Goal: Information Seeking & Learning: Learn about a topic

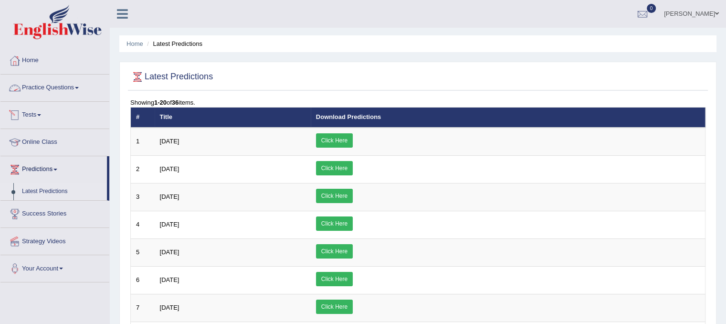
click at [42, 119] on link "Tests" at bounding box center [54, 114] width 109 height 24
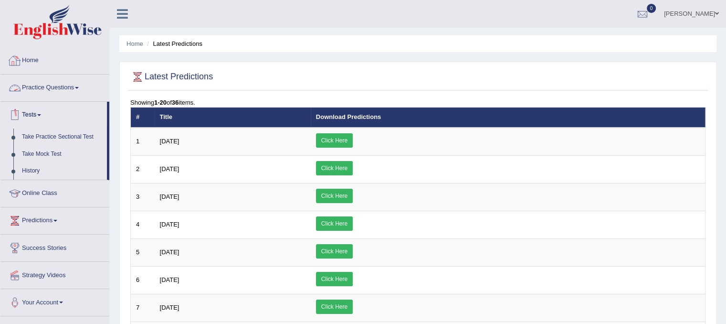
click at [65, 83] on link "Practice Questions" at bounding box center [54, 86] width 109 height 24
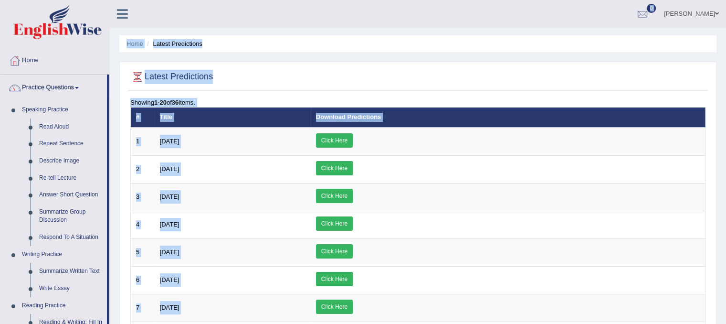
drag, startPoint x: 725, startPoint y: 27, endPoint x: 709, endPoint y: 97, distance: 71.3
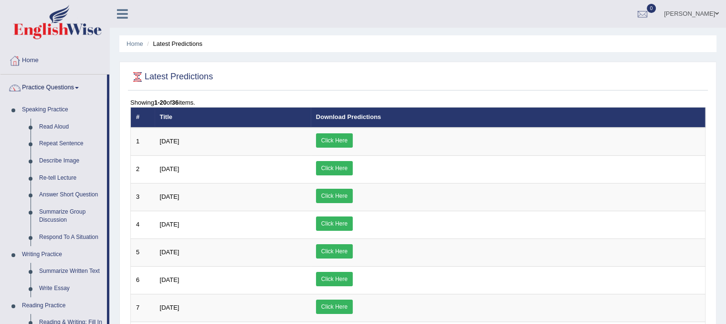
click at [644, 98] on div "Showing 1-20 of 36 items." at bounding box center [417, 102] width 575 height 9
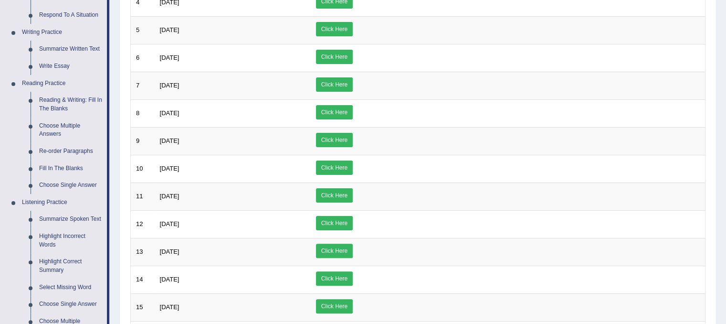
scroll to position [224, 0]
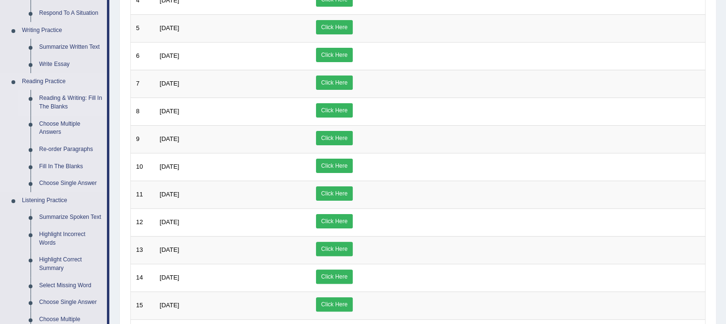
click at [52, 103] on link "Reading & Writing: Fill In The Blanks" at bounding box center [71, 102] width 72 height 25
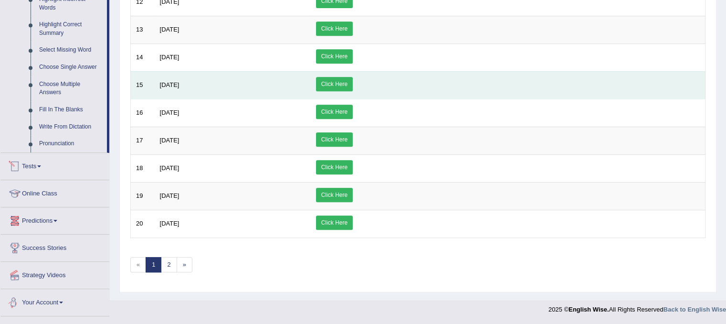
scroll to position [437, 0]
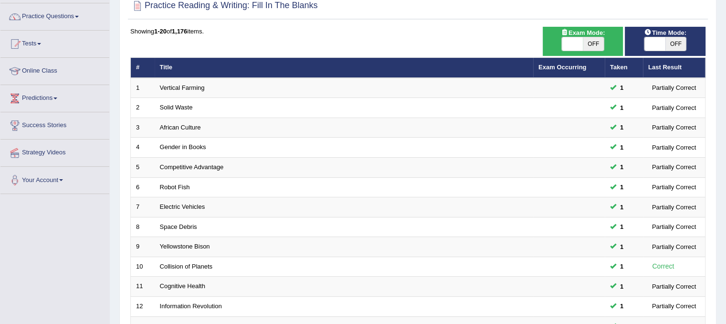
scroll to position [57, 0]
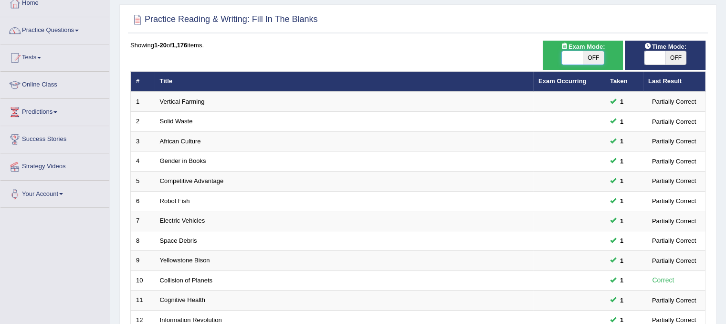
click at [577, 55] on span at bounding box center [572, 57] width 21 height 13
checkbox input "true"
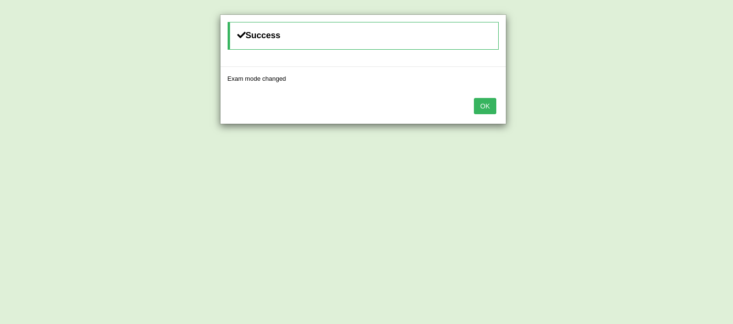
click at [493, 102] on button "OK" at bounding box center [485, 106] width 22 height 16
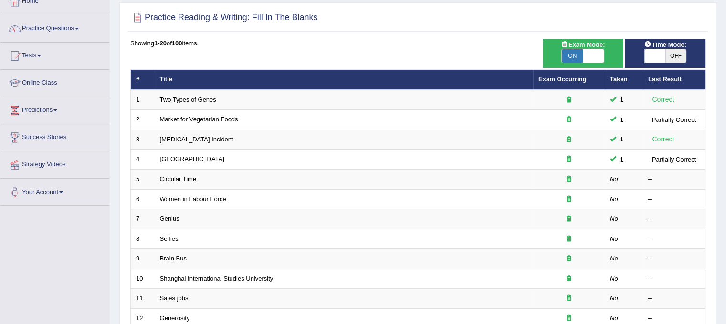
scroll to position [57, 0]
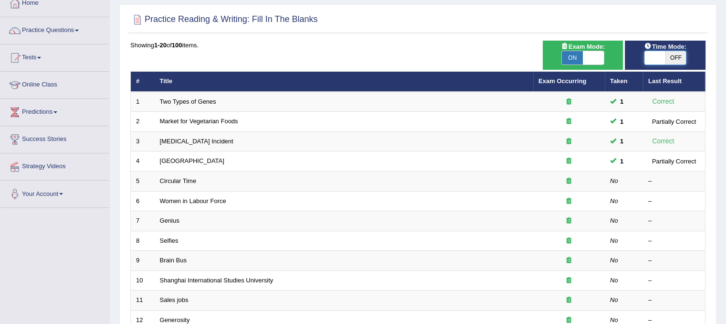
drag, startPoint x: 0, startPoint y: 0, endPoint x: 645, endPoint y: 58, distance: 647.4
click at [645, 58] on span at bounding box center [654, 57] width 21 height 13
click at [653, 59] on span at bounding box center [654, 57] width 21 height 13
checkbox input "true"
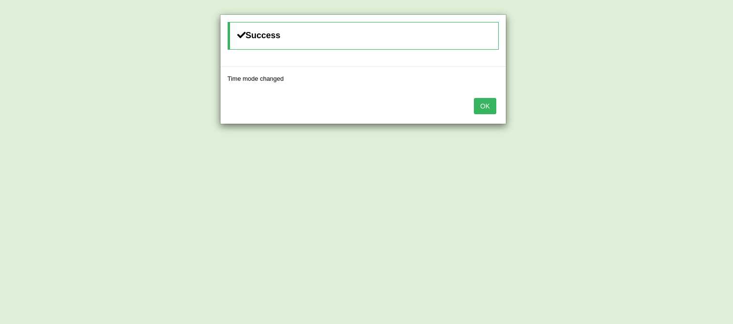
click at [485, 107] on button "OK" at bounding box center [485, 106] width 22 height 16
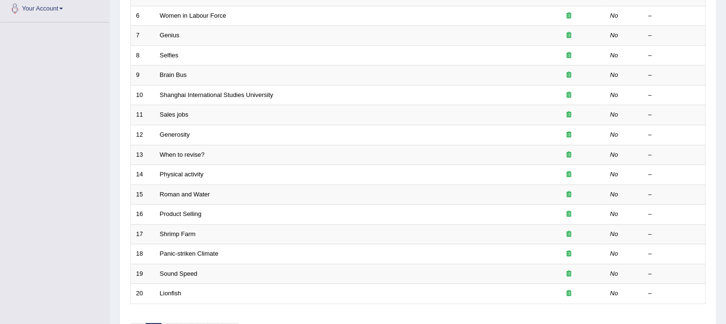
scroll to position [305, 0]
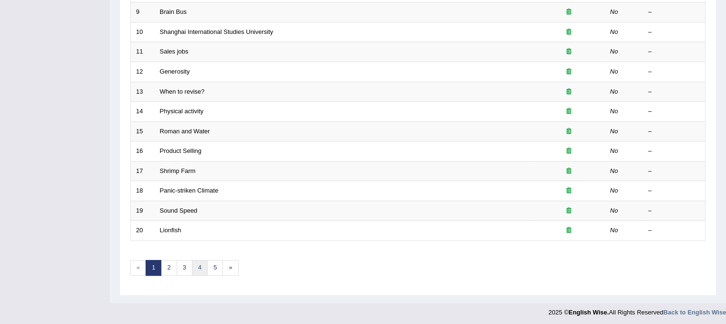
click at [200, 260] on link "4" at bounding box center [200, 268] width 16 height 16
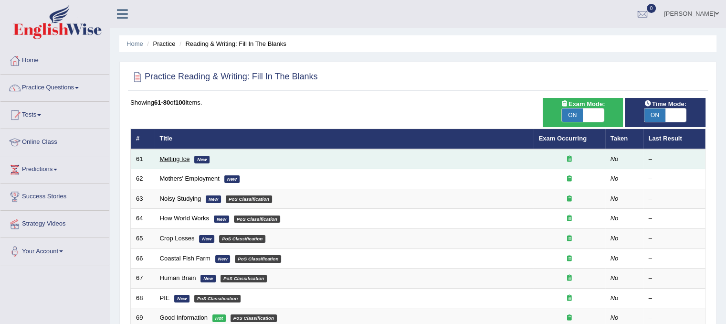
click at [180, 160] on link "Melting Ice" at bounding box center [175, 158] width 30 height 7
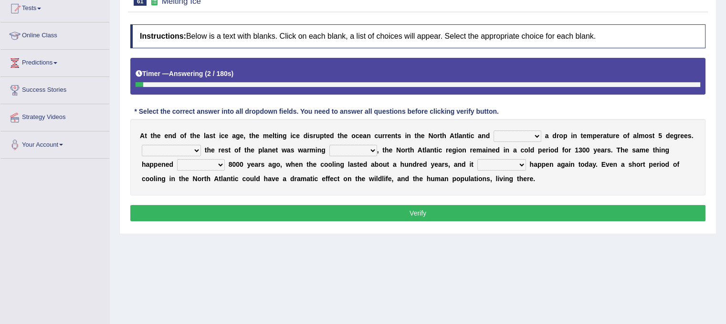
scroll to position [107, 0]
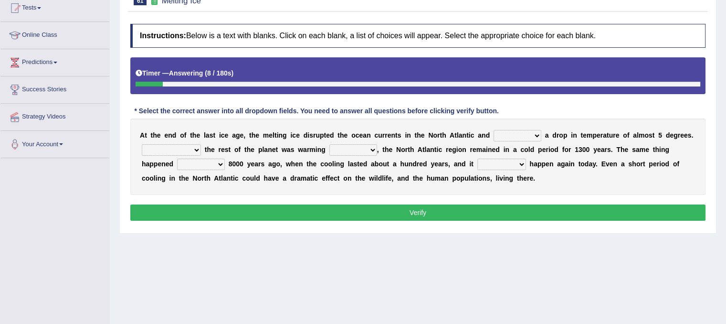
click at [533, 136] on select "featured denied reflected caused" at bounding box center [518, 135] width 48 height 11
select select "caused"
click at [494, 130] on select "featured denied reflected caused" at bounding box center [518, 135] width 48 height 11
click at [186, 148] on select "Contrasting to Even though As if Now that" at bounding box center [171, 149] width 59 height 11
select select "Contrasting to"
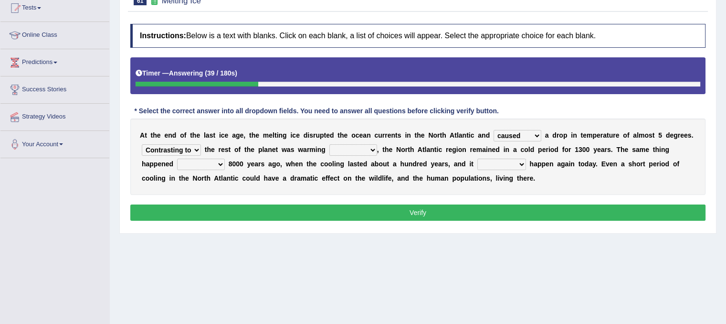
click at [142, 144] on select "Contrasting to Even though As if Now that" at bounding box center [171, 149] width 59 height 11
click at [369, 146] on select "in off up back" at bounding box center [353, 149] width 48 height 11
select select "up"
click at [329, 144] on select "in off up back" at bounding box center [353, 149] width 48 height 11
click at [216, 164] on select "on before after around" at bounding box center [201, 163] width 48 height 11
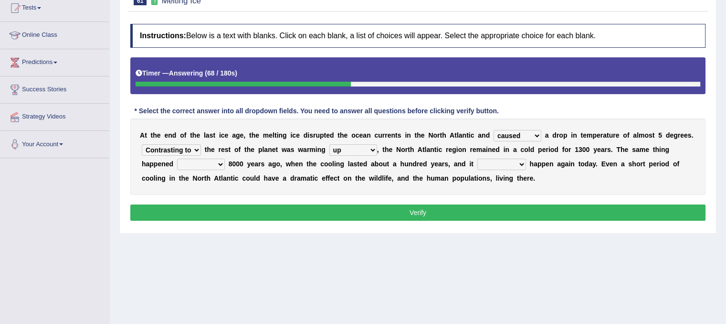
select select "before"
click at [177, 158] on select "on before after around" at bounding box center [201, 163] width 48 height 11
click at [515, 162] on select "could can should could have" at bounding box center [501, 163] width 49 height 11
select select "could"
click at [477, 158] on select "could can should could have" at bounding box center [501, 163] width 49 height 11
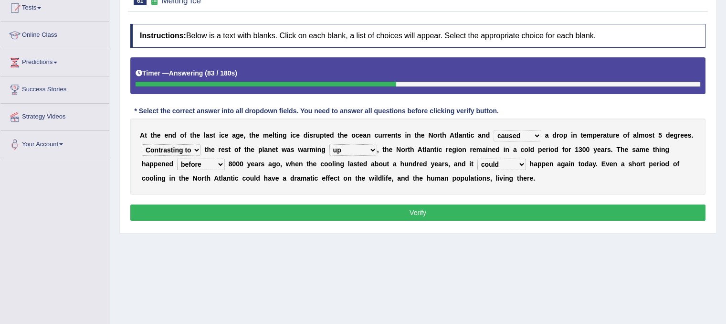
click at [461, 216] on button "Verify" at bounding box center [417, 212] width 575 height 16
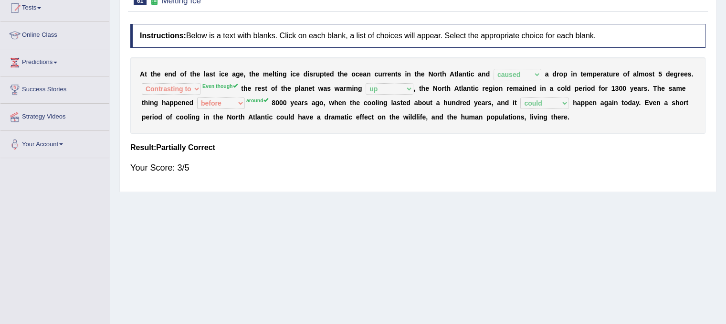
click at [554, 188] on div "Practice Reading & Writing: Fill In The Blanks 61 Melting Ice Instructions: Bel…" at bounding box center [417, 82] width 597 height 219
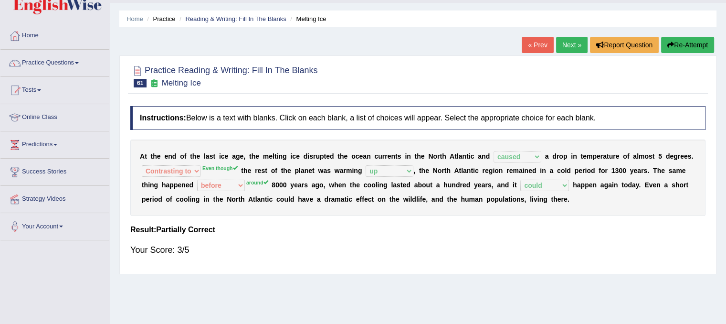
scroll to position [0, 0]
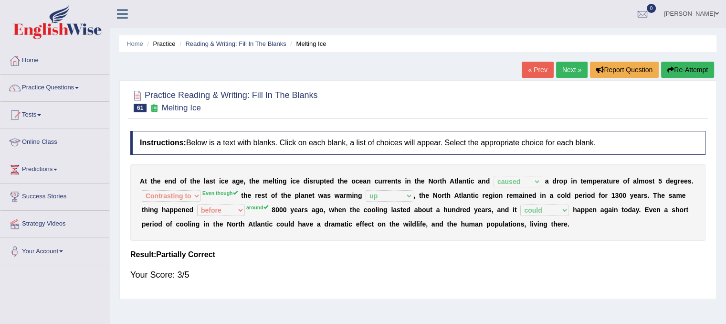
click at [562, 63] on link "Next »" at bounding box center [572, 70] width 32 height 16
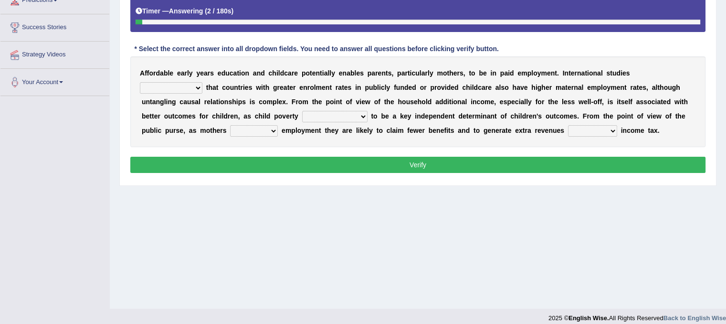
scroll to position [172, 0]
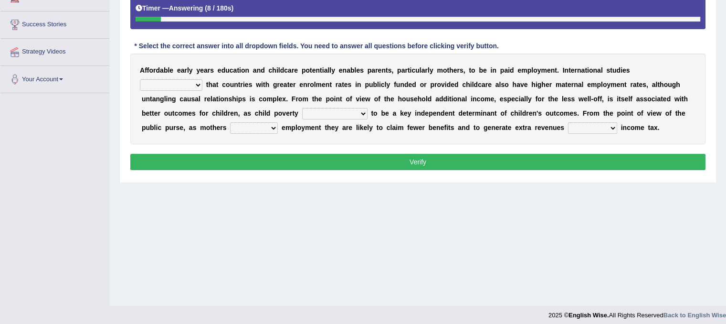
click at [202, 79] on select "are finding found have yet to find have found" at bounding box center [171, 84] width 63 height 11
click at [679, 62] on div "A f f o r d a b l e e a r l y y e a r s e d u c a t i o n a n d c h i l d c a r…" at bounding box center [417, 98] width 575 height 91
click at [202, 79] on select "are finding found have yet to find have found" at bounding box center [171, 84] width 63 height 11
select select "have found"
click at [202, 79] on select "are finding found have yet to find have found" at bounding box center [171, 84] width 63 height 11
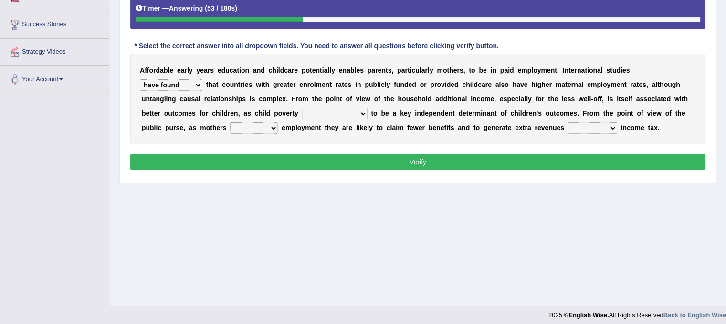
click at [302, 108] on select "is shown has been shown was showing showed" at bounding box center [334, 113] width 65 height 11
select select "has been shown"
click at [302, 108] on select "is shown has been shown was showing showed" at bounding box center [334, 113] width 65 height 11
click at [230, 126] on select "enact enrol enter enlist" at bounding box center [254, 127] width 48 height 11
click at [554, 134] on div "A f f o r d a b l e e a r l y y e a r s e d u c a t i o n a n d c h i l d c a r…" at bounding box center [417, 98] width 575 height 91
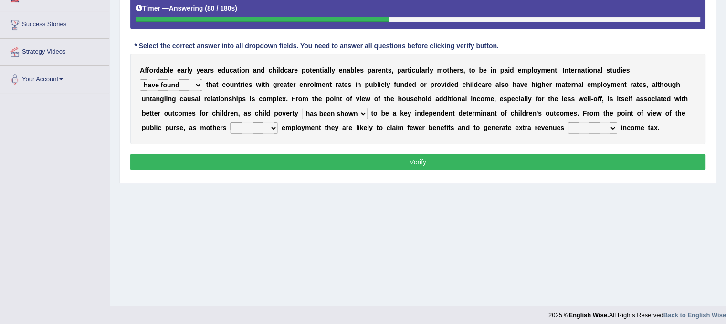
click at [568, 124] on select "through within by throughout" at bounding box center [592, 127] width 49 height 11
select select "throughout"
click at [568, 122] on select "through within by throughout" at bounding box center [592, 127] width 49 height 11
click at [230, 129] on select "enact enrol enter enlist" at bounding box center [254, 127] width 48 height 11
select select "enact"
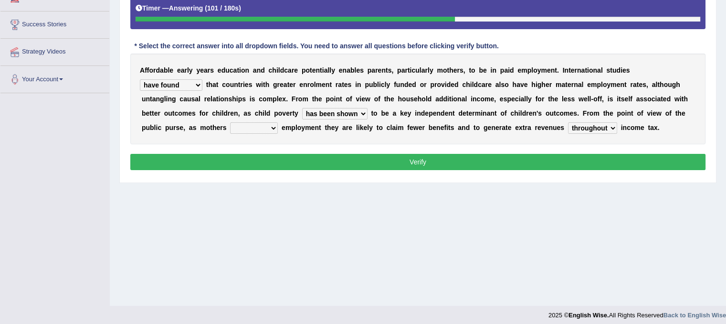
click at [230, 122] on select "enact enrol enter enlist" at bounding box center [254, 127] width 48 height 11
click at [339, 160] on button "Verify" at bounding box center [417, 162] width 575 height 16
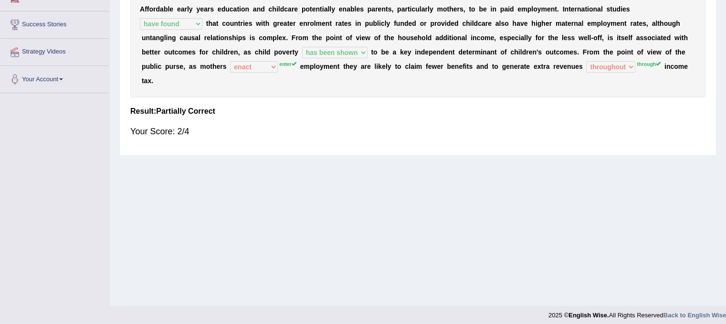
click at [339, 160] on div "Home Practice Reading & Writing: Fill In The Blanks Mothers' Employment « Prev …" at bounding box center [418, 66] width 616 height 477
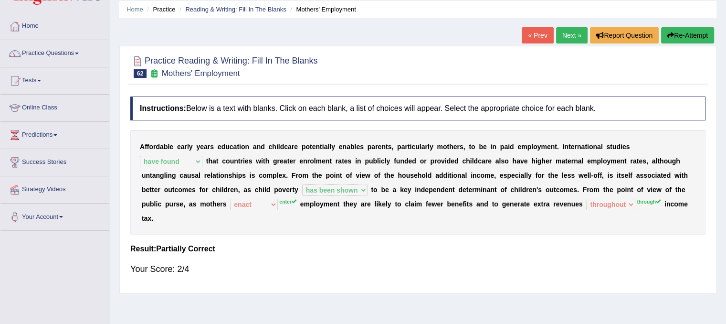
scroll to position [0, 0]
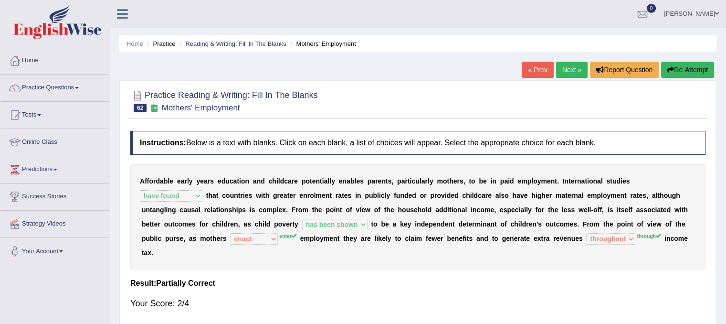
click at [576, 66] on link "Next »" at bounding box center [572, 70] width 32 height 16
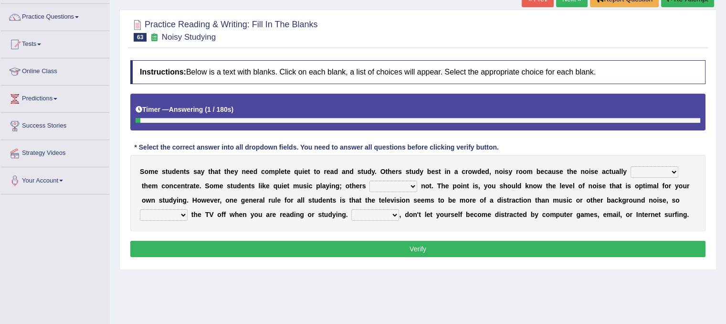
scroll to position [76, 0]
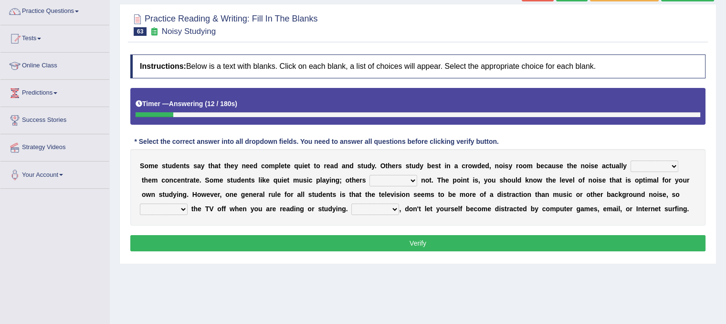
click at [678, 167] on div "S o m e s t u d e n t s s a y t h a t t h e y n e e d c o m p l e t e q u i e t…" at bounding box center [417, 187] width 575 height 76
click at [667, 165] on select "helps stops aids gives" at bounding box center [655, 165] width 48 height 11
click at [631, 160] on select "helps stops aids gives" at bounding box center [655, 165] width 48 height 11
click at [670, 160] on select "helps stops aids gives" at bounding box center [655, 165] width 48 height 11
select select "helps"
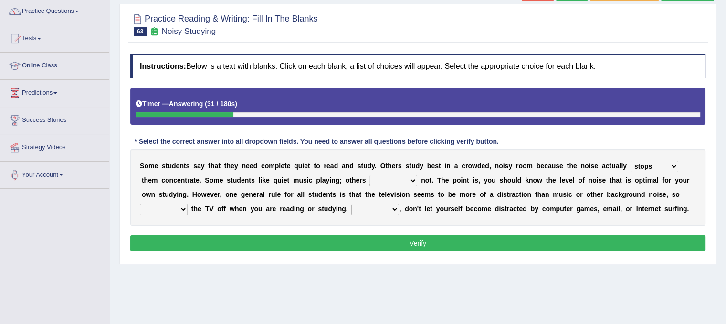
click at [631, 160] on select "helps stops aids gives" at bounding box center [655, 165] width 48 height 11
click at [407, 176] on select "have doing do are" at bounding box center [393, 180] width 48 height 11
select select "do"
click at [369, 175] on select "have doing do are" at bounding box center [393, 180] width 48 height 11
click at [183, 208] on select "make put leave cut" at bounding box center [164, 208] width 48 height 11
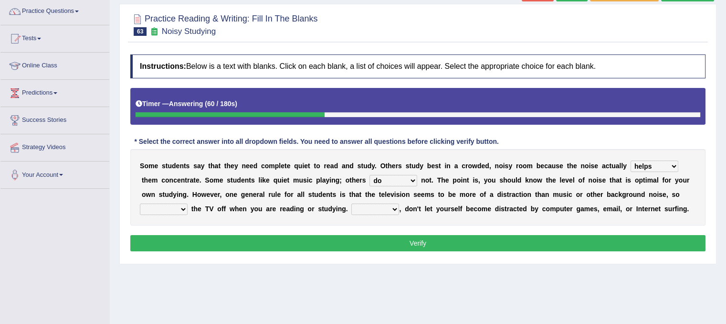
select select "put"
click at [140, 203] on select "make put leave cut" at bounding box center [164, 208] width 48 height 11
click at [391, 206] on select "Thus However Yet Also" at bounding box center [375, 208] width 48 height 11
select select "Also"
click at [351, 203] on select "Thus However Yet Also" at bounding box center [375, 208] width 48 height 11
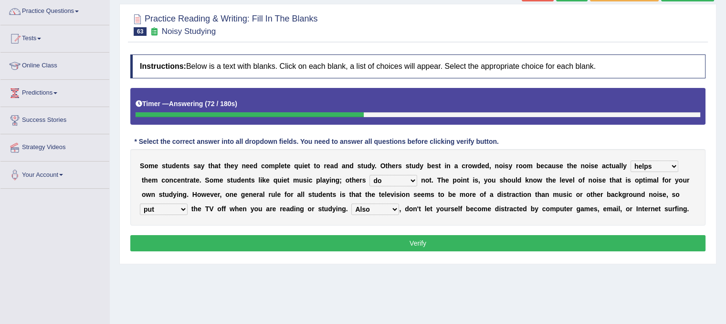
click at [404, 239] on button "Verify" at bounding box center [417, 243] width 575 height 16
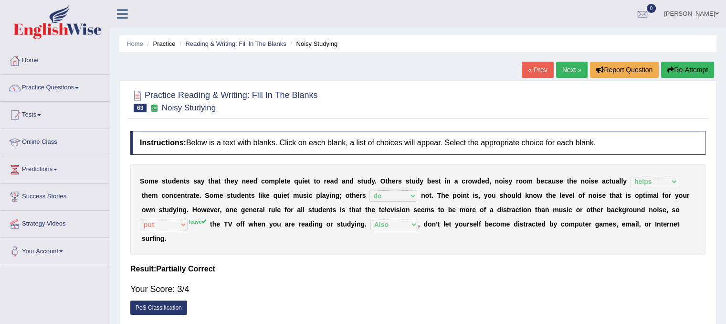
scroll to position [0, 0]
click at [569, 63] on link "Next »" at bounding box center [572, 70] width 32 height 16
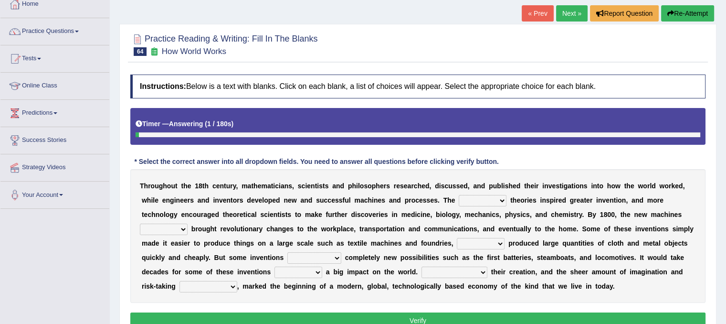
scroll to position [57, 0]
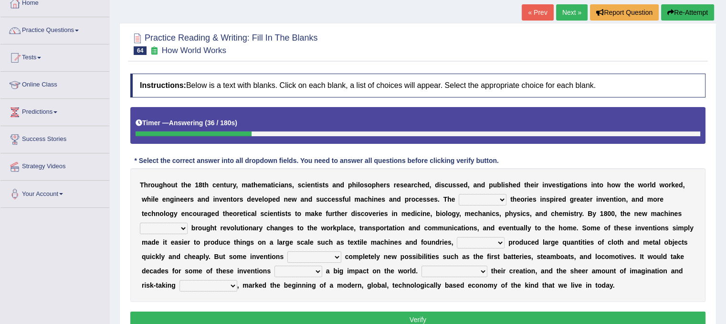
click at [499, 198] on select "fewest newest nearest latest" at bounding box center [483, 199] width 48 height 11
click at [459, 194] on select "fewest newest nearest latest" at bounding box center [483, 199] width 48 height 11
click at [504, 201] on select "fewest newest nearest latest" at bounding box center [483, 199] width 48 height 11
select select "latest"
click at [459, 194] on select "fewest newest nearest latest" at bounding box center [483, 199] width 48 height 11
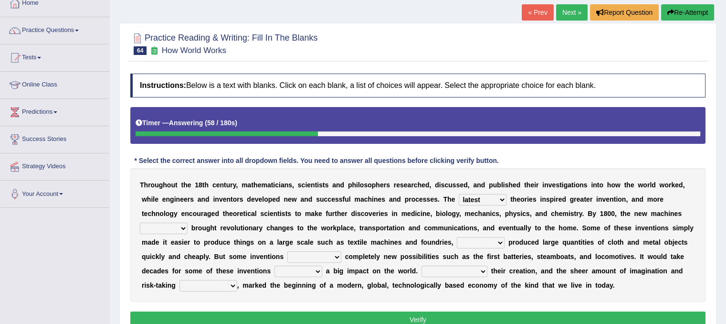
click at [185, 228] on select "are have were had" at bounding box center [164, 227] width 48 height 11
select select "were"
click at [140, 222] on select "are have were had" at bounding box center [164, 227] width 48 height 11
click at [495, 243] on select "those which that what" at bounding box center [481, 242] width 48 height 11
select select "which"
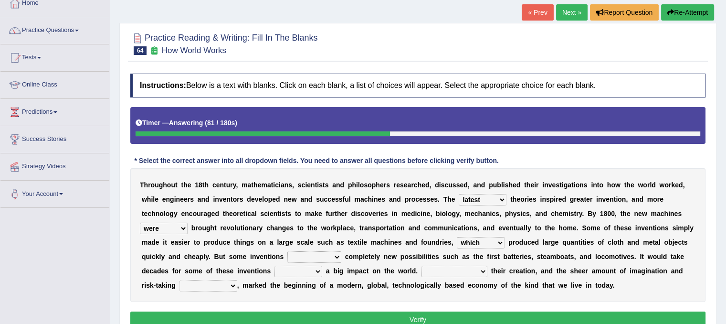
click at [457, 237] on select "those which that what" at bounding box center [481, 242] width 48 height 11
click at [336, 256] on select "brought necessitated enforced took" at bounding box center [314, 256] width 54 height 11
select select "brought"
click at [287, 251] on select "brought necessitated enforced took" at bounding box center [314, 256] width 54 height 11
drag, startPoint x: 312, startPoint y: 281, endPoint x: 269, endPoint y: 290, distance: 43.9
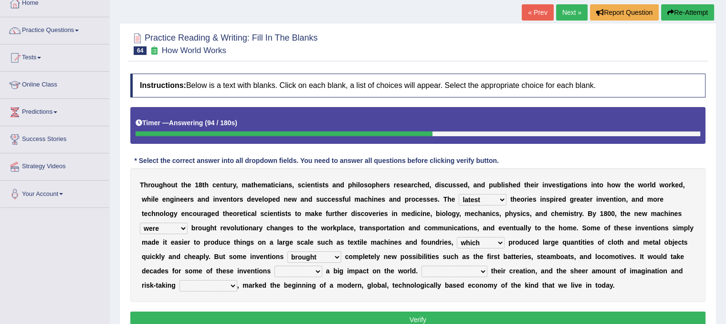
click at [269, 290] on div "T h r o u g h o u t t h e 1 8 t h c e n t u r y , m a t h e m a t i c i a n s ,…" at bounding box center [417, 235] width 575 height 134
click at [317, 272] on select "make making made to make" at bounding box center [298, 270] width 48 height 11
select select "make"
click at [274, 265] on select "make making made to make" at bounding box center [298, 270] width 48 height 11
click at [472, 269] on select "Notwithstanding As Whether Yet" at bounding box center [454, 270] width 66 height 11
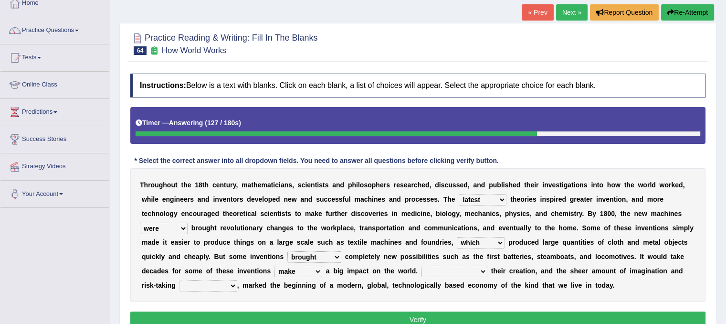
select select "As"
click at [421, 265] on select "Notwithstanding As Whether Yet" at bounding box center [454, 270] width 66 height 11
click at [229, 287] on select "have involved was involved involved involving" at bounding box center [208, 285] width 58 height 11
select select "have involved"
click at [179, 280] on select "have involved was involved involved involving" at bounding box center [208, 285] width 58 height 11
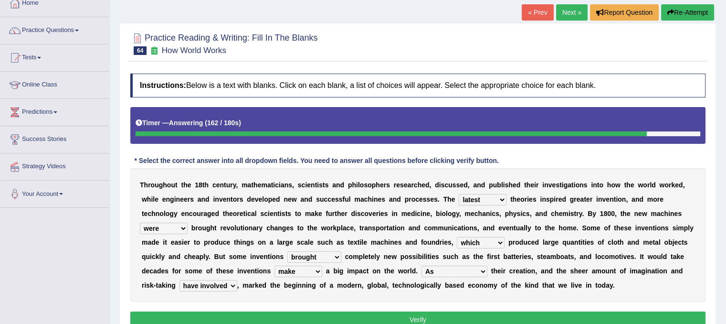
click at [275, 314] on button "Verify" at bounding box center [417, 319] width 575 height 16
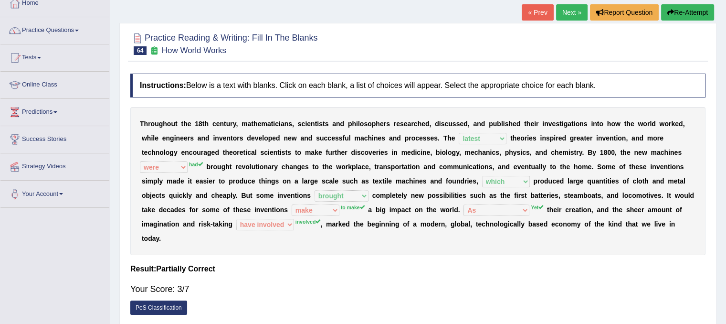
click at [275, 314] on div "PoS Classification" at bounding box center [417, 308] width 575 height 17
click at [562, 15] on link "Next »" at bounding box center [572, 12] width 32 height 16
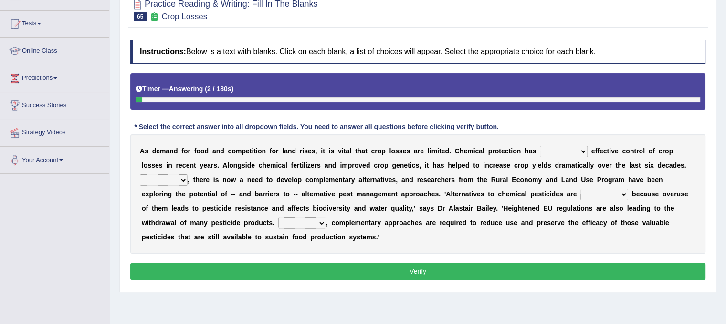
scroll to position [108, 0]
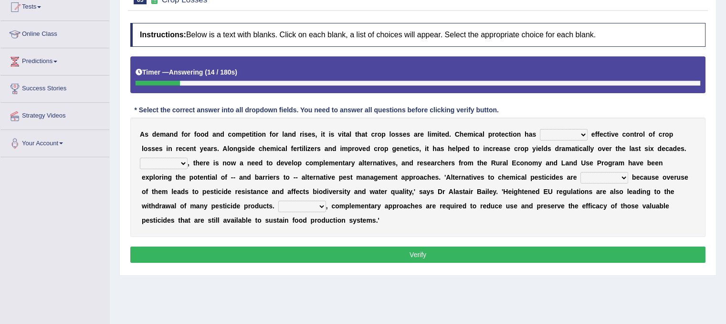
click at [377, 153] on div "A s d e m a n d f o r f o o d a n d c o m p e t i t i o n f o r l a n d r i s e…" at bounding box center [417, 176] width 575 height 119
click at [576, 140] on div "A s d e m a n d f o r f o o d a n d c o m p e t i t i o n f o r l a n d r i s e…" at bounding box center [417, 176] width 575 height 119
click at [585, 135] on select "harnessed utilized provided offset" at bounding box center [564, 134] width 48 height 11
select select "provided"
click at [540, 129] on select "harnessed utilized provided offset" at bounding box center [564, 134] width 48 height 11
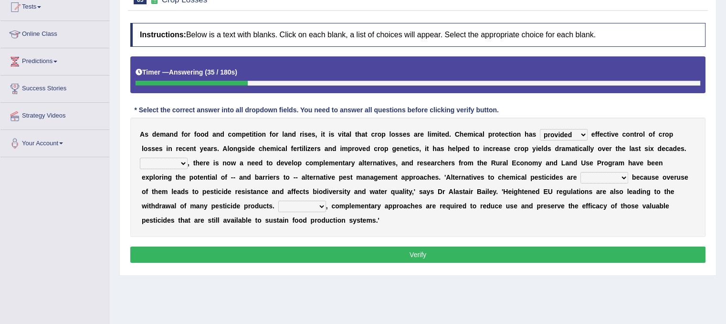
click at [181, 166] on select "Hopefully However Strangely Therefore" at bounding box center [164, 163] width 48 height 11
click at [366, 188] on b at bounding box center [368, 192] width 4 height 8
click at [618, 174] on select "overshot expired needed engaged" at bounding box center [604, 177] width 48 height 11
select select "needed"
click at [580, 172] on select "overshot expired needed engaged" at bounding box center [604, 177] width 48 height 11
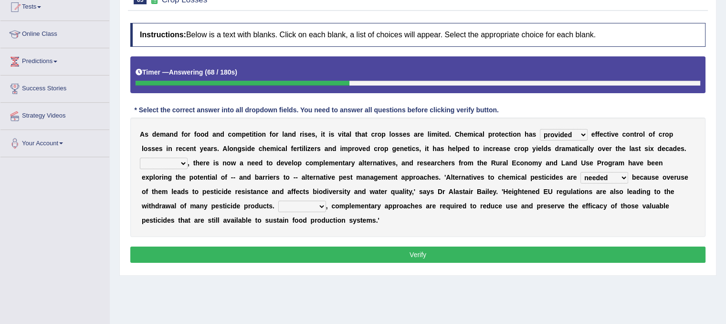
click at [606, 221] on div "A s d e m a n d f o r f o o d a n d c o m p e t i t i o n f o r l a n d r i s e…" at bounding box center [417, 176] width 575 height 119
click at [161, 170] on div "A s d e m a n d f o r f o o d a n d c o m p e t i t i o n f o r l a n d r i s e…" at bounding box center [417, 176] width 575 height 119
click at [173, 160] on select "Hopefully However Strangely Therefore" at bounding box center [164, 163] width 48 height 11
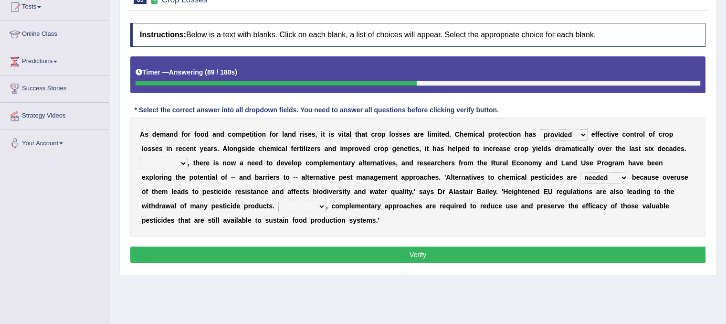
select select "Therefore"
click at [140, 158] on select "Hopefully However Strangely Therefore" at bounding box center [164, 163] width 48 height 11
click at [310, 202] on select "Though Yet Hence But" at bounding box center [302, 205] width 48 height 11
select select "Though"
click at [278, 200] on select "Though Yet Hence But" at bounding box center [302, 205] width 48 height 11
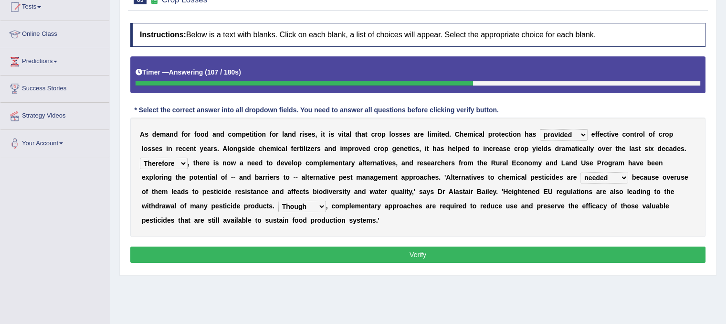
click at [181, 158] on select "Hopefully However Strangely Therefore" at bounding box center [164, 163] width 48 height 11
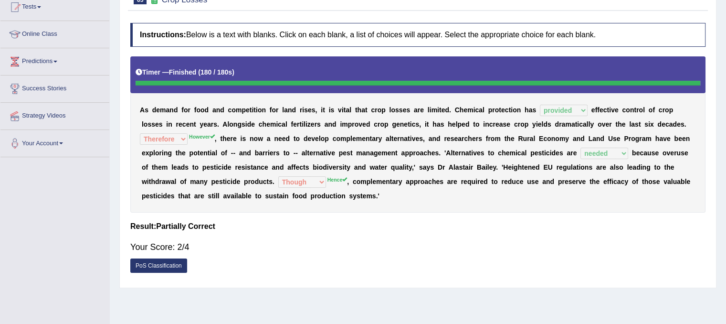
scroll to position [178, 0]
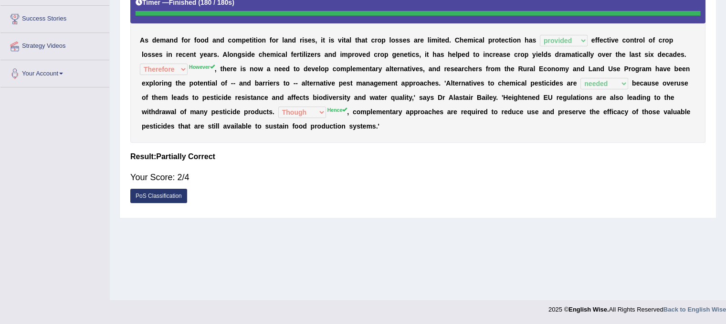
click at [186, 242] on div "Home Practice Reading & Writing: Fill In The Blanks Crop Losses « Prev Next » R…" at bounding box center [418, 60] width 616 height 477
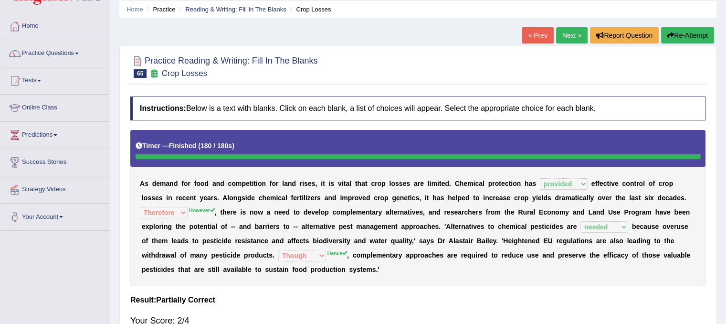
scroll to position [0, 0]
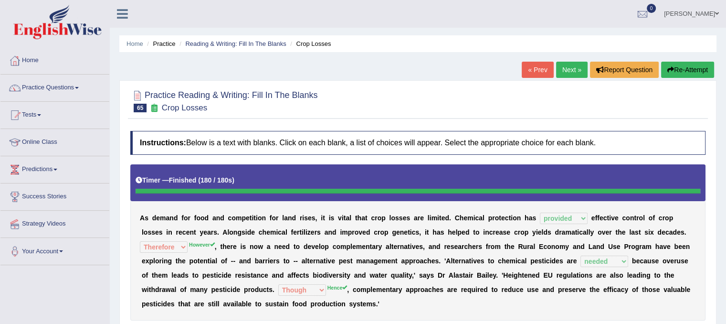
click at [561, 76] on link "Next »" at bounding box center [572, 70] width 32 height 16
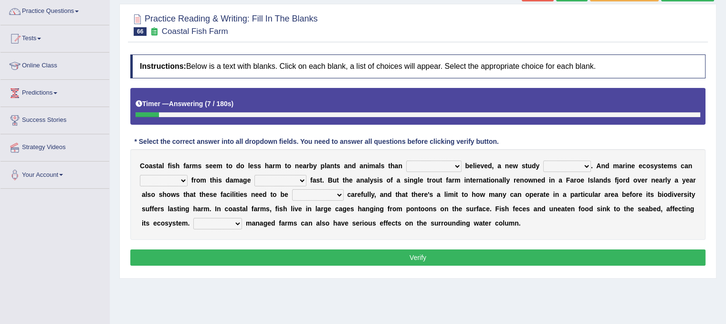
scroll to position [95, 0]
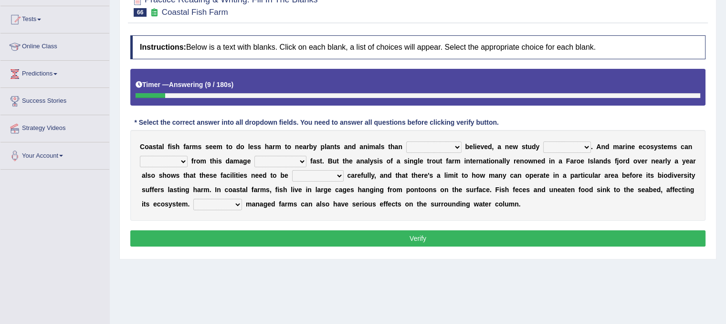
click at [454, 141] on select "collectively individually previously pretentiously" at bounding box center [433, 146] width 55 height 11
select select "previously"
click at [406, 141] on select "collectively individually previously pretentiously" at bounding box center [433, 146] width 55 height 11
click at [463, 148] on b at bounding box center [464, 147] width 4 height 8
click at [459, 148] on select "collectively individually previously pretentiously" at bounding box center [433, 146] width 55 height 11
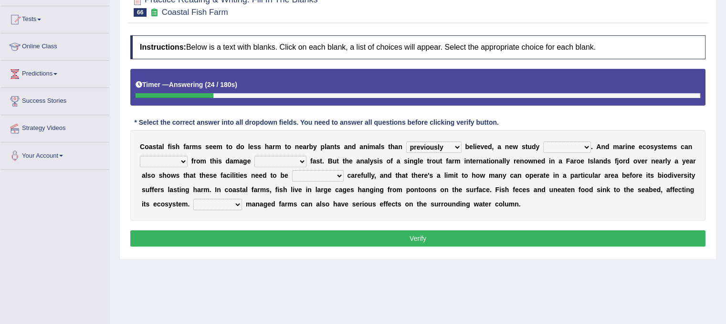
click at [571, 145] on select "introduces deceives reveals conceives" at bounding box center [567, 146] width 48 height 11
select select "reveals"
click at [543, 141] on select "introduces deceives reveals conceives" at bounding box center [567, 146] width 48 height 11
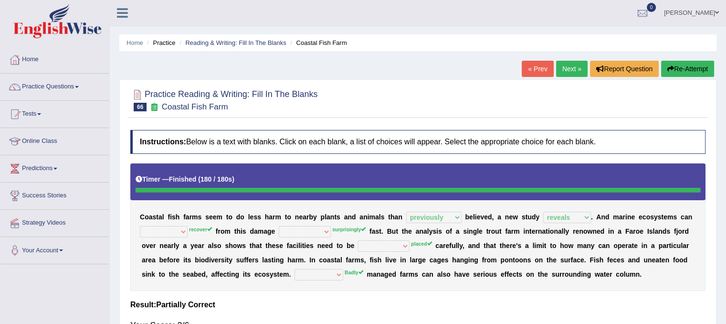
scroll to position [0, 0]
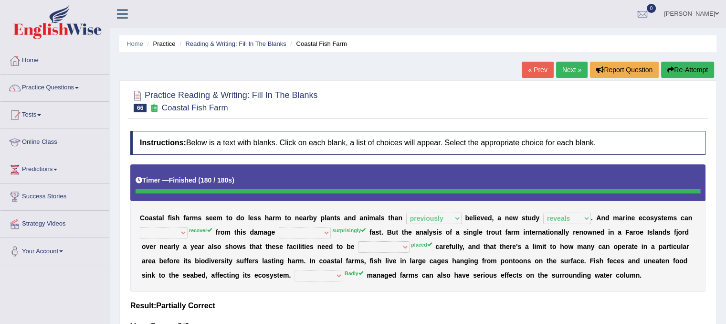
click at [577, 65] on link "Next »" at bounding box center [572, 70] width 32 height 16
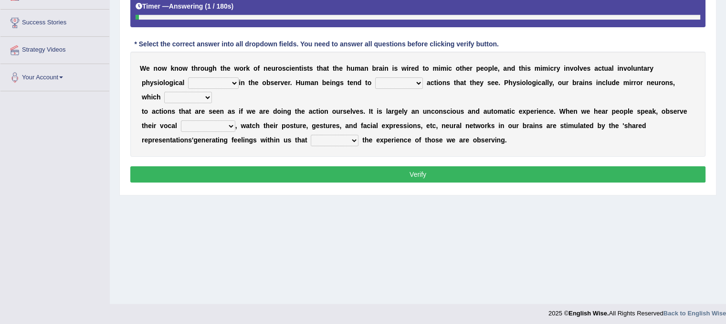
scroll to position [178, 0]
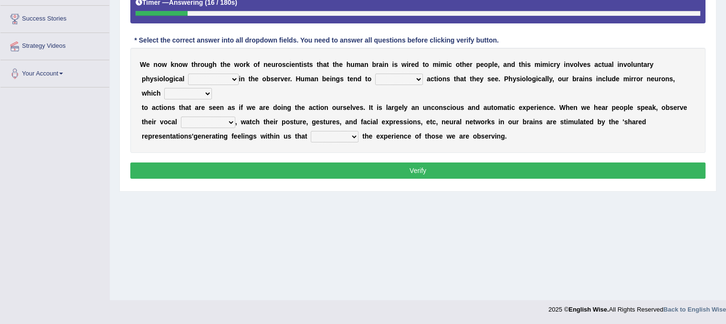
click at [235, 75] on select "emotion experience expression expectation" at bounding box center [213, 79] width 51 height 11
select select "expression"
click at [188, 74] on select "emotion experience expression expectation" at bounding box center [213, 79] width 51 height 11
click at [410, 79] on select "prevent imitate limit discipline" at bounding box center [399, 79] width 48 height 11
select select "imitate"
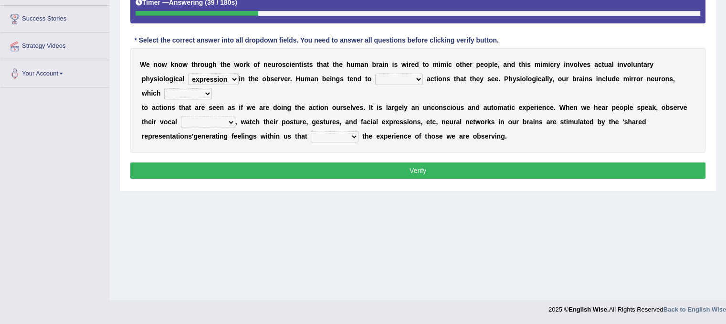
click at [375, 74] on select "prevent imitate limit discipline" at bounding box center [399, 79] width 48 height 11
click at [215, 90] on div "W e n o w k n o w t h r o u g h t h e w o r k o f n e u r o s c i e n t i s t s…" at bounding box center [417, 100] width 575 height 105
click at [209, 92] on select "recover refer react lead" at bounding box center [188, 93] width 48 height 11
click at [248, 87] on div "W e n o w k n o w t h r o u g h t h e w o r k o f n e u r o s c i e n t i s t s…" at bounding box center [417, 100] width 575 height 105
click at [208, 88] on select "recover refer react lead" at bounding box center [188, 93] width 48 height 11
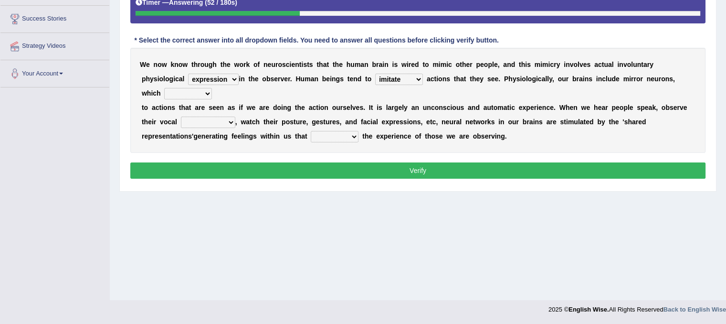
click at [208, 88] on select "recover refer react lead" at bounding box center [188, 93] width 48 height 11
select select "lead"
click at [164, 88] on select "recover refer react lead" at bounding box center [188, 93] width 48 height 11
click at [233, 121] on select "appearances nuances volumes shapes" at bounding box center [208, 121] width 54 height 11
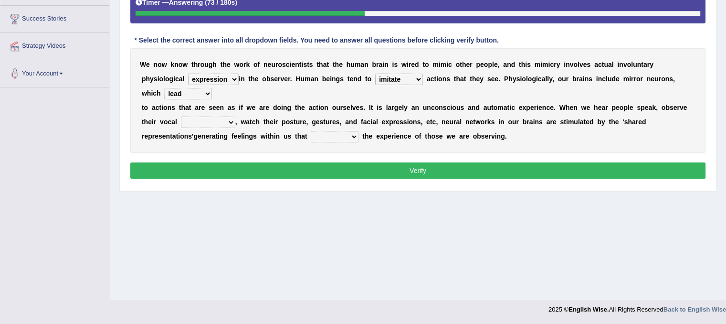
select select "nuances"
click at [181, 116] on select "appearances nuances volumes shapes" at bounding box center [208, 121] width 54 height 11
click at [359, 136] on b at bounding box center [360, 136] width 4 height 8
click at [354, 136] on select "circle multiply reflect subscribe" at bounding box center [335, 136] width 48 height 11
select select "reflect"
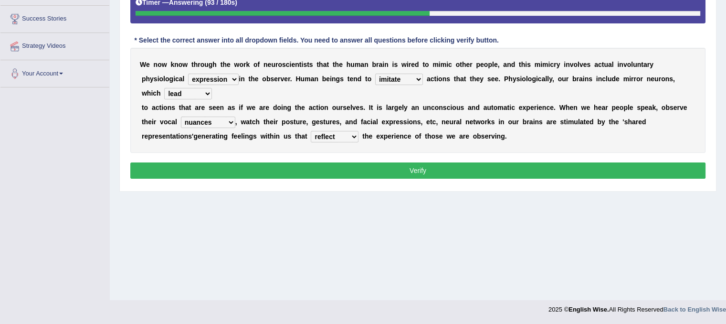
click at [311, 131] on select "circle multiply reflect subscribe" at bounding box center [335, 136] width 48 height 11
click at [368, 174] on button "Verify" at bounding box center [417, 170] width 575 height 16
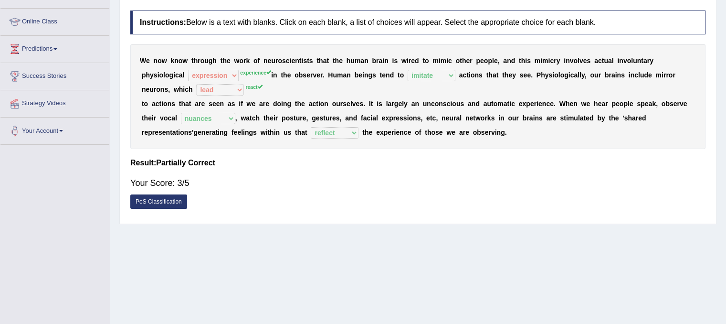
scroll to position [101, 0]
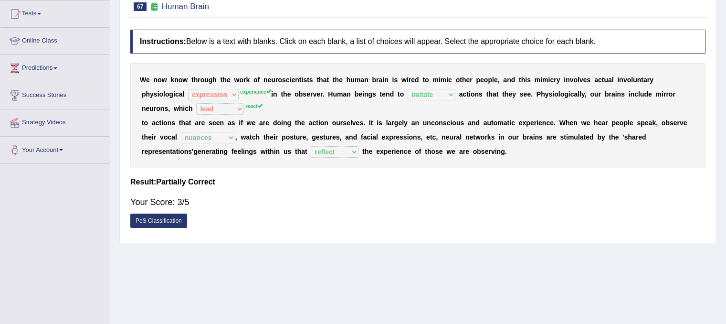
click at [620, 163] on div "W e n o w k n o w t h r o u g h t h e w o r k o f n e u r o s c i e n t i s t s…" at bounding box center [417, 115] width 575 height 105
click at [626, 157] on div "W e n o w k n o w t h r o u g h t h e w o r k o f n e u r o s c i e n t i s t s…" at bounding box center [417, 115] width 575 height 105
drag, startPoint x: 626, startPoint y: 157, endPoint x: 640, endPoint y: 149, distance: 16.5
click at [640, 149] on div "W e n o w k n o w t h r o u g h t h e w o r k o f n e u r o s c i e n t i s t s…" at bounding box center [417, 115] width 575 height 105
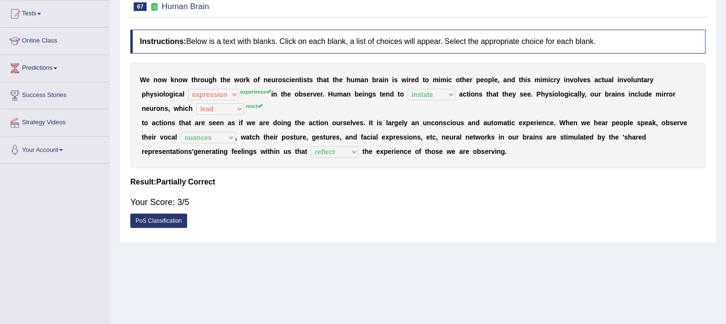
click at [640, 149] on div "W e n o w k n o w t h r o u g h t h e w o r k o f n e u r o s c i e n t i s t s…" at bounding box center [417, 115] width 575 height 105
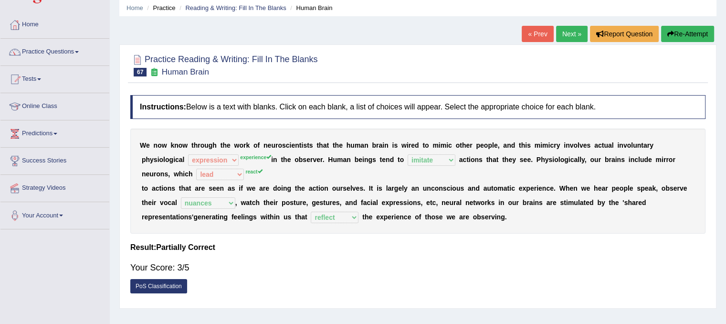
scroll to position [0, 0]
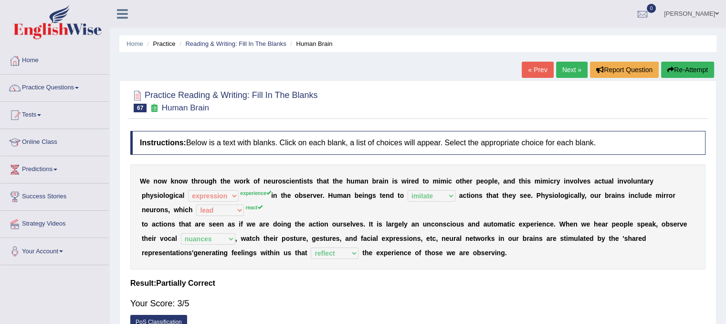
click at [567, 67] on link "Next »" at bounding box center [572, 70] width 32 height 16
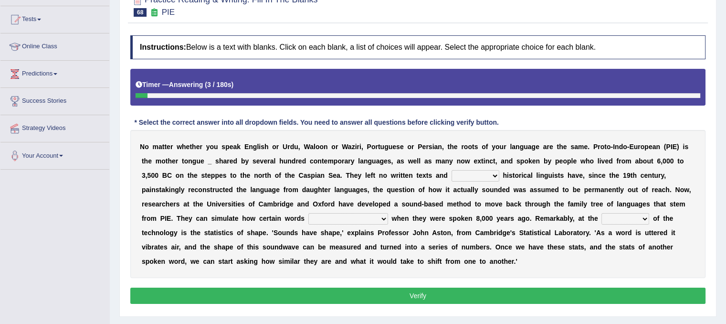
scroll to position [89, 0]
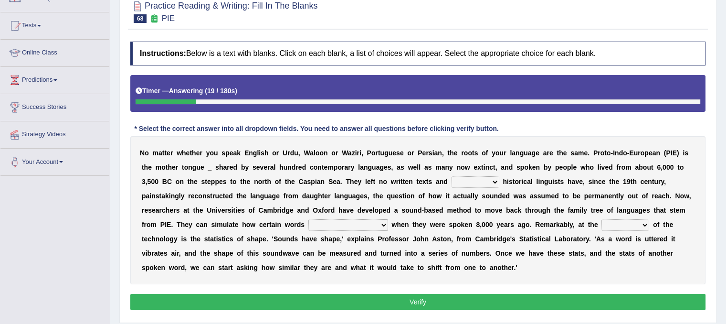
click at [488, 185] on select "therefore until where although" at bounding box center [476, 181] width 48 height 11
select select "although"
click at [452, 176] on select "therefore until where although" at bounding box center [476, 181] width 48 height 11
click at [386, 221] on select "would sound would have sounded sound have sound" at bounding box center [348, 224] width 80 height 11
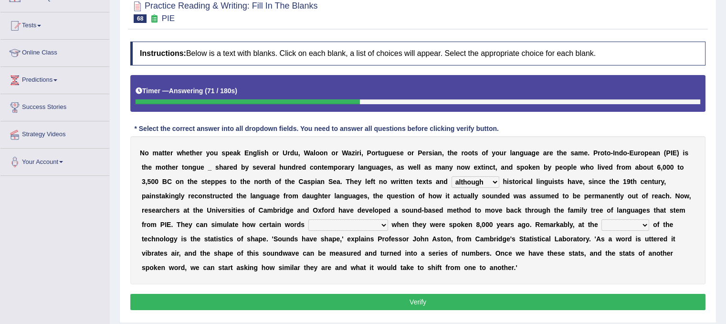
click at [308, 219] on select "would sound would have sounded sound have sound" at bounding box center [348, 224] width 80 height 11
click at [380, 224] on select "would sound would have sounded sound have sound" at bounding box center [348, 224] width 80 height 11
select select "would sound"
click at [308, 219] on select "would sound would have sounded sound have sound" at bounding box center [348, 224] width 80 height 11
click at [643, 222] on select "cost heart end moment" at bounding box center [625, 224] width 48 height 11
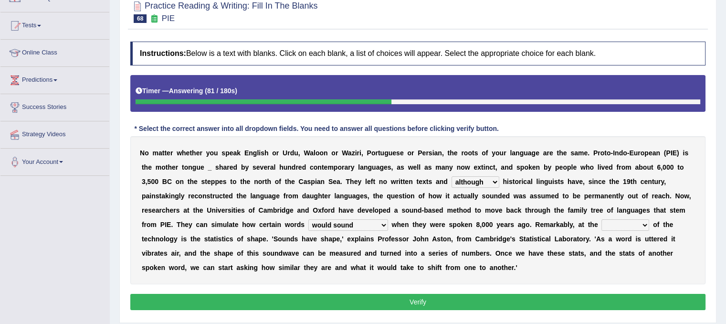
select select "end"
click at [601, 219] on select "cost heart end moment" at bounding box center [625, 224] width 48 height 11
click at [502, 303] on button "Verify" at bounding box center [417, 302] width 575 height 16
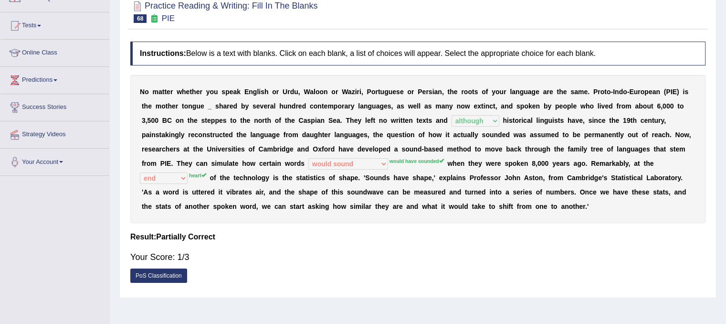
scroll to position [0, 0]
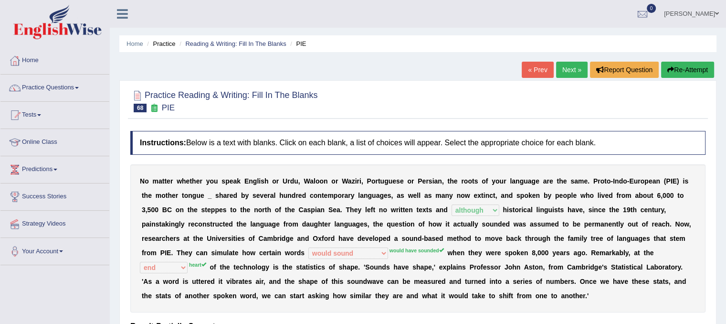
click at [557, 71] on link "Next »" at bounding box center [572, 70] width 32 height 16
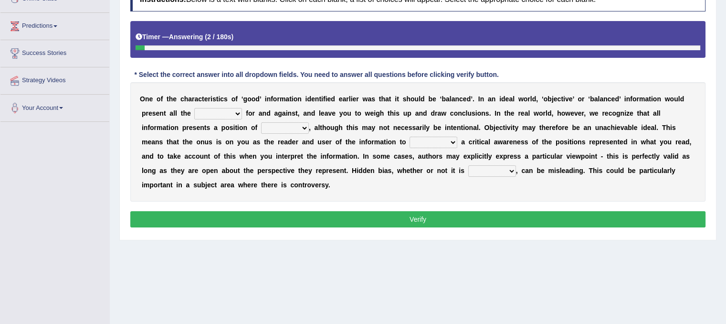
scroll to position [162, 0]
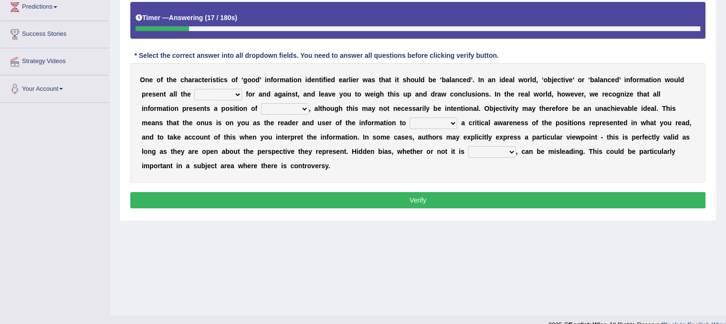
click at [236, 97] on select "assurance evidence greatness present" at bounding box center [218, 94] width 48 height 11
select select "evidence"
click at [194, 89] on select "assurance evidence greatness present" at bounding box center [218, 94] width 48 height 11
click at [290, 111] on select "ensigns gross interest exact" at bounding box center [285, 108] width 48 height 11
select select "ensigns"
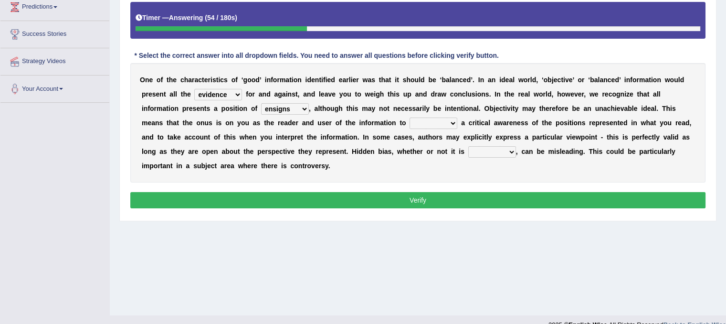
click at [261, 103] on select "ensigns gross interest exact" at bounding box center [285, 108] width 48 height 11
click at [458, 125] on b at bounding box center [459, 123] width 4 height 8
click at [456, 125] on select "regret rebel develop intact" at bounding box center [434, 122] width 48 height 11
select select "develop"
click at [410, 117] on select "regret rebel develop intact" at bounding box center [434, 122] width 48 height 11
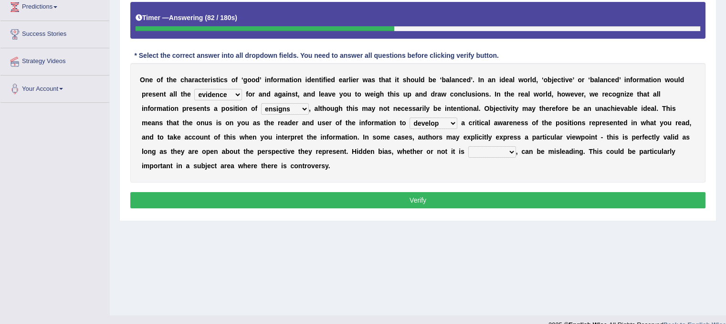
click at [514, 151] on select "deliberate narrate sustain aggregate" at bounding box center [492, 151] width 48 height 11
select select "deliberate"
click at [468, 146] on select "deliberate narrate sustain aggregate" at bounding box center [492, 151] width 48 height 11
click at [480, 197] on button "Verify" at bounding box center [417, 200] width 575 height 16
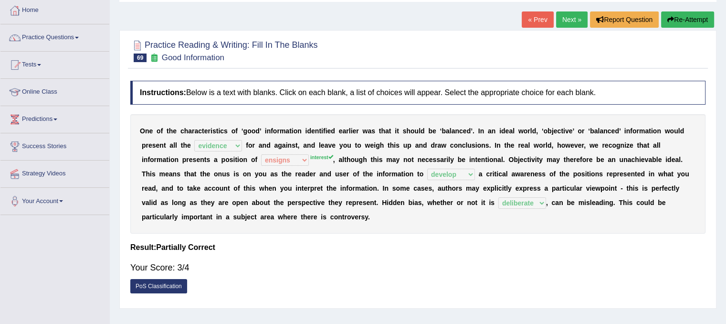
scroll to position [47, 0]
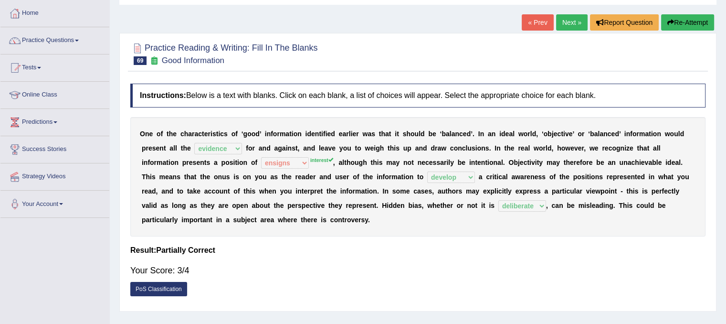
click at [560, 19] on link "Next »" at bounding box center [572, 22] width 32 height 16
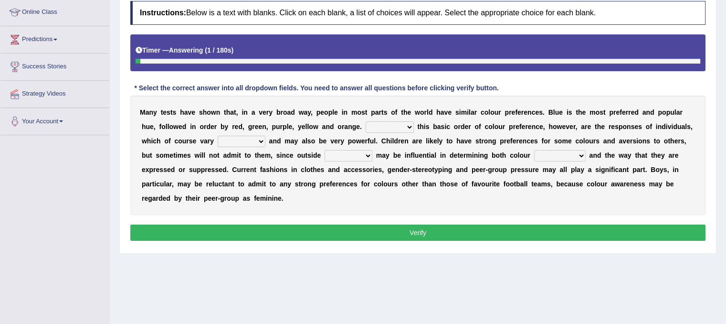
scroll to position [134, 0]
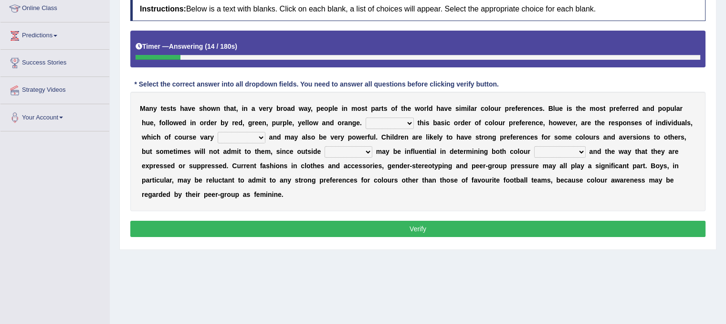
click at [409, 117] on select "Overlying Overlaying Overly Overall" at bounding box center [390, 122] width 48 height 11
select select "Overlying"
click at [366, 117] on select "Overlying Overlaying Overly Overall" at bounding box center [390, 122] width 48 height 11
click at [257, 140] on select "grossly openly broadly widely" at bounding box center [242, 137] width 48 height 11
select select "broadly"
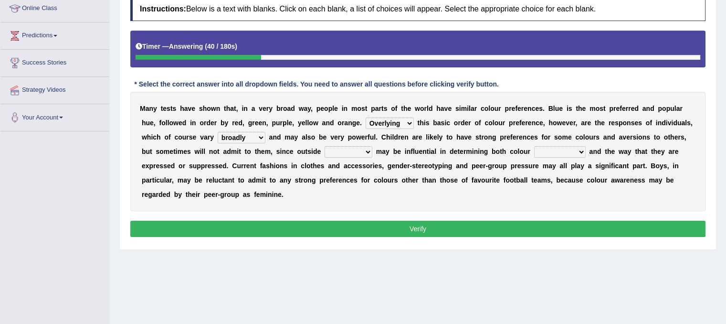
click at [218, 132] on select "grossly openly broadly widely" at bounding box center [242, 137] width 48 height 11
click at [368, 147] on select "facts collected gross factors" at bounding box center [349, 151] width 48 height 11
select select "factors"
click at [325, 146] on select "facts collected gross factors" at bounding box center [349, 151] width 48 height 11
click at [559, 147] on select "lacking preferences prestige prolonged" at bounding box center [560, 151] width 52 height 11
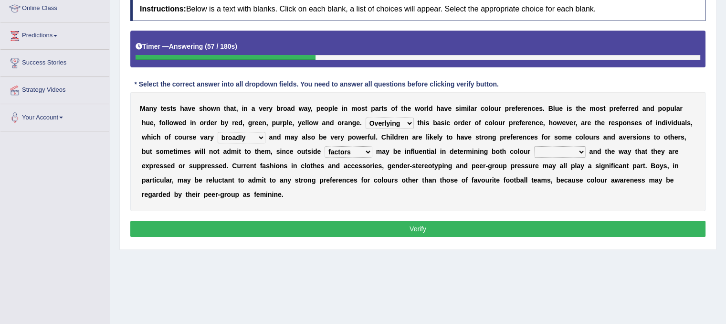
select select "preferences"
click at [534, 146] on select "lacking preferences prestige prolonged" at bounding box center [560, 151] width 52 height 11
click at [467, 221] on button "Verify" at bounding box center [417, 229] width 575 height 16
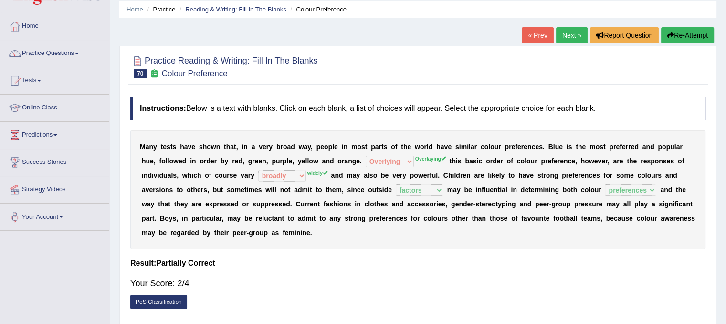
scroll to position [0, 0]
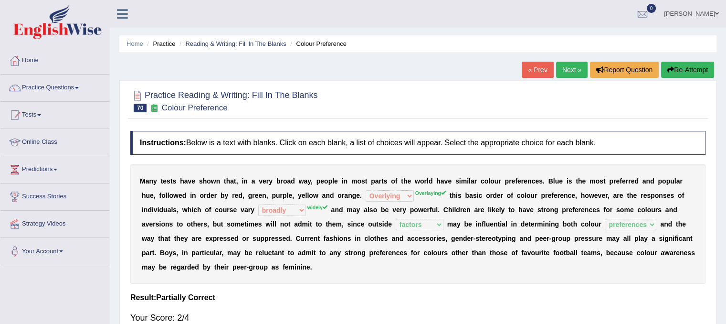
click at [573, 73] on link "Next »" at bounding box center [572, 70] width 32 height 16
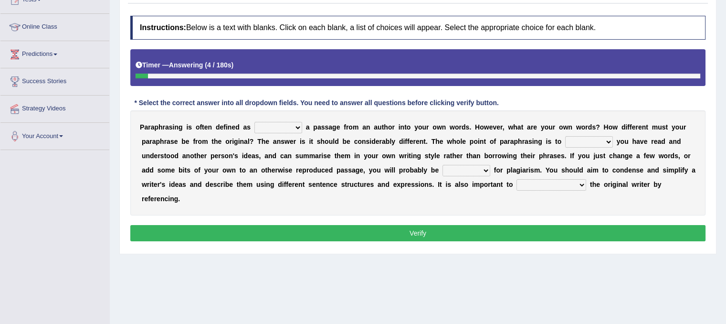
scroll to position [117, 0]
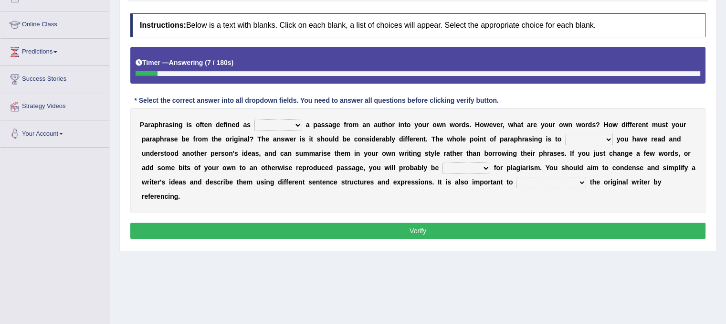
click at [301, 124] on select "placed putting planked pleaded" at bounding box center [278, 124] width 48 height 11
select select "putting"
click at [254, 119] on select "placed putting planked pleaded" at bounding box center [278, 124] width 48 height 11
click at [607, 137] on select "snow stole show slow" at bounding box center [589, 139] width 48 height 11
select select "show"
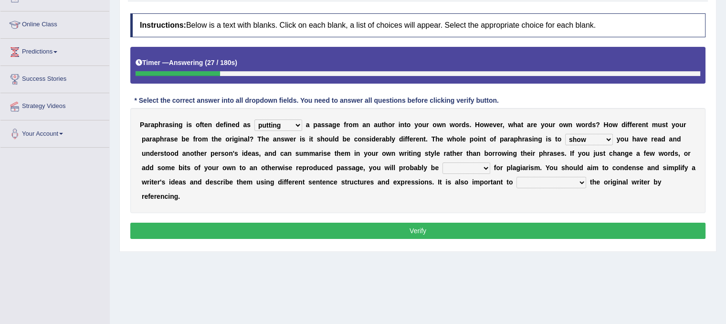
click at [565, 134] on select "snow stole show slow" at bounding box center [589, 139] width 48 height 11
click at [481, 165] on select "penalised priced advised lighted" at bounding box center [466, 167] width 48 height 11
select select "penalised"
click at [442, 162] on select "penalised priced advised lighted" at bounding box center [466, 167] width 48 height 11
click at [545, 180] on select "rated credit [PERSON_NAME] still" at bounding box center [551, 182] width 70 height 11
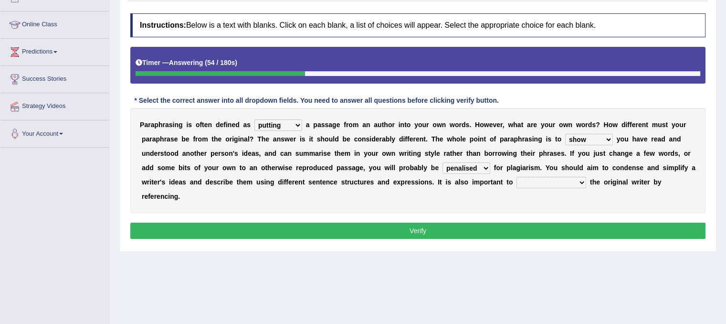
select select "credit"
click at [516, 177] on select "rated credit [PERSON_NAME] still" at bounding box center [551, 182] width 70 height 11
click at [510, 222] on button "Verify" at bounding box center [417, 230] width 575 height 16
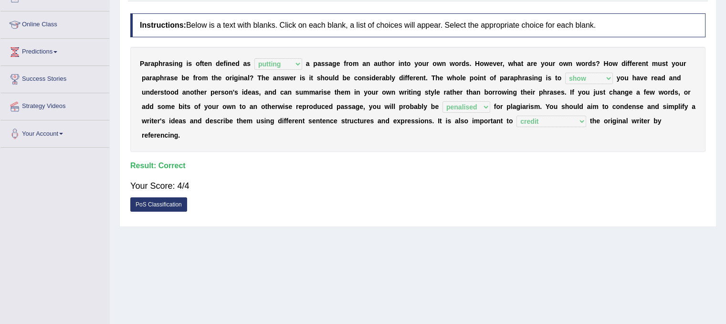
scroll to position [0, 0]
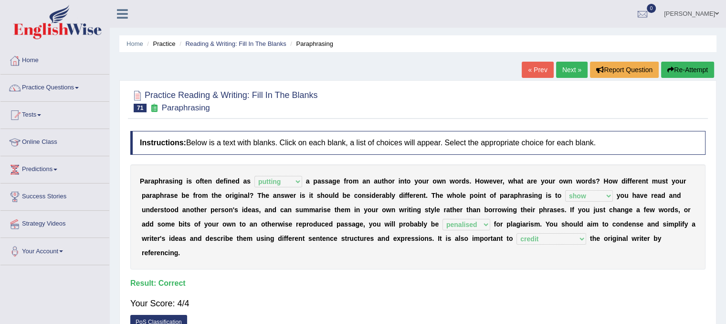
click at [570, 66] on link "Next »" at bounding box center [572, 70] width 32 height 16
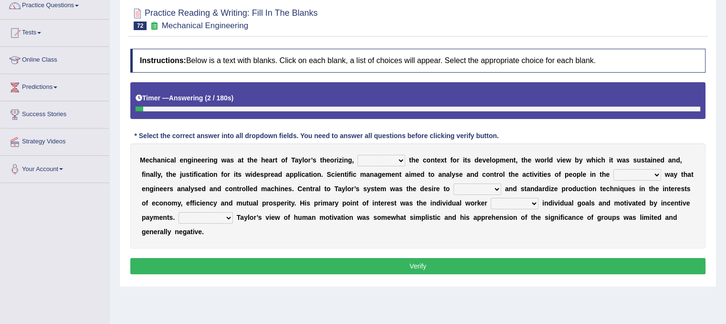
scroll to position [100, 0]
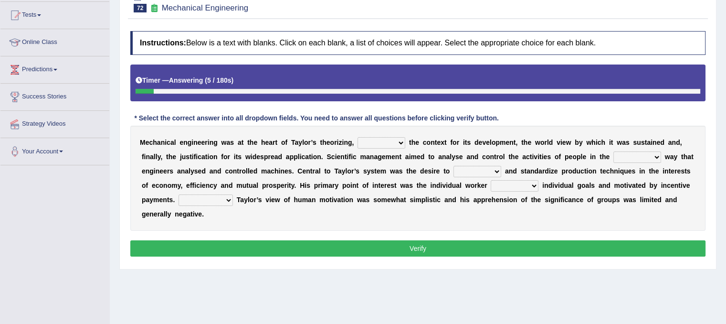
click at [399, 144] on select "pressed providing analysed controlled" at bounding box center [381, 142] width 48 height 11
select select "providing"
click at [357, 137] on select "pressed providing analysed controlled" at bounding box center [381, 142] width 48 height 11
click at [473, 147] on div "M e c h a n i c a l e n g i n e e r i n g w a s a t t h e h e a r t o f T a y l…" at bounding box center [417, 178] width 575 height 105
click at [641, 157] on select "blame same straight than" at bounding box center [637, 156] width 48 height 11
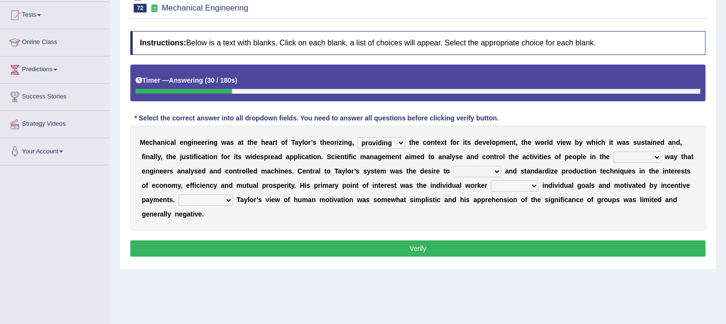
select select "same"
click at [613, 151] on select "blame same straight than" at bounding box center [637, 156] width 48 height 11
click at [492, 172] on select "exercise rationalize stated subjected" at bounding box center [477, 171] width 48 height 11
select select "rationalize"
click at [453, 166] on select "exercise rationalize stated subjected" at bounding box center [477, 171] width 48 height 11
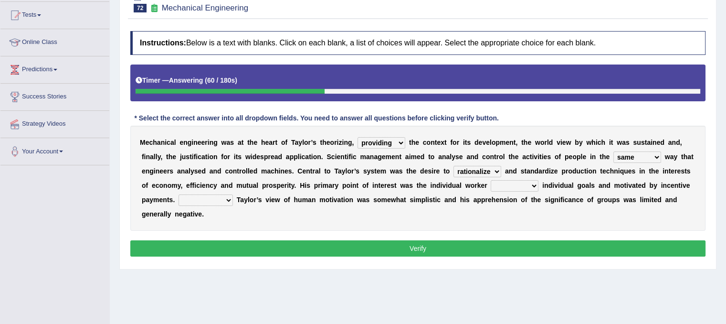
click at [492, 168] on select "exercise rationalize stated subjected" at bounding box center [477, 171] width 48 height 11
click at [577, 211] on div "M e c h a n i c a l e n g i n e e r i n g w a s a t t h e h e a r t o f T a y l…" at bounding box center [417, 178] width 575 height 105
click at [517, 186] on select "playing pursuing stopping staying" at bounding box center [515, 185] width 48 height 11
select select "pursuing"
click at [491, 180] on select "playing pursuing stopping staying" at bounding box center [515, 185] width 48 height 11
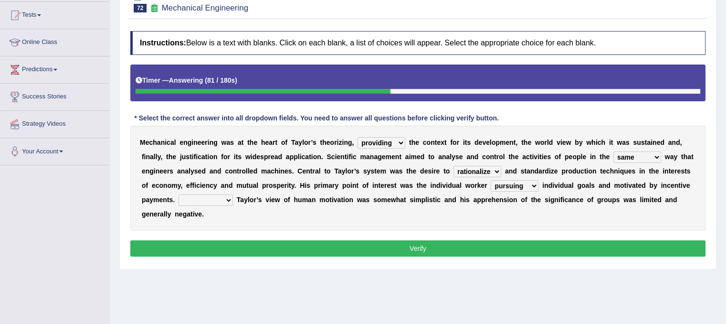
click at [230, 200] on select "Greatly Shortly Undoubtedly Slowly" at bounding box center [206, 199] width 54 height 11
select select "Undoubtedly"
click at [179, 194] on select "Greatly Shortly Undoubtedly Slowly" at bounding box center [206, 199] width 54 height 11
click at [422, 244] on button "Verify" at bounding box center [417, 248] width 575 height 16
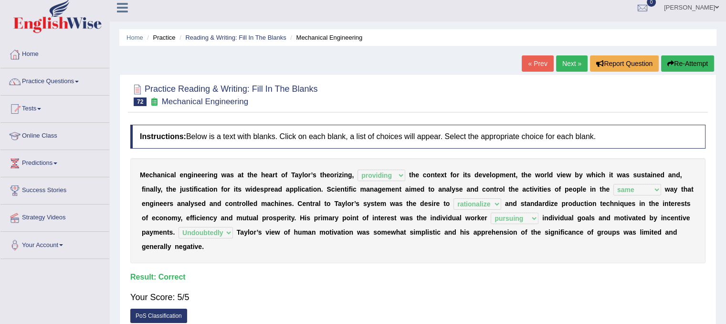
scroll to position [4, 0]
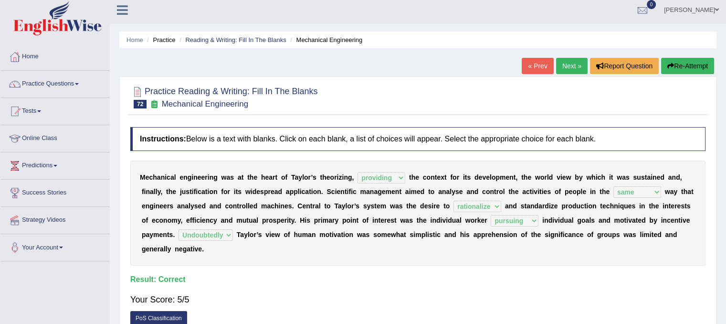
click at [575, 67] on link "Next »" at bounding box center [572, 66] width 32 height 16
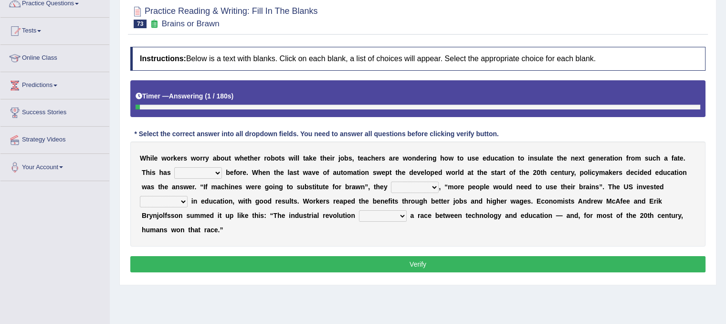
scroll to position [91, 0]
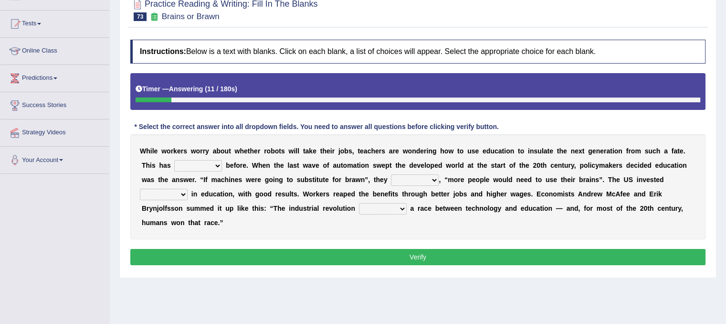
click at [219, 160] on select "ditched stopped started worked" at bounding box center [198, 165] width 48 height 11
select select "stopped"
click at [174, 160] on select "ditched stopped started worked" at bounding box center [198, 165] width 48 height 11
click at [435, 179] on select "reasoned grinded winded stunned" at bounding box center [415, 179] width 48 height 11
click at [391, 174] on select "reasoned grinded winded stunned" at bounding box center [415, 179] width 48 height 11
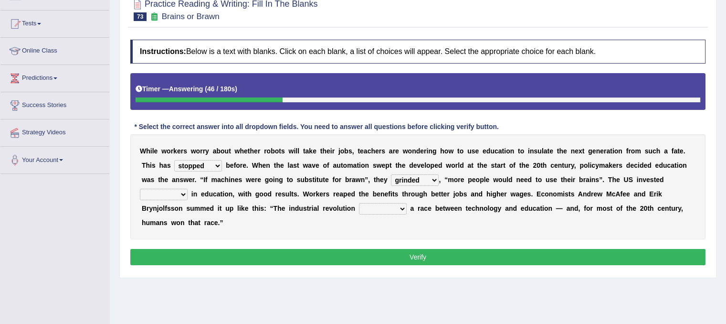
click at [427, 182] on select "reasoned grinded winded stunned" at bounding box center [415, 179] width 48 height 11
select select "reasoned"
click at [391, 174] on select "reasoned grinded winded stunned" at bounding box center [415, 179] width 48 height 11
click at [180, 199] on div "W h i l e w o r k e r s w o r r y a b o u t w h e t h e r r o b o t s w i l l t…" at bounding box center [417, 186] width 575 height 105
click at [181, 195] on select "mostly stollen heavily lightly" at bounding box center [164, 194] width 48 height 11
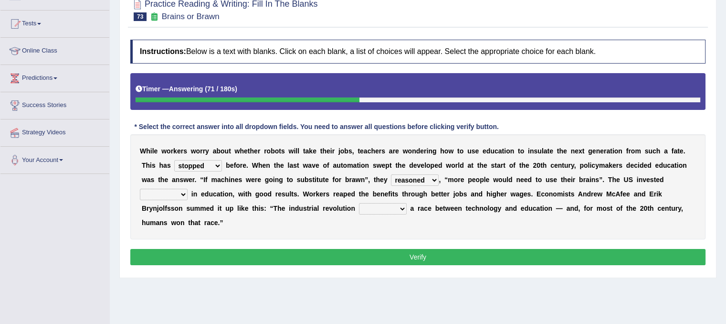
select select "heavily"
click at [140, 189] on select "mostly stollen heavily lightly" at bounding box center [164, 194] width 48 height 11
click at [395, 210] on select "grated started handled added" at bounding box center [383, 208] width 48 height 11
select select "started"
click at [359, 203] on select "grated started handled added" at bounding box center [383, 208] width 48 height 11
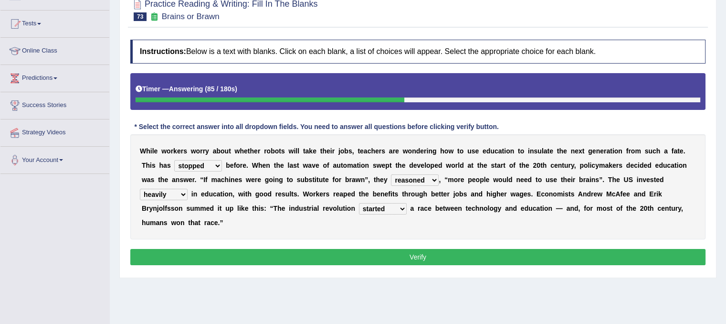
click at [391, 253] on button "Verify" at bounding box center [417, 257] width 575 height 16
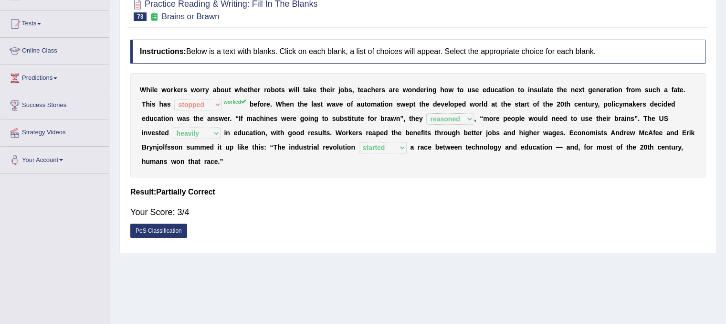
click at [638, 185] on div "Instructions: Below is a text with blanks. Click on each blank, a list of choic…" at bounding box center [418, 141] width 580 height 213
click at [719, 22] on div "Home Practice Reading & Writing: Fill In The Blanks Brains or Brawn « Prev Next…" at bounding box center [418, 147] width 616 height 477
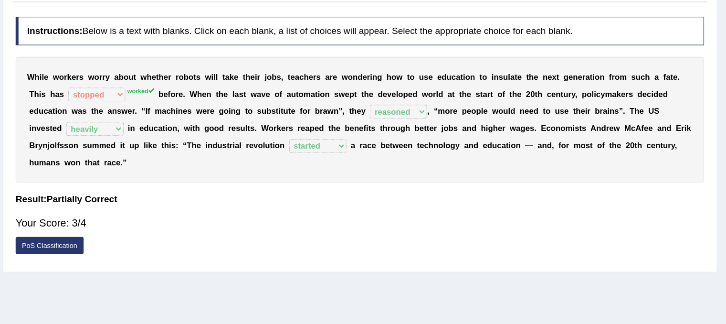
scroll to position [0, 0]
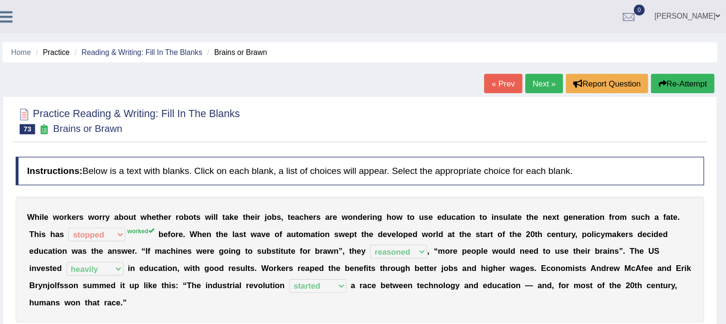
click at [576, 67] on link "Next »" at bounding box center [572, 70] width 32 height 16
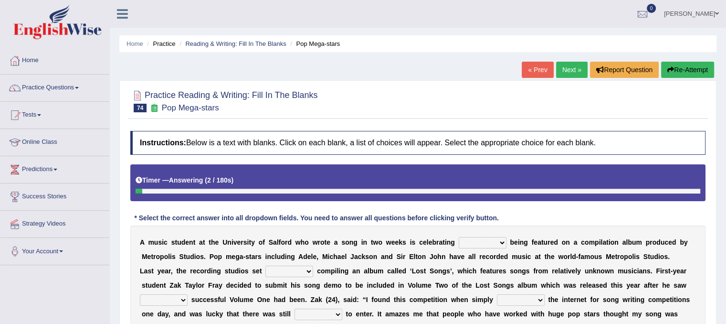
click at [587, 121] on div "Practice Reading & Writing: Fill In The Blanks 74 Pop Mega-stars Instructions: …" at bounding box center [417, 231] width 597 height 303
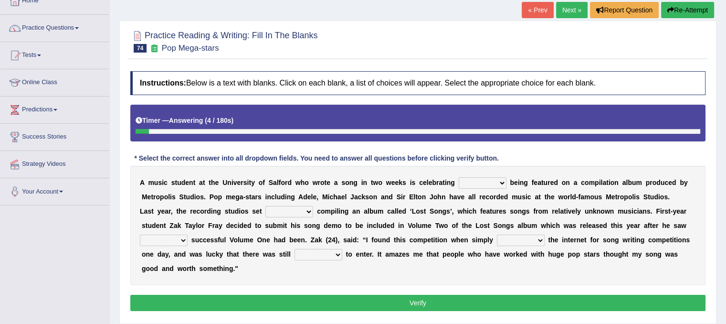
scroll to position [71, 0]
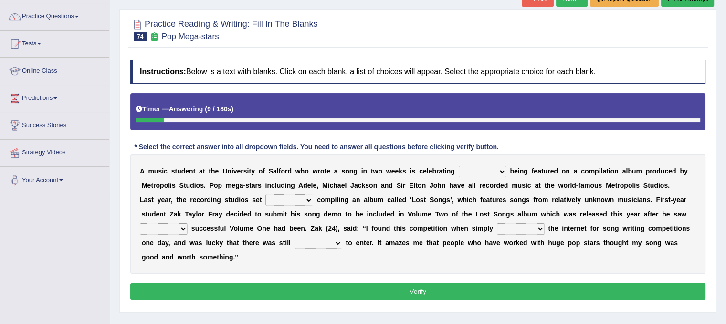
click at [487, 170] on select "wherever after rather further" at bounding box center [483, 171] width 48 height 11
select select "after"
click at [459, 166] on select "wherever after rather further" at bounding box center [483, 171] width 48 height 11
click at [308, 199] on select "them about with them" at bounding box center [289, 199] width 48 height 11
select select "about"
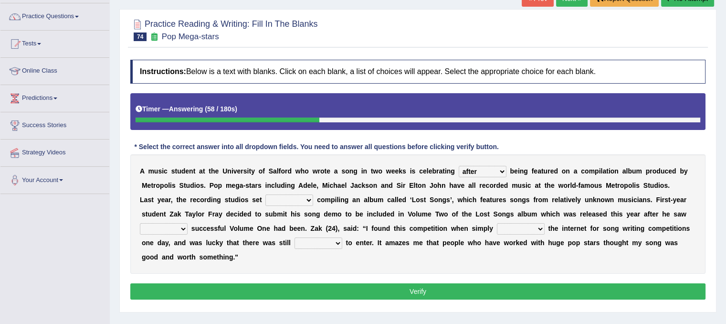
click at [265, 194] on select "them about with them" at bounding box center [289, 199] width 48 height 11
click at [173, 231] on select "when how then their" at bounding box center [164, 228] width 48 height 11
select select "how"
click at [140, 223] on select "when how then their" at bounding box center [164, 228] width 48 height 11
click at [536, 226] on select "searching thinking bringing taking" at bounding box center [521, 228] width 48 height 11
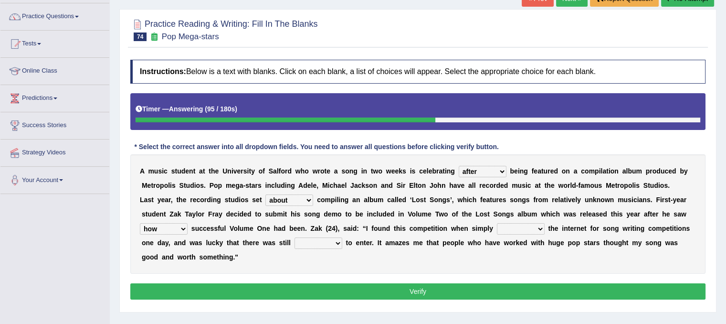
select select "searching"
click at [497, 223] on select "searching thinking bringing taking" at bounding box center [521, 228] width 48 height 11
click at [337, 244] on select "fine time grind dine" at bounding box center [318, 242] width 48 height 11
select select "time"
click at [294, 237] on select "fine time grind dine" at bounding box center [318, 242] width 48 height 11
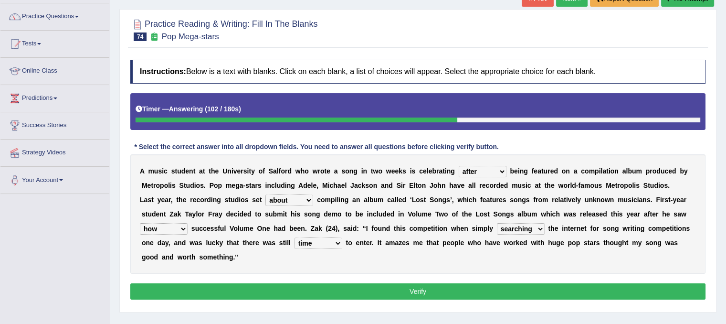
click at [319, 289] on button "Verify" at bounding box center [417, 291] width 575 height 16
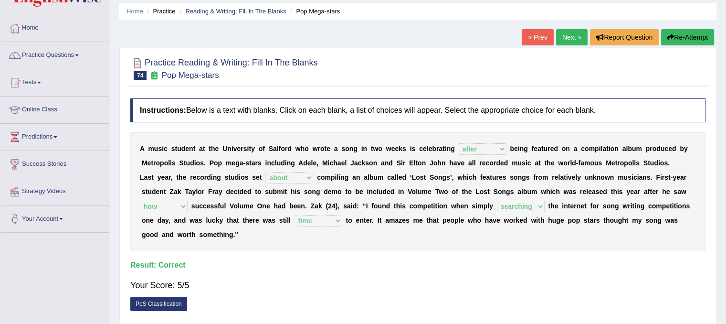
scroll to position [0, 0]
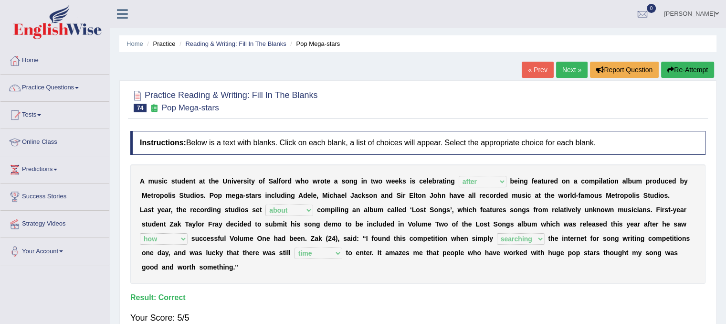
click at [573, 72] on link "Next »" at bounding box center [572, 70] width 32 height 16
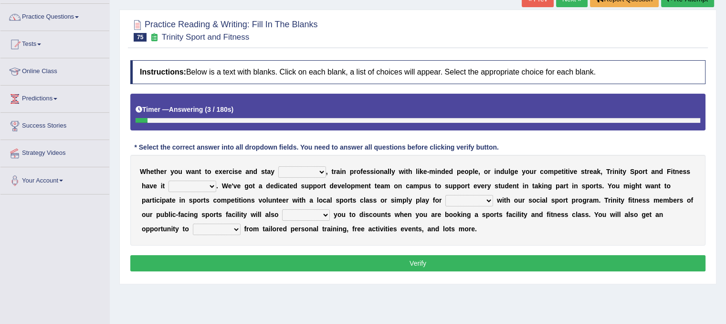
scroll to position [80, 0]
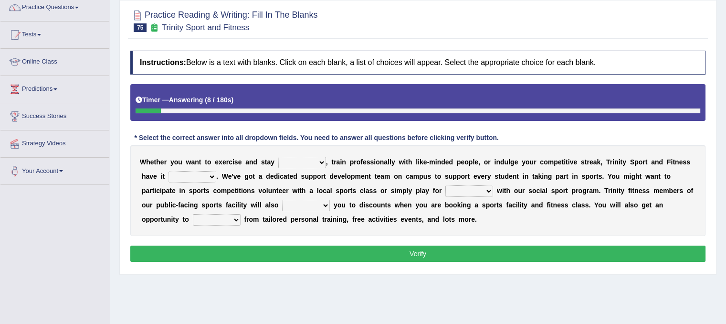
click at [311, 167] on div "W h e t h e r y o u w a n t t o e x e r c i s e a n d s t a y wealthy trendy he…" at bounding box center [417, 190] width 575 height 91
click at [318, 164] on select "wealthy trendy healthy steady" at bounding box center [302, 162] width 48 height 11
select select "healthy"
click at [278, 157] on select "wealthy trendy healthy steady" at bounding box center [302, 162] width 48 height 11
click at [209, 174] on select "covered sobered recovered hovered" at bounding box center [192, 176] width 48 height 11
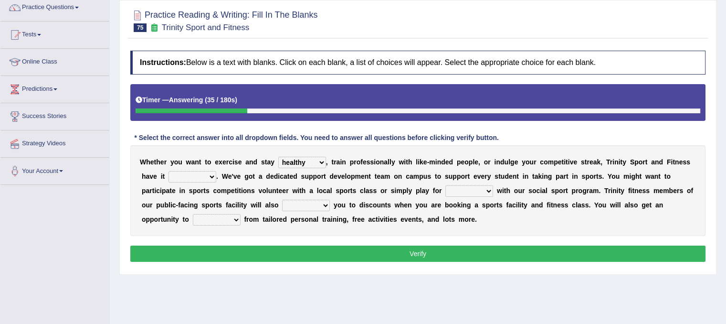
select select "covered"
click at [168, 171] on select "covered sobered recovered hovered" at bounding box center [192, 176] width 48 height 11
click at [491, 188] on select "stun run fun gun" at bounding box center [469, 190] width 48 height 11
drag, startPoint x: 491, startPoint y: 188, endPoint x: 432, endPoint y: 238, distance: 77.6
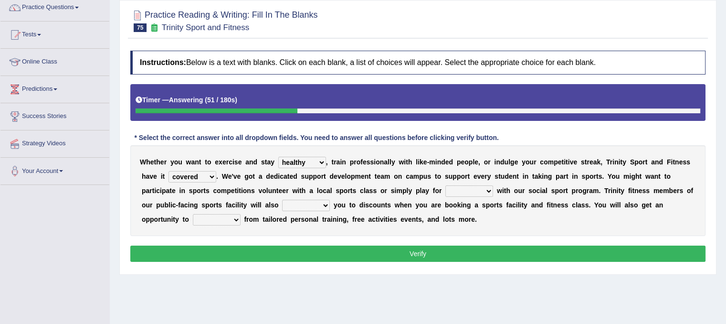
click at [432, 238] on div "Instructions: Below is a text with blanks. Click on each blank, a list of choic…" at bounding box center [418, 157] width 580 height 223
select select "fun"
click at [445, 185] on select "stun run fun gun" at bounding box center [469, 190] width 48 height 11
click at [317, 211] on div "W h e t h e r y o u w a n t t o e x e r c i s e a n d s t a y wealthy trendy he…" at bounding box center [417, 190] width 575 height 91
click at [326, 203] on select "engage restore entitle wish" at bounding box center [306, 205] width 48 height 11
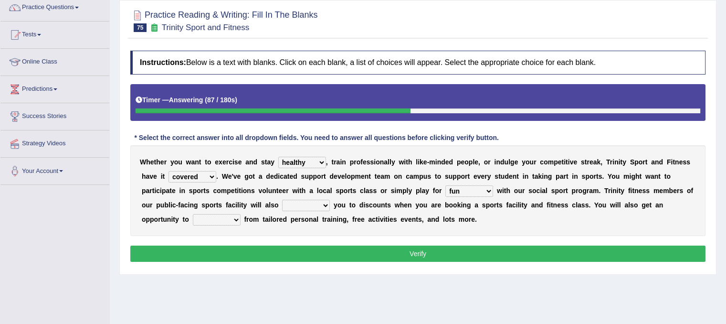
click at [298, 270] on div "Practice Reading & Writing: Fill In The Blanks 75 Trinity Sport and Fitness Ins…" at bounding box center [417, 137] width 597 height 274
click at [325, 207] on select "engage restore entitle wish" at bounding box center [306, 205] width 48 height 11
select select "wish"
click at [282, 200] on select "engage restore entitle wish" at bounding box center [306, 205] width 48 height 11
click at [235, 221] on select "benefit vained claimed refrained" at bounding box center [217, 219] width 48 height 11
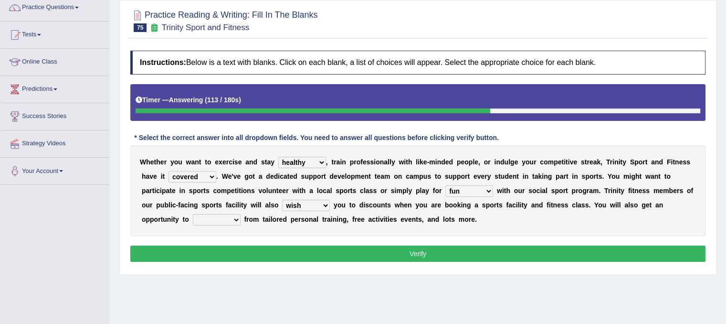
select select "benefit"
click at [193, 214] on select "benefit vained claimed refrained" at bounding box center [217, 219] width 48 height 11
click at [291, 251] on button "Verify" at bounding box center [417, 253] width 575 height 16
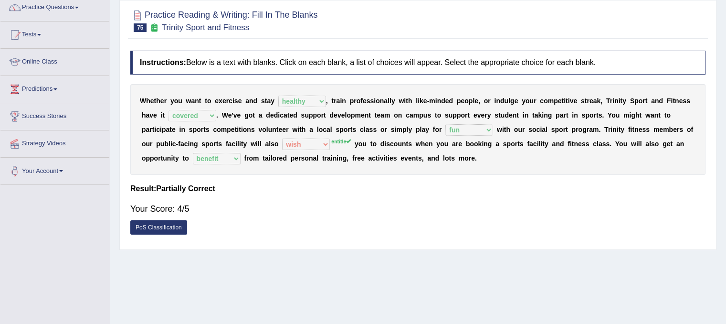
scroll to position [0, 0]
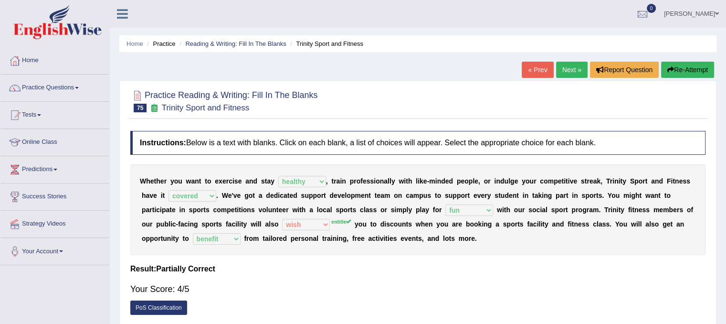
click at [571, 65] on link "Next »" at bounding box center [572, 70] width 32 height 16
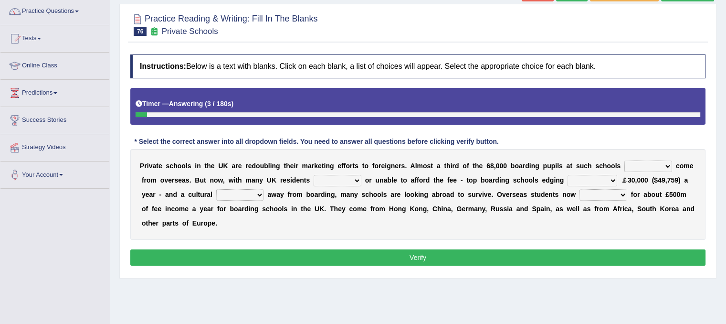
scroll to position [77, 0]
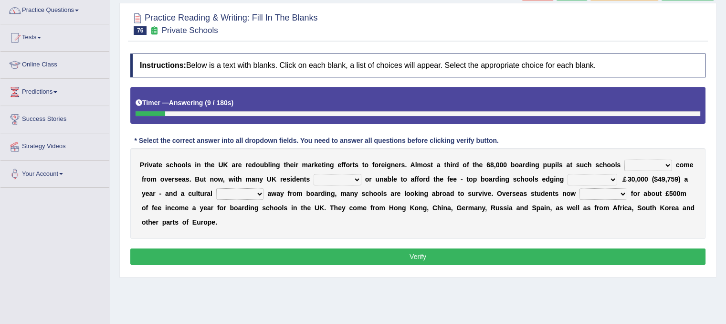
click at [653, 161] on select "all set already great news" at bounding box center [648, 164] width 48 height 11
select select "already"
click at [624, 159] on select "all set already great news" at bounding box center [648, 164] width 48 height 11
click at [338, 179] on select "answering unwilling realising storing" at bounding box center [338, 179] width 48 height 11
select select "unwilling"
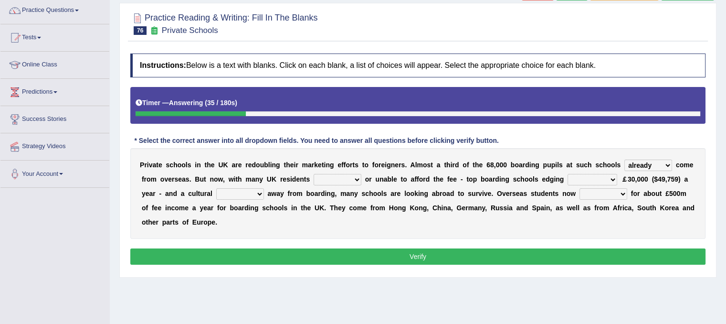
click at [314, 174] on select "answering unwilling realising storing" at bounding box center [338, 179] width 48 height 11
click at [360, 175] on select "answering unwilling realising storing" at bounding box center [338, 179] width 48 height 11
click at [617, 175] on b at bounding box center [619, 179] width 4 height 8
click at [611, 176] on select "rewards towards notification amounting" at bounding box center [593, 179] width 50 height 11
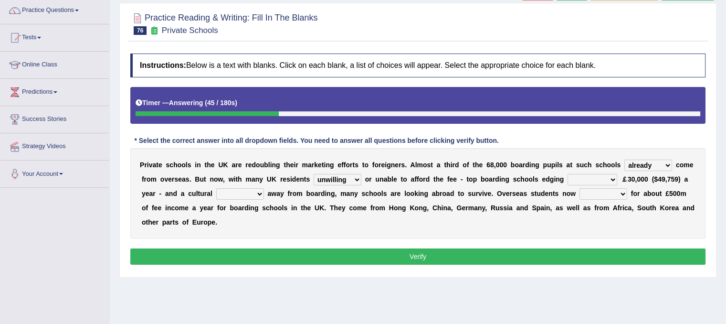
click at [611, 176] on select "rewards towards notification amounting" at bounding box center [593, 179] width 50 height 11
select select "amounting"
click at [568, 174] on select "rewards towards notification amounting" at bounding box center [593, 179] width 50 height 11
click at [258, 193] on select "go rattle shatter shift" at bounding box center [240, 193] width 48 height 11
select select "shift"
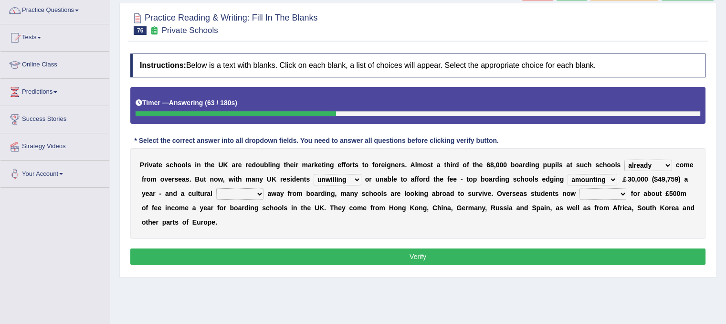
click at [216, 188] on select "go rattle shatter shift" at bounding box center [240, 193] width 48 height 11
click at [607, 191] on select "hold think account say" at bounding box center [603, 193] width 48 height 11
select select "account"
click at [579, 188] on select "hold think account say" at bounding box center [603, 193] width 48 height 11
click at [560, 256] on button "Verify" at bounding box center [417, 256] width 575 height 16
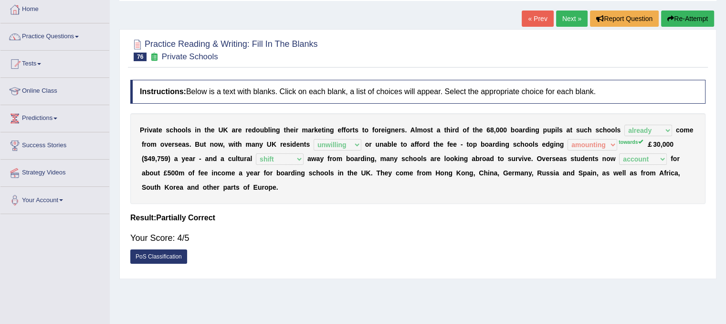
scroll to position [0, 0]
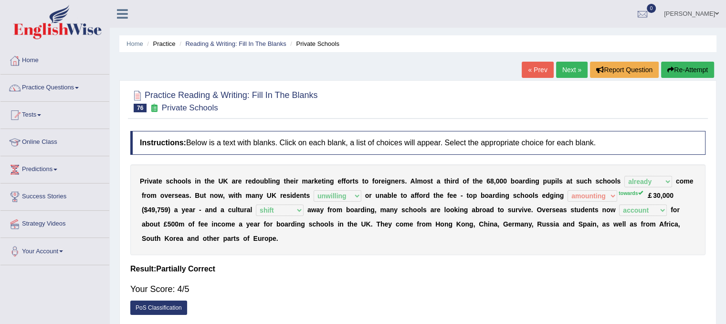
click at [568, 75] on link "Next »" at bounding box center [572, 70] width 32 height 16
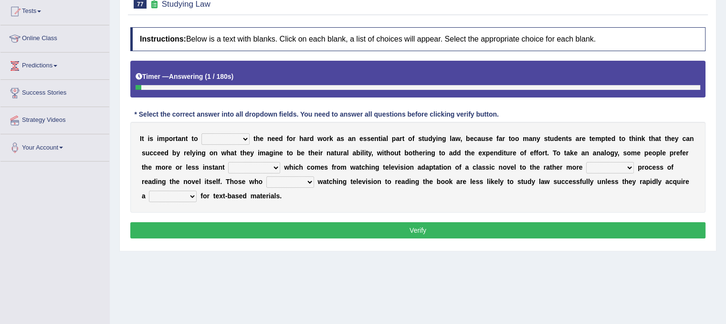
scroll to position [125, 0]
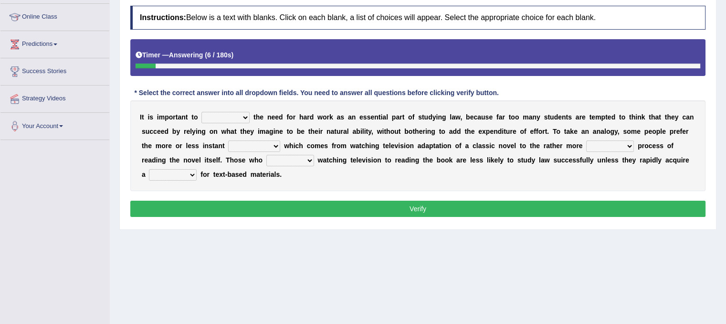
click at [240, 117] on select "emphasise criticise adjust replicate" at bounding box center [225, 117] width 48 height 11
select select "emphasise"
click at [201, 112] on select "emphasise criticise adjust replicate" at bounding box center [225, 117] width 48 height 11
click at [276, 147] on select "satisfaction reaction gratification adjusted" at bounding box center [254, 145] width 52 height 11
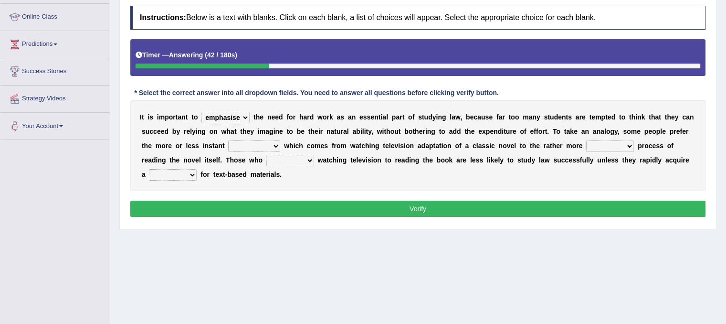
click at [276, 147] on select "satisfaction reaction gratification adjusted" at bounding box center [254, 145] width 52 height 11
select select "reaction"
click at [228, 140] on select "satisfaction reaction gratification adjusted" at bounding box center [254, 145] width 52 height 11
click at [624, 148] on select "fulfilling laborious acquire broken" at bounding box center [610, 145] width 48 height 11
select select "laborious"
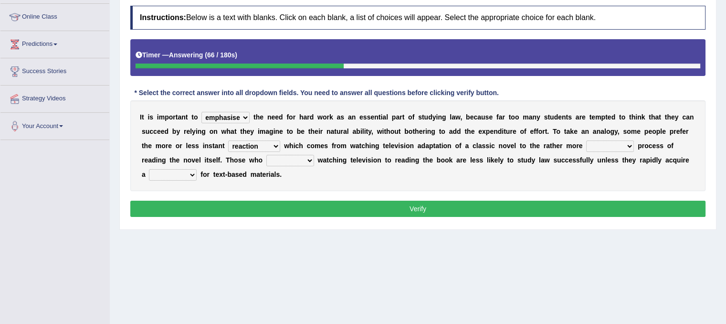
click at [586, 140] on select "fulfilling laborious acquire broken" at bounding box center [610, 145] width 48 height 11
click at [305, 164] on select "refer prefer stuff knot" at bounding box center [290, 160] width 48 height 11
select select "prefer"
click at [266, 155] on select "refer prefer stuff knot" at bounding box center [290, 160] width 48 height 11
click at [188, 173] on select "judgement waste taste set" at bounding box center [173, 174] width 48 height 11
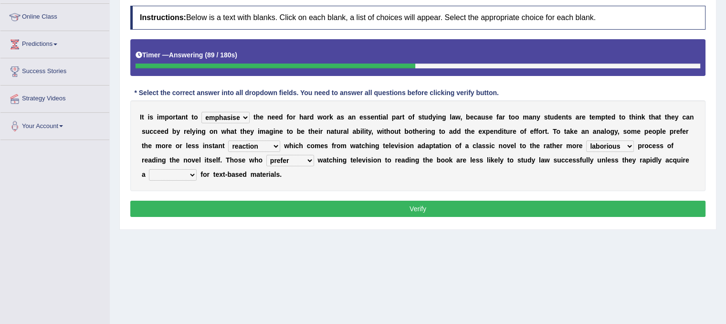
select select "set"
click at [149, 169] on select "judgement waste taste set" at bounding box center [173, 174] width 48 height 11
click at [353, 201] on button "Verify" at bounding box center [417, 208] width 575 height 16
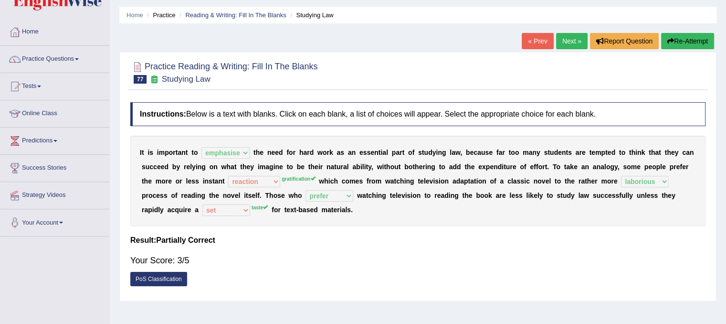
scroll to position [0, 0]
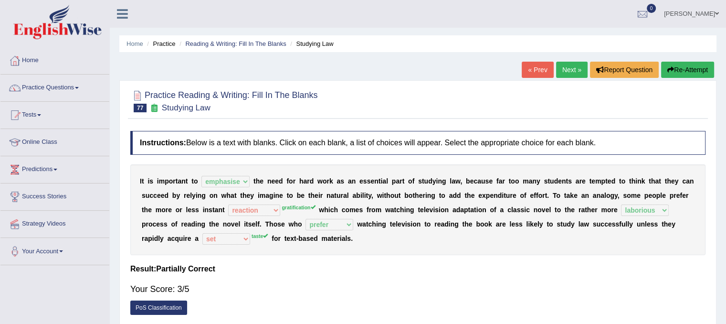
click at [575, 70] on link "Next »" at bounding box center [572, 70] width 32 height 16
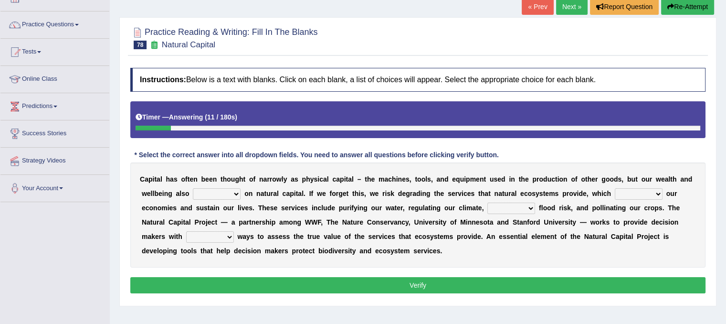
scroll to position [65, 0]
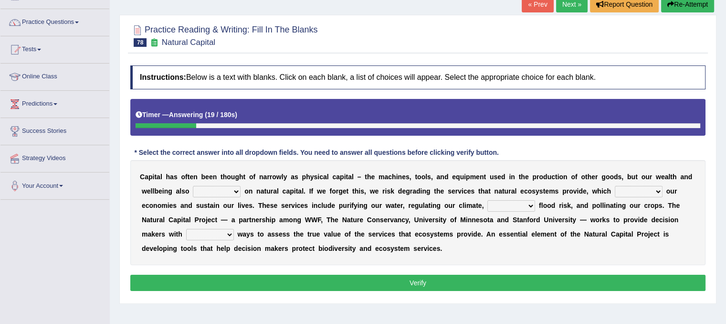
click at [216, 190] on select "rely reply supply apply" at bounding box center [217, 191] width 48 height 11
select select "rely"
click at [193, 186] on select "rely reply supply apply" at bounding box center [217, 191] width 48 height 11
click at [652, 186] on select "import report support export" at bounding box center [639, 191] width 48 height 11
select select "support"
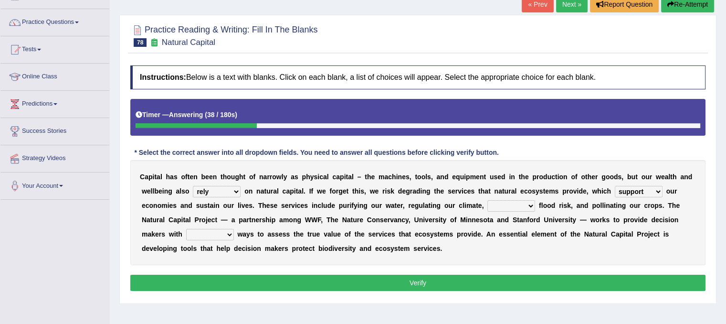
click at [615, 186] on select "import report support export" at bounding box center [639, 191] width 48 height 11
click at [525, 202] on select "bringing lacking staggering reducing" at bounding box center [511, 205] width 48 height 11
select select "reducing"
click at [487, 200] on select "bringing lacking staggering reducing" at bounding box center [511, 205] width 48 height 11
click at [217, 235] on select "liable powerful strong reliable" at bounding box center [210, 234] width 48 height 11
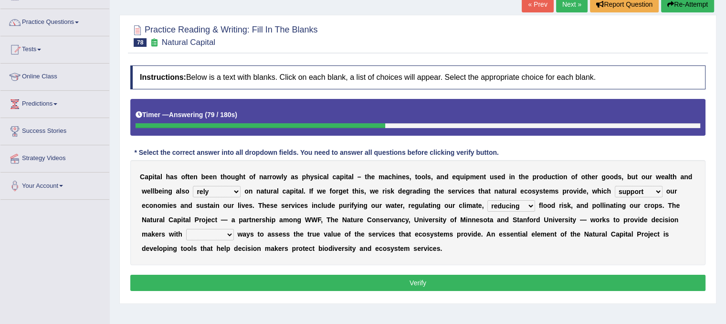
select select "liable"
click at [186, 229] on select "liable powerful strong reliable" at bounding box center [210, 234] width 48 height 11
click at [372, 285] on button "Verify" at bounding box center [417, 282] width 575 height 16
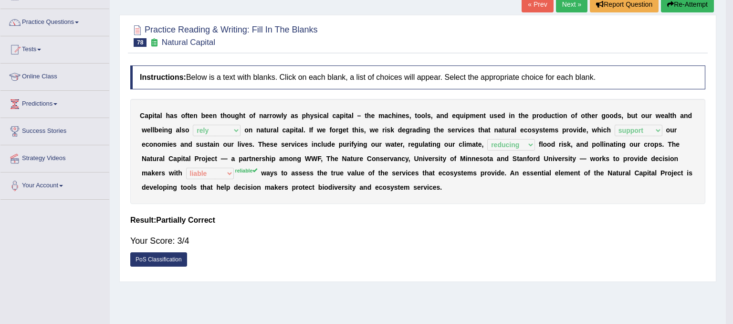
click at [372, 258] on body "Toggle navigation Home Practice Questions Speaking Practice Read Aloud Repeat S…" at bounding box center [366, 97] width 733 height 324
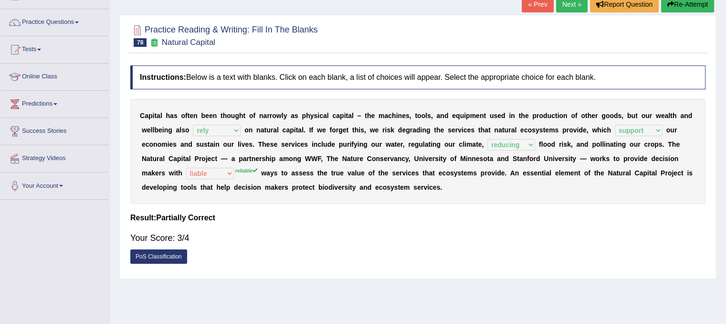
click at [574, 6] on link "Next »" at bounding box center [572, 4] width 32 height 16
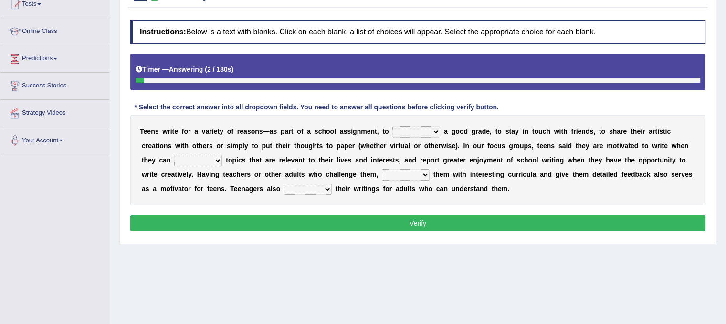
scroll to position [115, 0]
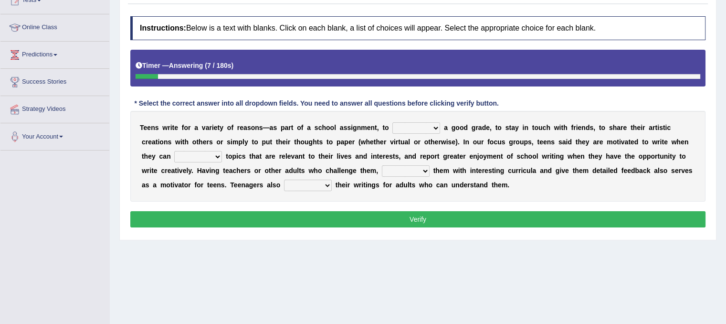
click at [414, 126] on select "take get give held" at bounding box center [416, 127] width 48 height 11
select select "get"
click at [392, 122] on select "take get give held" at bounding box center [416, 127] width 48 height 11
click at [210, 160] on select "show handle subscribe select" at bounding box center [198, 156] width 48 height 11
select select "select"
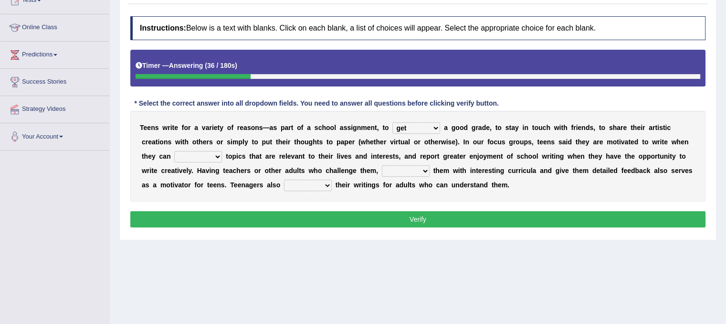
click at [174, 151] on select "show handle subscribe select" at bounding box center [198, 156] width 48 height 11
click at [421, 173] on select "shower present exempt fill" at bounding box center [406, 170] width 48 height 11
select select "present"
click at [382, 165] on select "shower present exempt fill" at bounding box center [406, 170] width 48 height 11
click at [324, 180] on select "compose recite show serve" at bounding box center [308, 184] width 48 height 11
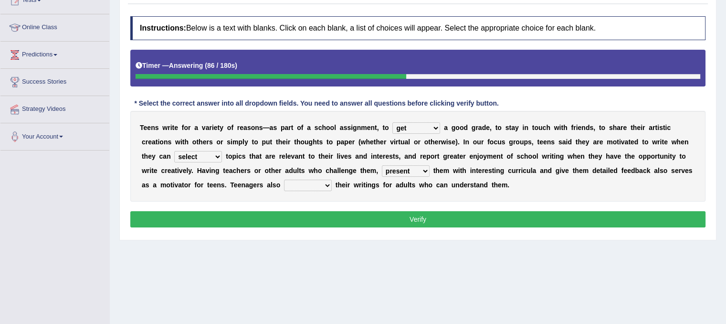
select select "recite"
click at [284, 179] on select "compose recite show serve" at bounding box center [308, 184] width 48 height 11
click at [311, 223] on button "Verify" at bounding box center [417, 219] width 575 height 16
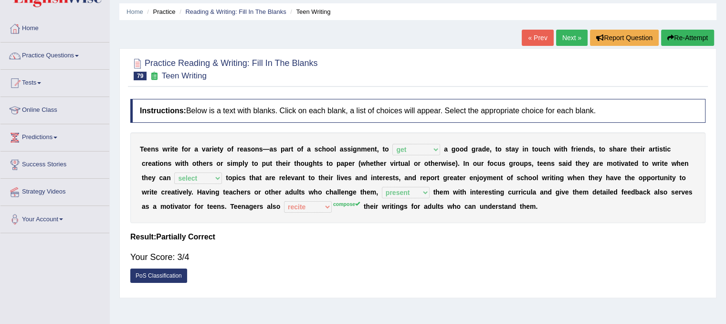
scroll to position [23, 0]
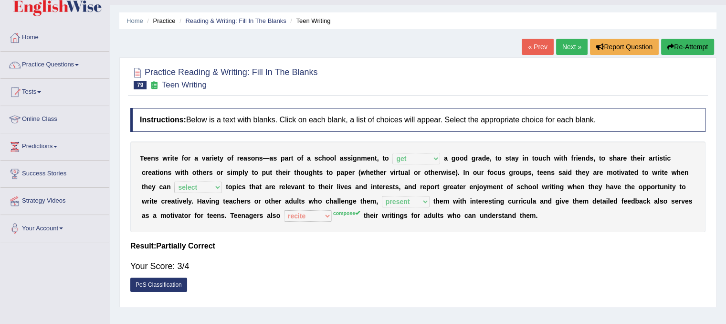
click at [571, 42] on link "Next »" at bounding box center [572, 47] width 32 height 16
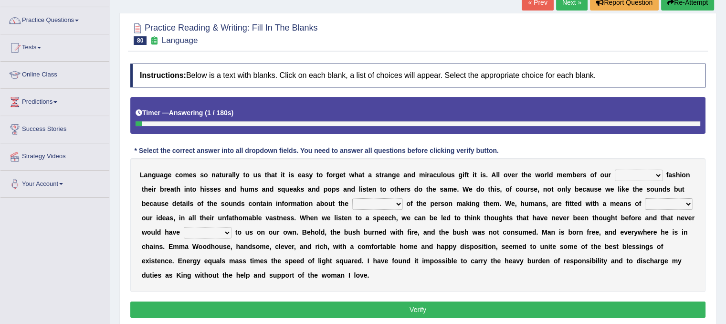
scroll to position [89, 0]
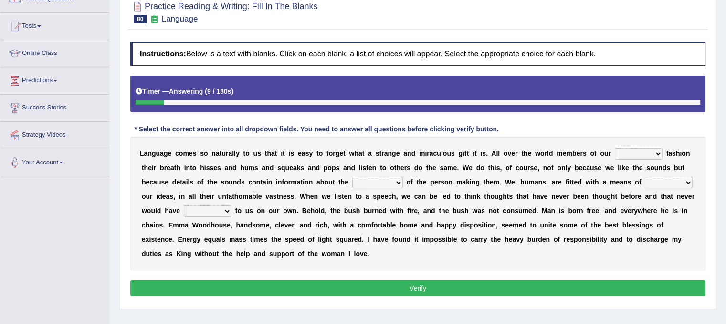
click at [655, 149] on select "species special specified sample" at bounding box center [639, 153] width 48 height 11
select select "specified"
click at [615, 148] on select "species special specified sample" at bounding box center [639, 153] width 48 height 11
click at [403, 181] on b at bounding box center [405, 182] width 4 height 8
click at [398, 180] on select "dimensions exentions intentions retentions" at bounding box center [377, 182] width 51 height 11
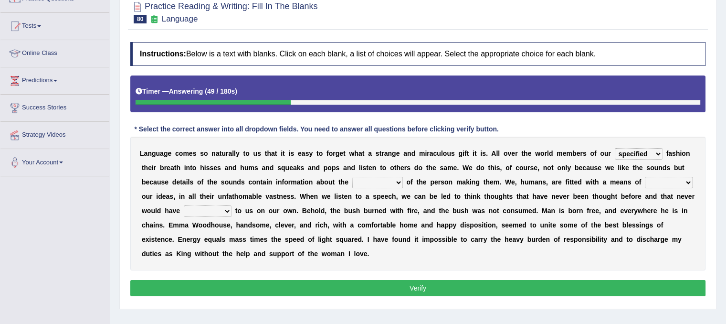
select select "intentions"
click at [352, 177] on select "dimensions exentions intentions retentions" at bounding box center [377, 182] width 51 height 11
click at [691, 177] on select "wearing sharing grating mending" at bounding box center [669, 182] width 48 height 11
select select "sharing"
click at [645, 177] on select "wearing sharing grating mending" at bounding box center [669, 182] width 48 height 11
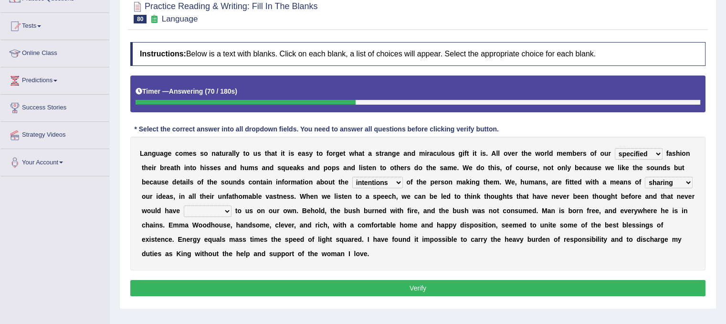
click at [227, 209] on select "restored waked reckoned occurred" at bounding box center [208, 210] width 48 height 11
click at [401, 253] on div "L a n g u a g e c o m e s s o n a t u r a l l y t o u s t h a t i t i s e a s y…" at bounding box center [417, 204] width 575 height 134
click at [220, 212] on select "restored waked reckoned occurred" at bounding box center [208, 210] width 48 height 11
click at [184, 205] on select "restored waked reckoned occurred" at bounding box center [208, 210] width 48 height 11
click at [223, 210] on select "restored waked reckoned occurred" at bounding box center [208, 210] width 48 height 11
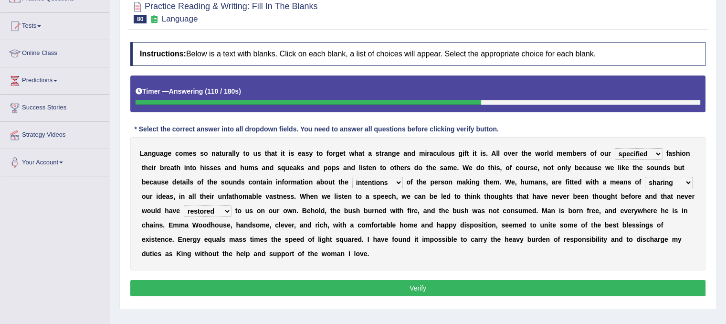
click at [184, 205] on select "restored waked reckoned occurred" at bounding box center [208, 210] width 48 height 11
click at [222, 206] on select "restored waked reckoned occurred" at bounding box center [208, 210] width 48 height 11
select select "occurred"
click at [184, 205] on select "restored waked reckoned occurred" at bounding box center [208, 210] width 48 height 11
click at [335, 291] on button "Verify" at bounding box center [417, 288] width 575 height 16
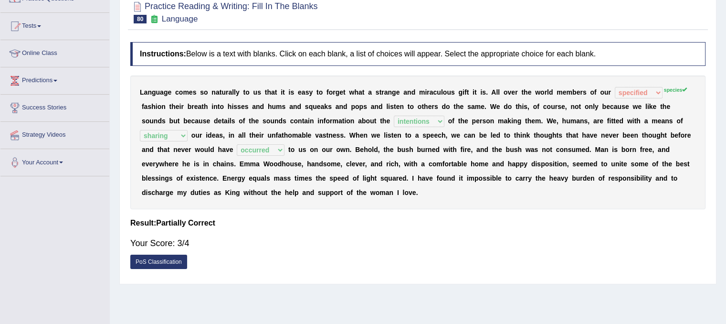
scroll to position [0, 0]
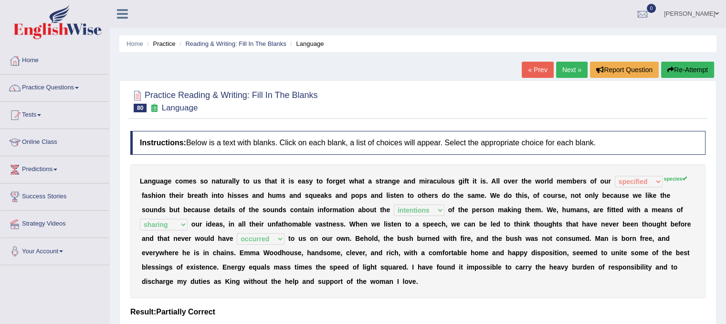
click at [577, 70] on link "Next »" at bounding box center [572, 70] width 32 height 16
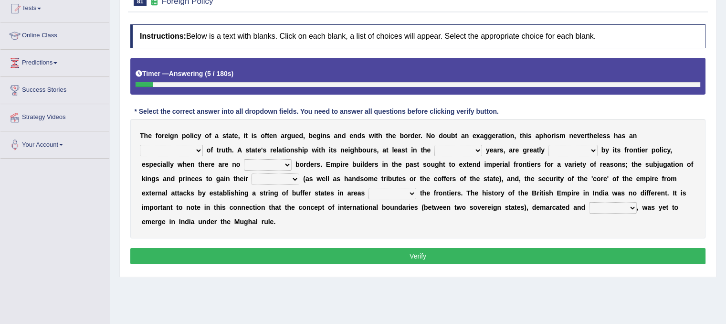
scroll to position [107, 0]
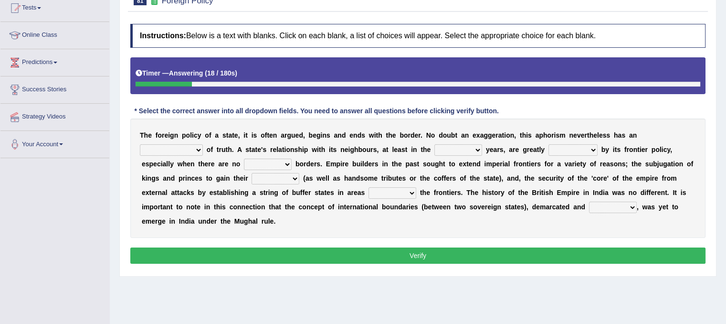
click at [203, 147] on b at bounding box center [205, 150] width 4 height 8
click at [197, 148] on select "implementation existence element extention" at bounding box center [171, 149] width 63 height 11
click at [140, 144] on select "implementation existence element extention" at bounding box center [171, 149] width 63 height 11
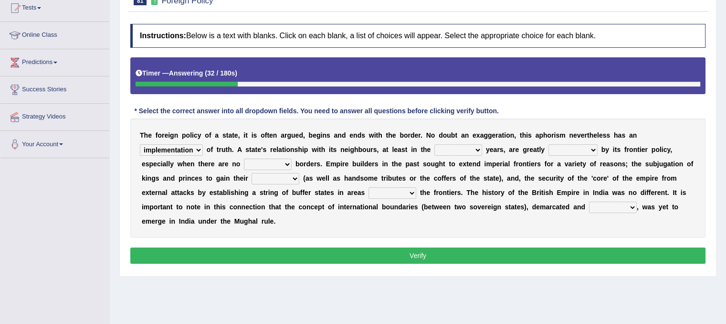
click at [200, 144] on select "implementation existence element extention" at bounding box center [171, 149] width 63 height 11
select select "existence"
click at [140, 144] on select "implementation existence element extention" at bounding box center [171, 149] width 63 height 11
click at [463, 155] on div "T h e f o r e i g n p o l i c y o f a s t a t e , i t i s o f t e n a r g u e d…" at bounding box center [417, 177] width 575 height 119
click at [473, 147] on select "formative discuss inclusive decisive" at bounding box center [458, 149] width 48 height 11
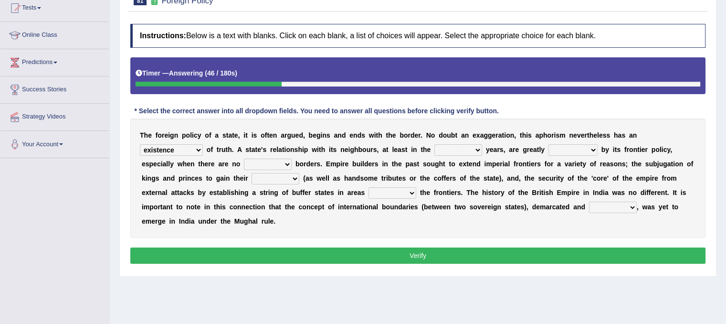
select select "inclusive"
click at [434, 144] on select "formative discuss inclusive decisive" at bounding box center [458, 149] width 48 height 11
click at [594, 147] on select "managed subscirbed affected influenced" at bounding box center [572, 149] width 49 height 11
select select "influenced"
click at [548, 144] on select "managed subscirbed affected influenced" at bounding box center [572, 149] width 49 height 11
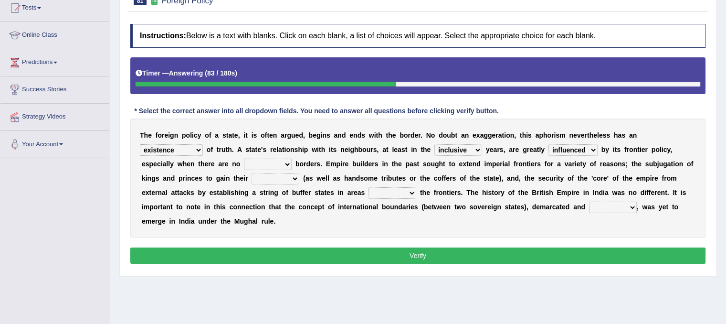
click at [287, 165] on select "satellite set settled stated" at bounding box center [268, 163] width 48 height 11
select select "set"
click at [244, 158] on select "satellite set settled stated" at bounding box center [268, 163] width 48 height 11
click at [291, 179] on select "allegiance elegant aspiration execution" at bounding box center [276, 178] width 48 height 11
drag, startPoint x: 291, startPoint y: 179, endPoint x: 316, endPoint y: 171, distance: 26.7
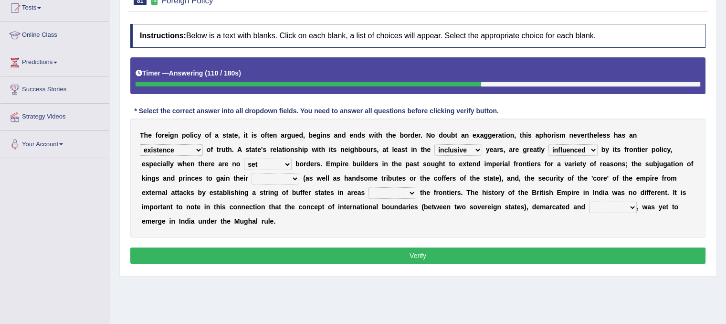
click at [316, 171] on div "T h e f o r e i g n p o l i c y o f a s t a t e , i t i s o f t e n a r g u e d…" at bounding box center [417, 177] width 575 height 119
click at [293, 178] on select "allegiance elegant aspiration execution" at bounding box center [276, 178] width 48 height 11
select select "aspiration"
click at [252, 173] on select "allegiance elegant aspiration execution" at bounding box center [276, 178] width 48 height 11
click at [408, 195] on select "bringing capturing stating adjoining" at bounding box center [392, 192] width 48 height 11
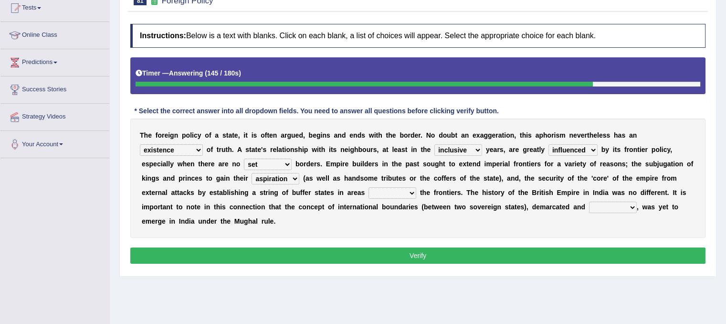
click at [407, 198] on div "T h e f o r e i g n p o l i c y o f a s t a t e , i t i s o f t e n a r g u e d…" at bounding box center [417, 177] width 575 height 119
click at [407, 196] on select "bringing capturing stating adjoining" at bounding box center [392, 192] width 48 height 11
select select "adjoining"
click at [368, 187] on select "bringing capturing stating adjoining" at bounding box center [392, 192] width 48 height 11
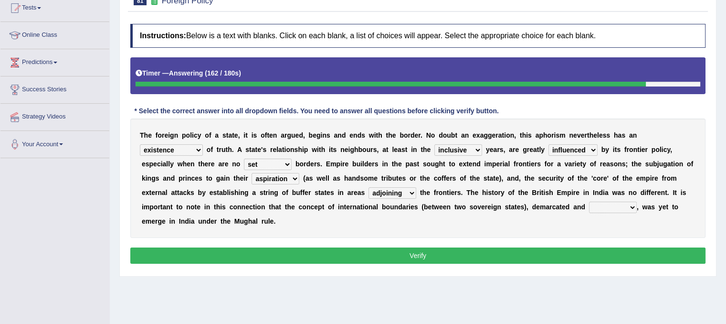
click at [633, 203] on select "defected delineated affected ampled" at bounding box center [613, 206] width 48 height 11
click at [589, 201] on select "defected delineated affected ampled" at bounding box center [613, 206] width 48 height 11
click at [626, 205] on select "defected delineated affected ampled" at bounding box center [613, 206] width 48 height 11
select select "ampled"
click at [589, 201] on select "defected delineated affected ampled" at bounding box center [613, 206] width 48 height 11
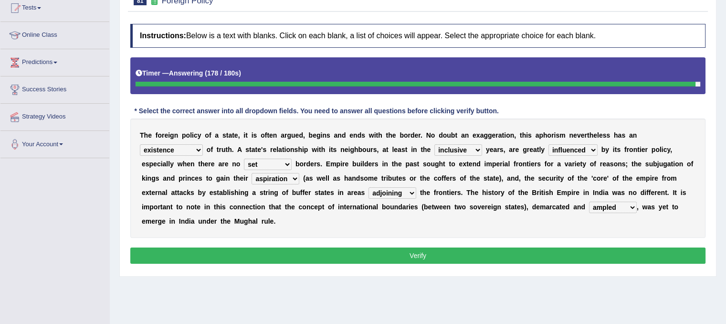
click at [603, 255] on button "Verify" at bounding box center [417, 255] width 575 height 16
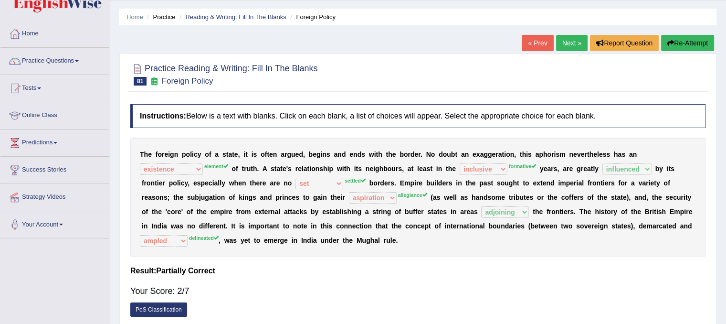
scroll to position [21, 0]
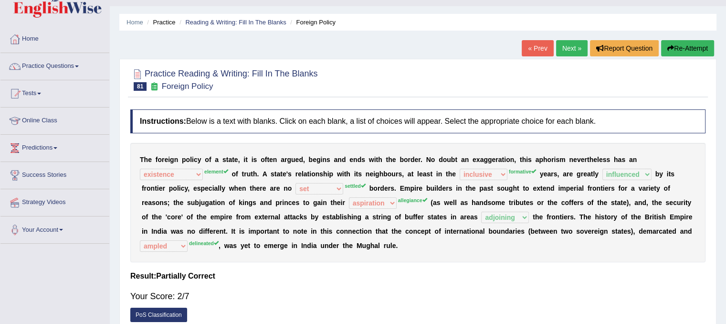
click at [567, 54] on link "Next »" at bounding box center [572, 48] width 32 height 16
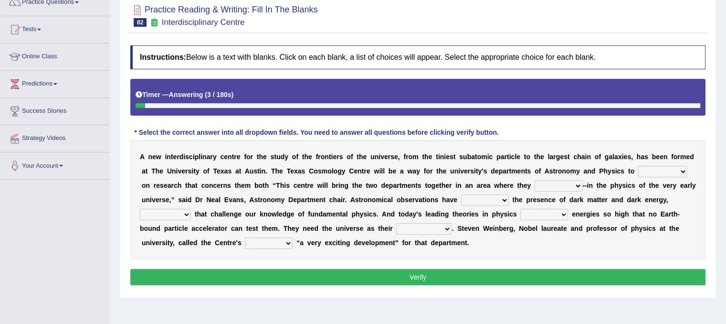
scroll to position [91, 0]
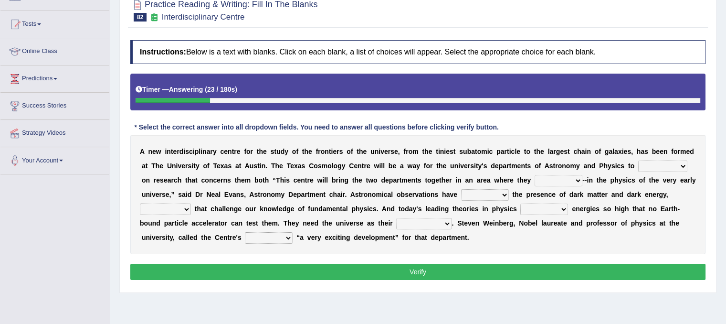
click at [673, 167] on select "collaborate tackled stapled extract" at bounding box center [662, 165] width 49 height 11
select select "collaborate"
click at [638, 160] on select "collaborate tackled stapled extract" at bounding box center [662, 165] width 49 height 11
click at [570, 178] on select "present stareed overlap brought" at bounding box center [559, 180] width 48 height 11
select select "brought"
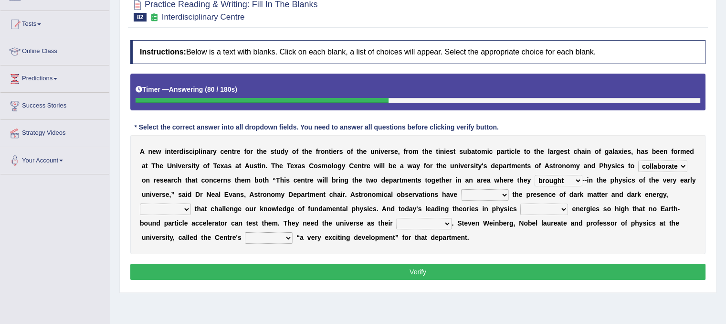
click at [535, 175] on select "present stareed overlap brought" at bounding box center [559, 180] width 48 height 11
click at [492, 201] on div "A n e w i n t e r d i s c i p l i n a r y c e n t r e f o r t h e s t u d y o f…" at bounding box center [417, 194] width 575 height 119
click at [510, 197] on div "A n e w i n t e r d i s c i p l i n a r y c e n t r e f o r t h e s t u d y o f…" at bounding box center [417, 194] width 575 height 119
click at [502, 191] on select "discussed seiged involved revealed" at bounding box center [485, 194] width 48 height 11
select select "discussed"
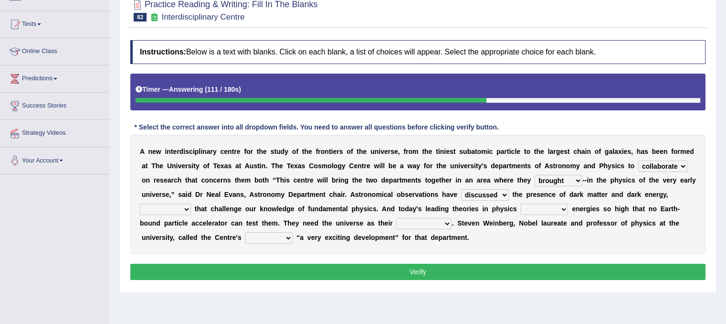
click at [461, 189] on select "discussed seiged involved revealed" at bounding box center [485, 194] width 48 height 11
click at [183, 210] on select "places discoveries stereotypes effects" at bounding box center [165, 208] width 51 height 11
select select "stereotypes"
click at [140, 203] on select "places discoveries stereotypes effects" at bounding box center [165, 208] width 51 height 11
click at [548, 210] on select "dissolve intsall involve solve" at bounding box center [544, 208] width 48 height 11
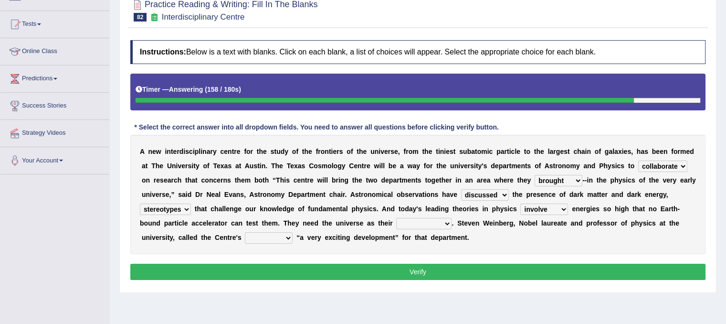
click at [520, 203] on select "dissolve intsall involve solve" at bounding box center [544, 208] width 48 height 11
click at [554, 205] on select "dissolve intsall involve solve" at bounding box center [544, 208] width 48 height 11
select select "intsall"
click at [520, 203] on select "dissolve intsall involve solve" at bounding box center [544, 208] width 48 height 11
click at [424, 222] on select "regulatory explanantory assessment laboratory" at bounding box center [423, 223] width 55 height 11
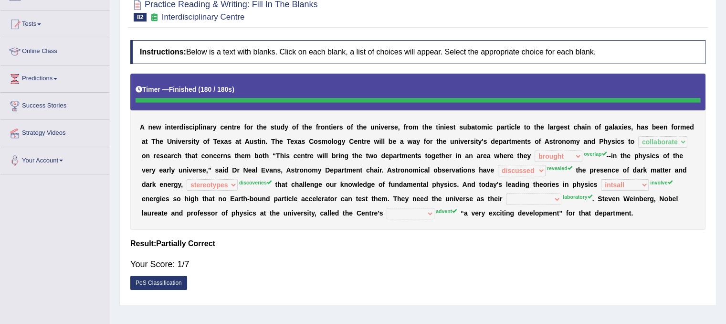
click at [432, 264] on div "Your Score: 1/7" at bounding box center [417, 263] width 575 height 23
drag, startPoint x: 710, startPoint y: 198, endPoint x: 703, endPoint y: 118, distance: 80.1
click at [703, 118] on div "Practice Reading & Writing: Fill In The Blanks 82 Interdisciplinary Centre Inst…" at bounding box center [417, 146] width 597 height 315
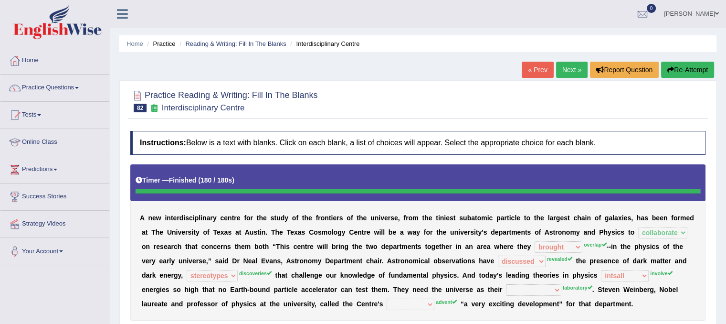
click at [559, 64] on link "Next »" at bounding box center [572, 70] width 32 height 16
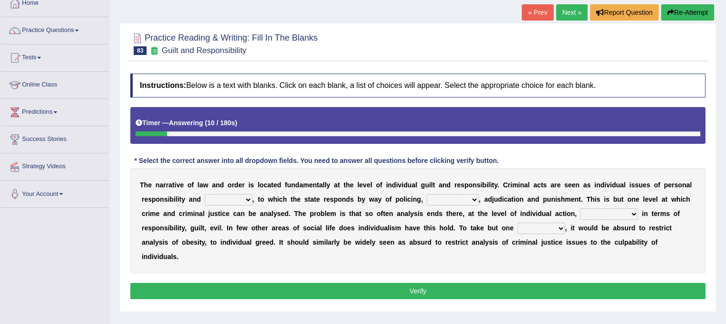
scroll to position [76, 0]
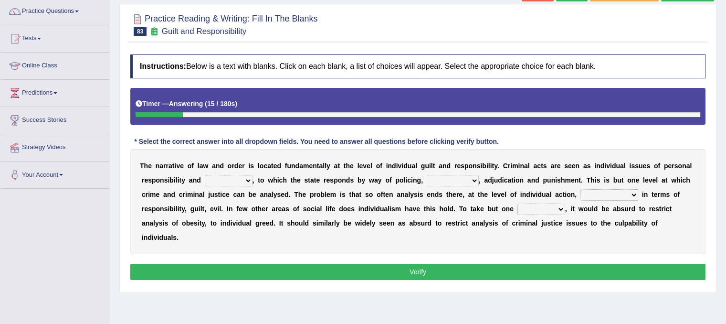
click at [237, 184] on select "probability culpability facility capability" at bounding box center [229, 180] width 48 height 11
select select "capability"
click at [205, 175] on select "probability culpability facility capability" at bounding box center [229, 180] width 48 height 11
click at [481, 180] on b at bounding box center [483, 180] width 4 height 8
click at [466, 175] on select "execution refusing prosecution prisoning" at bounding box center [453, 180] width 52 height 11
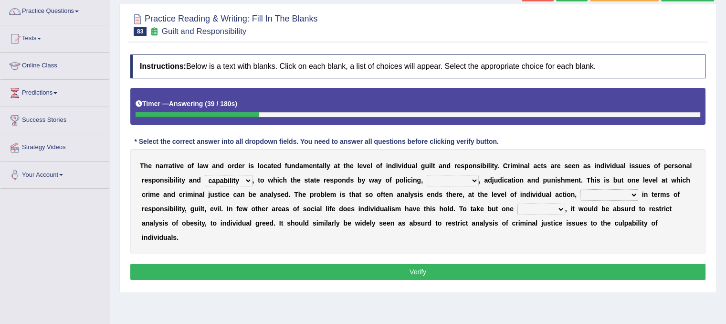
select select "prisoning"
click at [427, 175] on select "execution refusing prosecution prisoning" at bounding box center [453, 180] width 52 height 11
click at [631, 193] on select "vapourized collateralilzed exercised characterised" at bounding box center [609, 194] width 58 height 11
select select "characterised"
click at [580, 189] on select "vapourized collateralilzed exercised characterised" at bounding box center [609, 194] width 58 height 11
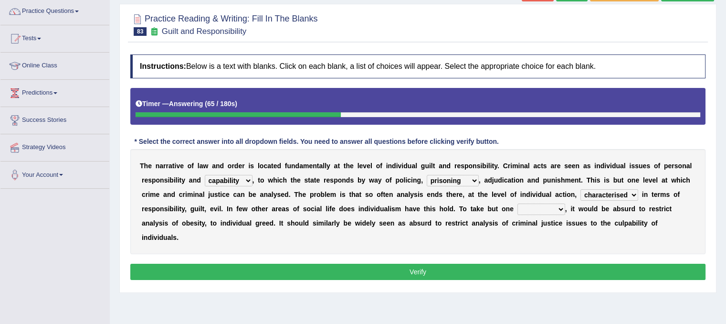
click at [558, 205] on select "substance instance resent accent" at bounding box center [541, 208] width 48 height 11
select select "substance"
click at [517, 203] on select "substance instance resent accent" at bounding box center [541, 208] width 48 height 11
click at [484, 272] on button "Verify" at bounding box center [417, 271] width 575 height 16
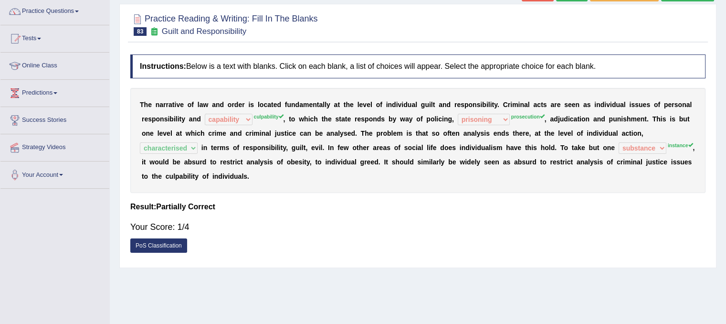
drag, startPoint x: 722, startPoint y: 105, endPoint x: 691, endPoint y: 6, distance: 103.4
click at [691, 6] on div "Home Practice Reading & Writing: Fill In The Blanks Guilt and Responsibility « …" at bounding box center [418, 162] width 616 height 477
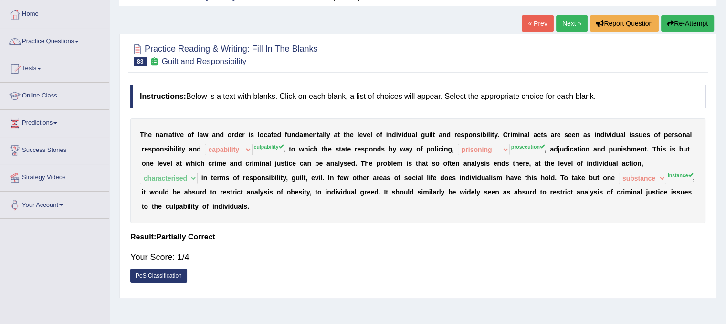
scroll to position [0, 0]
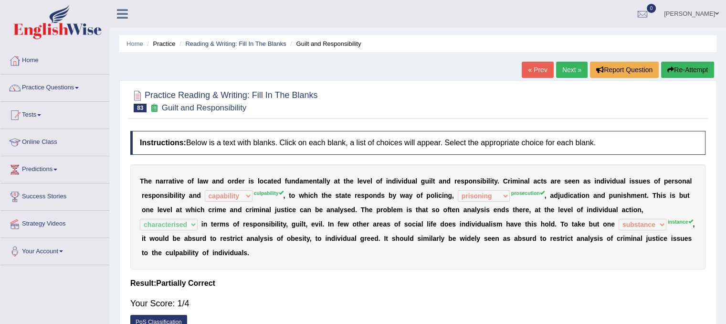
click at [575, 71] on link "Next »" at bounding box center [572, 70] width 32 height 16
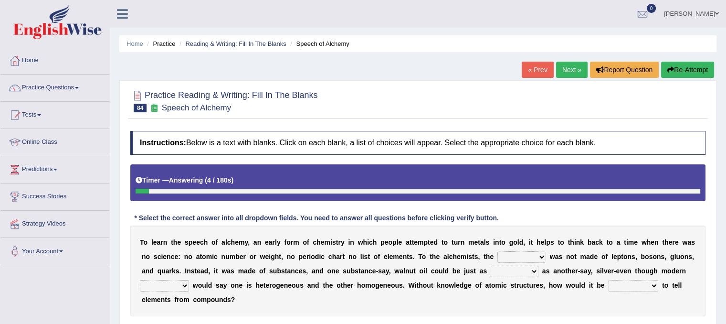
drag, startPoint x: 605, startPoint y: 108, endPoint x: 628, endPoint y: 208, distance: 102.8
click at [628, 208] on div "Practice Reading & Writing: Fill In The Blanks 84 Speech of Alchemy Instruction…" at bounding box center [417, 217] width 597 height 274
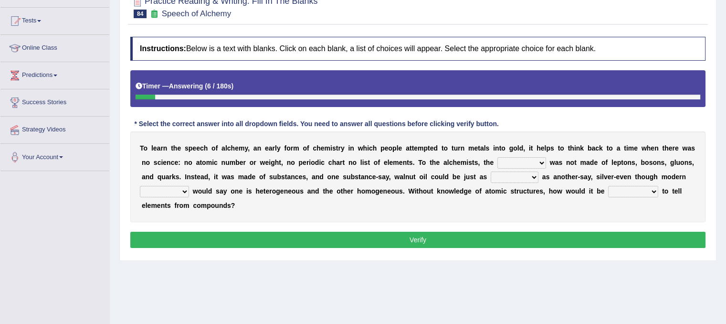
scroll to position [95, 0]
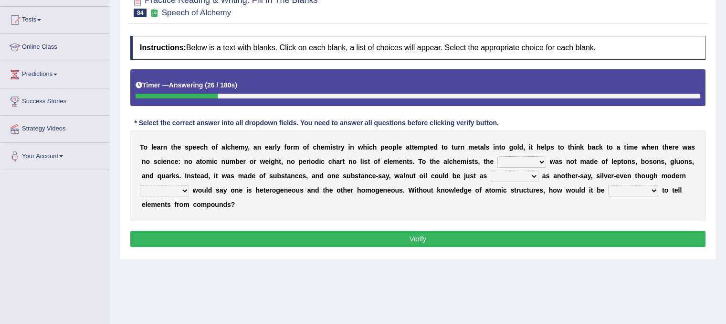
click at [527, 166] on div "T o l e a r n t h e s p e e c h o f a l c h e m y , a n e a r l y f o r m o f c…" at bounding box center [417, 175] width 575 height 91
click at [522, 157] on select "universe placement subject application" at bounding box center [521, 161] width 49 height 11
select select "universe"
click at [497, 156] on select "universe placement subject application" at bounding box center [521, 161] width 49 height 11
click at [536, 171] on select "secure allure procure pure" at bounding box center [515, 175] width 48 height 11
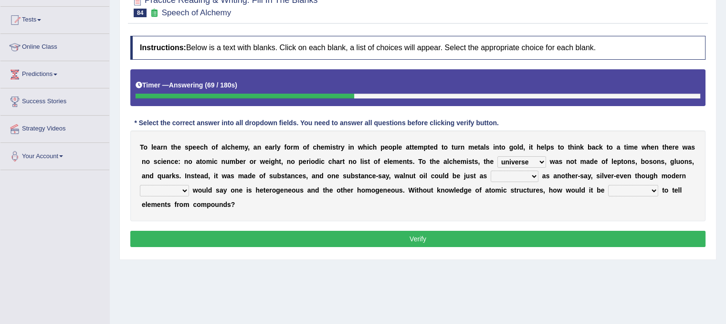
click at [175, 189] on select "people scientists gadgets technology" at bounding box center [164, 190] width 49 height 11
select select "scientists"
click at [140, 185] on select "people scientists gadgets technology" at bounding box center [164, 190] width 49 height 11
click at [643, 195] on div "T o l e a r n t h e s p e e c h o f a l c h e m y , a n e a r l y f o r m o f c…" at bounding box center [417, 175] width 575 height 91
click at [653, 188] on select "given understood possible stopped" at bounding box center [633, 190] width 50 height 11
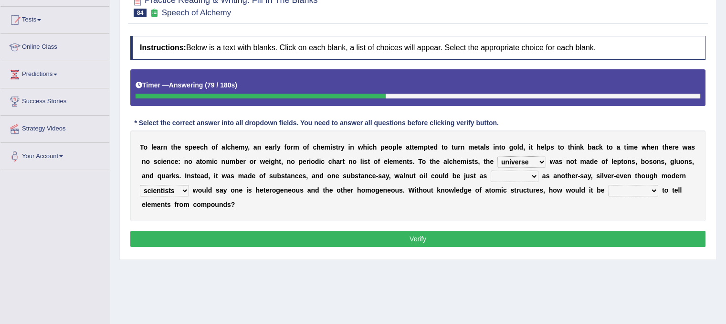
select select "possible"
click at [608, 185] on select "given understood possible stopped" at bounding box center [633, 190] width 50 height 11
click at [525, 172] on select "secure allure procure pure" at bounding box center [515, 175] width 48 height 11
select select "pure"
click at [491, 170] on select "secure allure procure pure" at bounding box center [515, 175] width 48 height 11
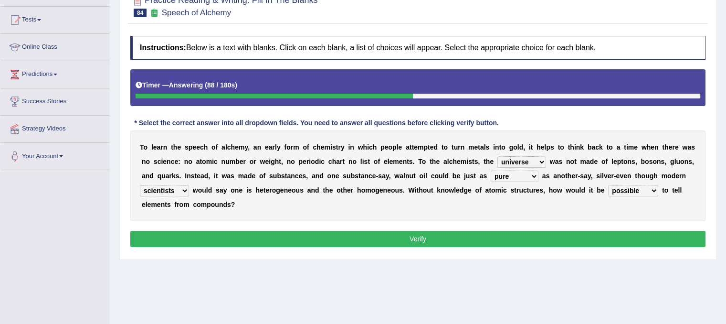
click at [521, 175] on select "secure allure procure pure" at bounding box center [515, 175] width 48 height 11
click at [435, 237] on button "Verify" at bounding box center [417, 239] width 575 height 16
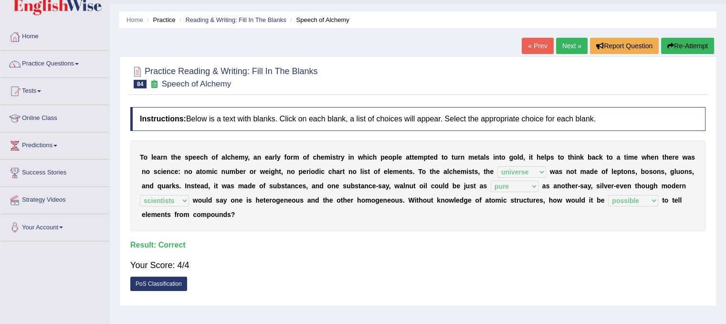
scroll to position [0, 0]
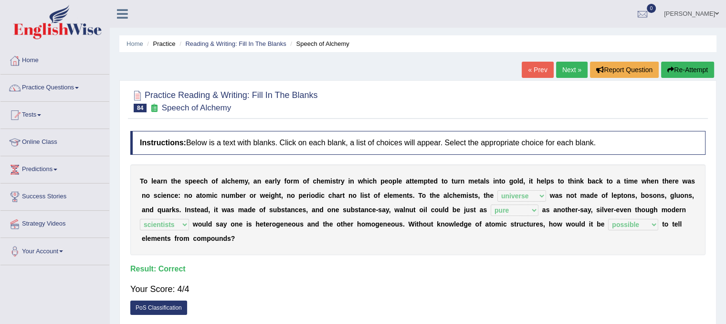
click at [576, 69] on link "Next »" at bounding box center [572, 70] width 32 height 16
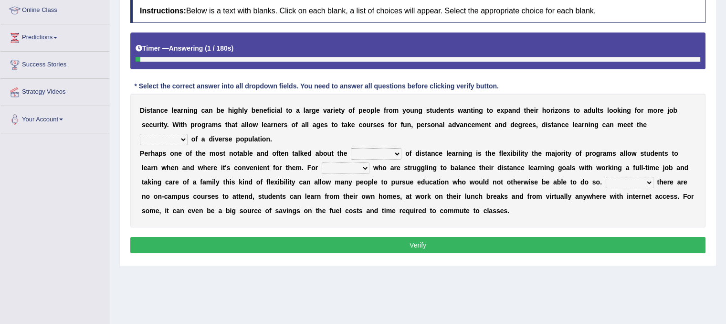
scroll to position [153, 0]
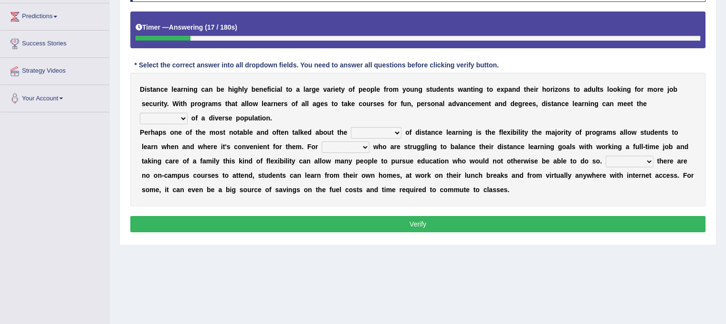
click at [178, 115] on select "leads needs seeds breeds" at bounding box center [164, 118] width 48 height 11
select select "needs"
click at [140, 113] on select "leads needs seeds breeds" at bounding box center [164, 118] width 48 height 11
click at [406, 132] on b "o" at bounding box center [407, 132] width 4 height 8
click at [401, 129] on b at bounding box center [403, 132] width 4 height 8
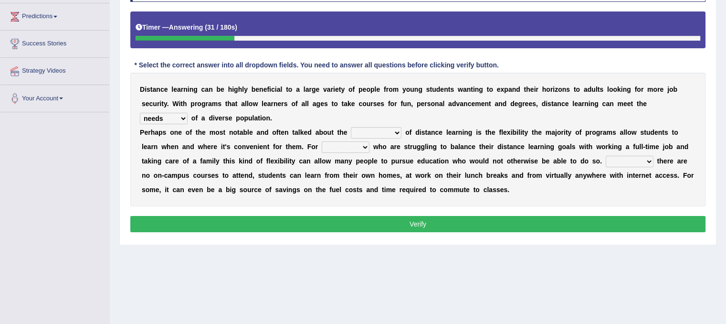
click at [401, 129] on b at bounding box center [403, 132] width 4 height 8
click at [395, 129] on select "basics ranges sources advantages" at bounding box center [376, 132] width 51 height 11
select select "advantages"
click at [351, 127] on select "basics ranges sources advantages" at bounding box center [376, 132] width 51 height 11
click at [360, 141] on select "them those what when" at bounding box center [346, 146] width 48 height 11
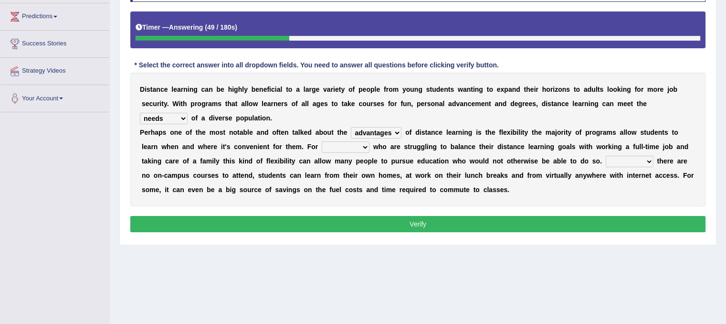
select select "those"
click at [322, 141] on select "them those what when" at bounding box center [346, 146] width 48 height 11
click at [641, 161] on select "If When Since Where" at bounding box center [630, 161] width 48 height 11
select select "Where"
click at [606, 156] on select "If When Since Where" at bounding box center [630, 161] width 48 height 11
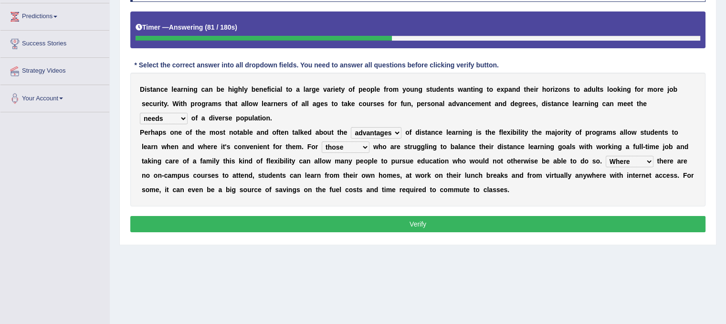
click at [538, 224] on button "Verify" at bounding box center [417, 224] width 575 height 16
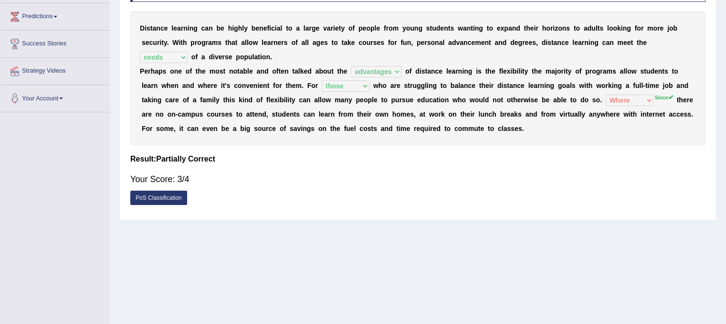
click at [546, 274] on div "Home Practice Reading & Writing: Fill In The Blanks Distance Learning 2 « Prev …" at bounding box center [418, 85] width 616 height 477
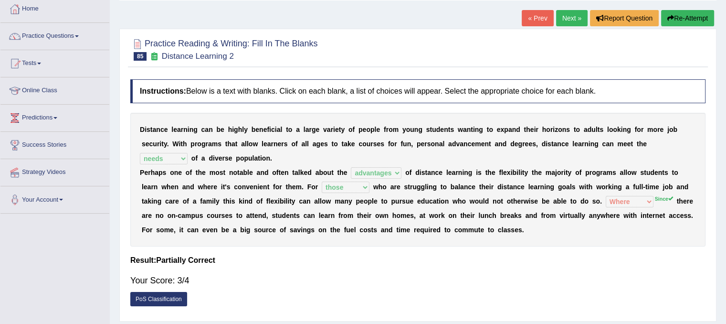
scroll to position [0, 0]
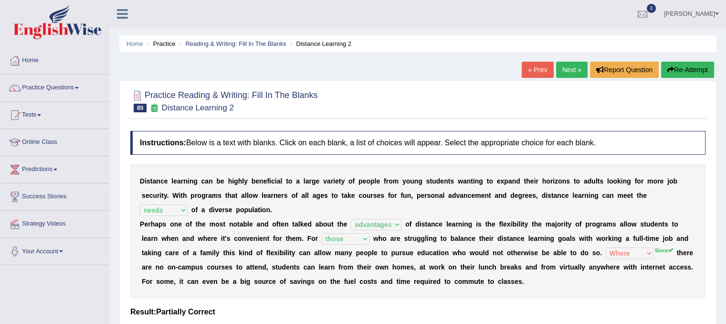
click at [570, 68] on link "Next »" at bounding box center [572, 70] width 32 height 16
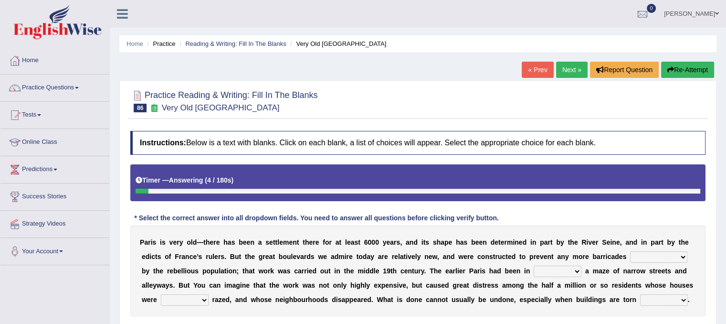
click at [721, 188] on div "Home Practice Reading & Writing: Fill In The Blanks Very Old Paris « Prev Next …" at bounding box center [418, 238] width 616 height 477
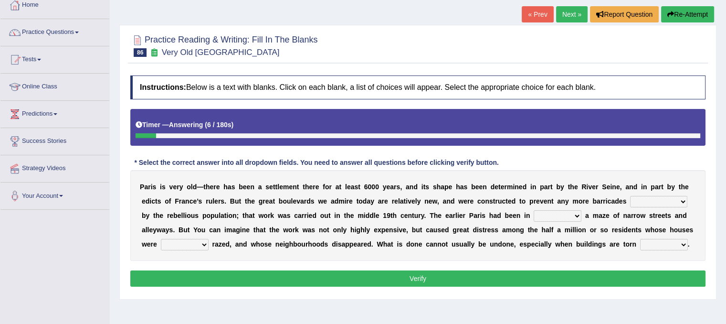
scroll to position [62, 0]
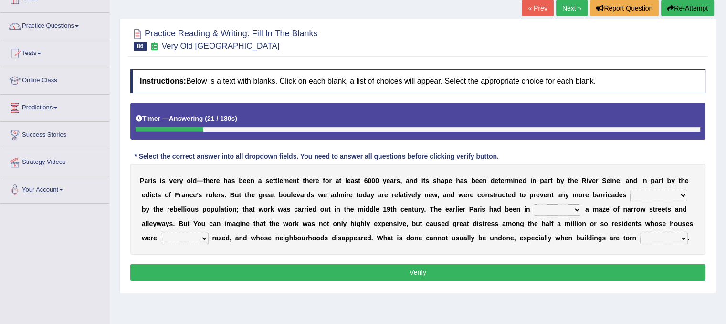
click at [669, 196] on select "being created been created created have created" at bounding box center [658, 194] width 57 height 11
select select "being created"
click at [630, 189] on select "being created been created created have created" at bounding box center [658, 194] width 57 height 11
click at [573, 207] on select "practice pair part pride" at bounding box center [558, 209] width 48 height 11
select select "practice"
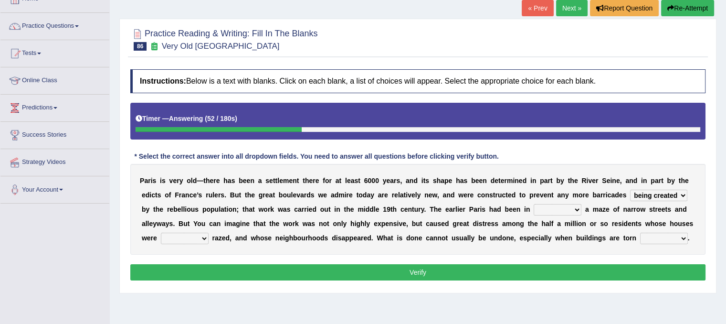
click at [534, 204] on select "practice pair part pride" at bounding box center [558, 209] width 48 height 11
click at [199, 237] on select "really simply fully basically" at bounding box center [185, 237] width 48 height 11
select select "fully"
click at [161, 232] on select "really simply fully basically" at bounding box center [185, 237] width 48 height 11
click at [662, 239] on select "up back now down" at bounding box center [664, 237] width 48 height 11
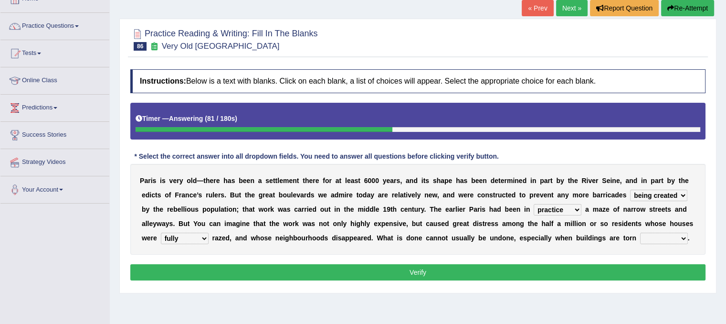
select select "down"
click at [640, 232] on select "up back now down" at bounding box center [664, 237] width 48 height 11
click at [577, 267] on button "Verify" at bounding box center [417, 272] width 575 height 16
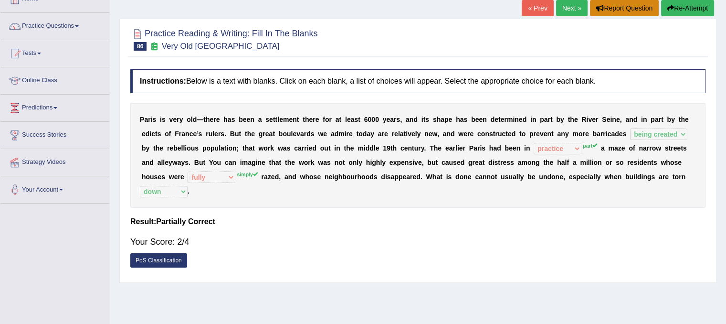
click at [590, 9] on button "Report Question" at bounding box center [624, 8] width 69 height 16
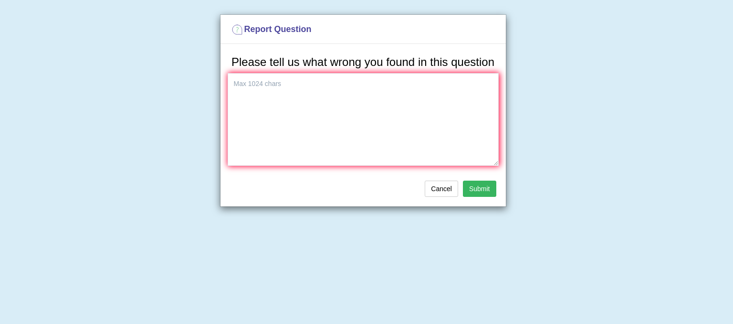
click at [506, 87] on div "Report Question Please tell us what wrong you found in this question Cancel Sub…" at bounding box center [363, 110] width 286 height 192
click at [451, 189] on button "Cancel" at bounding box center [441, 188] width 33 height 16
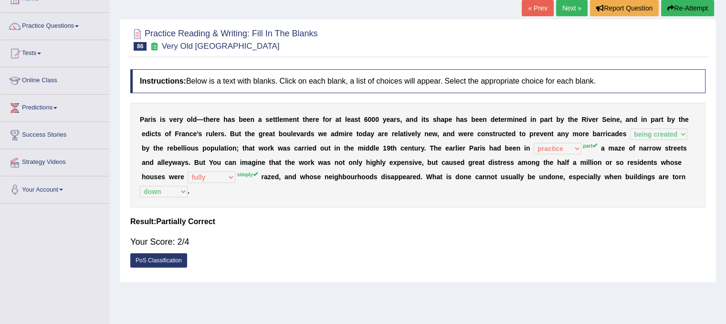
click at [565, 9] on link "Next »" at bounding box center [572, 8] width 32 height 16
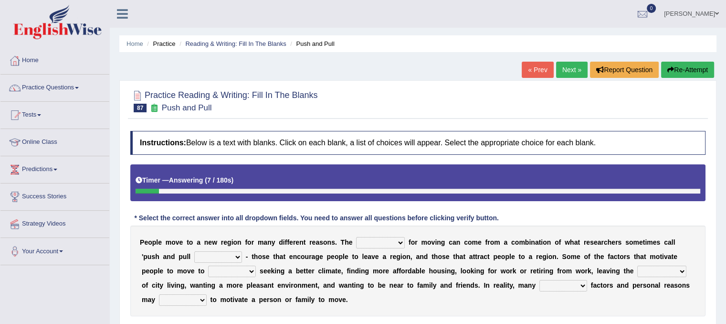
click at [397, 239] on select "indulgence motivation special superb" at bounding box center [380, 242] width 49 height 11
select select "indulgence"
click at [356, 237] on select "indulgence motivation special superb" at bounding box center [380, 242] width 49 height 11
click at [399, 239] on select "indulgence motivation special superb" at bounding box center [380, 242] width 49 height 11
click at [227, 258] on select "ideas expected factors reasons" at bounding box center [218, 256] width 48 height 11
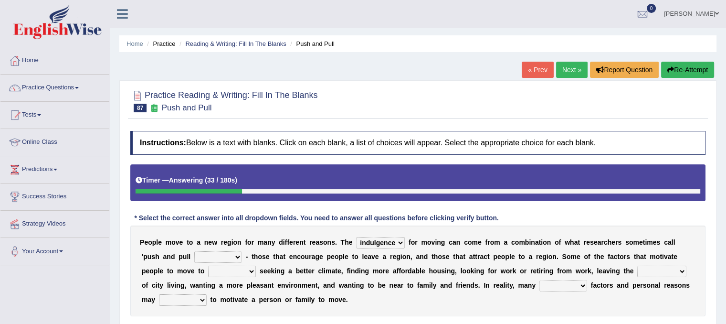
select select "factors"
click at [194, 251] on select "ideas expected factors reasons" at bounding box center [218, 256] width 48 height 11
click at [400, 237] on select "indulgence motivation special superb" at bounding box center [380, 242] width 49 height 11
select select "motivation"
click at [356, 237] on select "indulgence motivation special superb" at bounding box center [380, 242] width 49 height 11
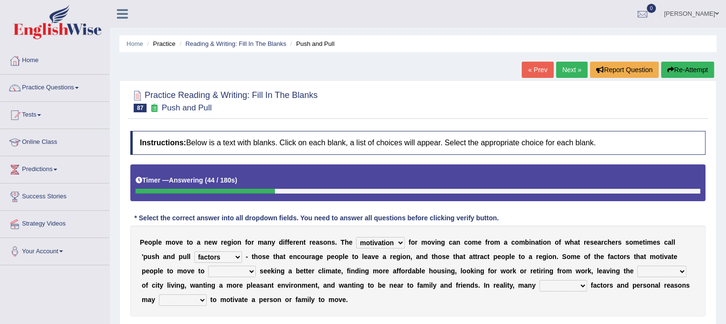
click at [245, 270] on select "include plane place exclude" at bounding box center [232, 270] width 48 height 11
select select "place"
click at [208, 265] on select "include plane place exclude" at bounding box center [232, 270] width 48 height 11
click at [674, 268] on select "contempt react congestion reaction" at bounding box center [661, 270] width 49 height 11
select select "congestion"
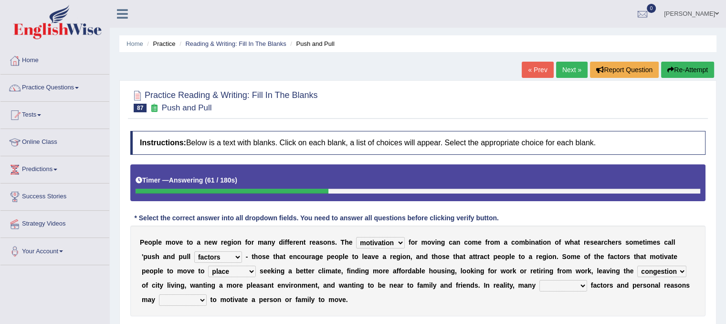
click at [637, 265] on select "contempt react congestion reaction" at bounding box center [661, 270] width 49 height 11
click at [683, 266] on select "contempt react congestion reaction" at bounding box center [661, 270] width 49 height 11
click at [568, 287] on select "complete stayed complex super" at bounding box center [563, 285] width 48 height 11
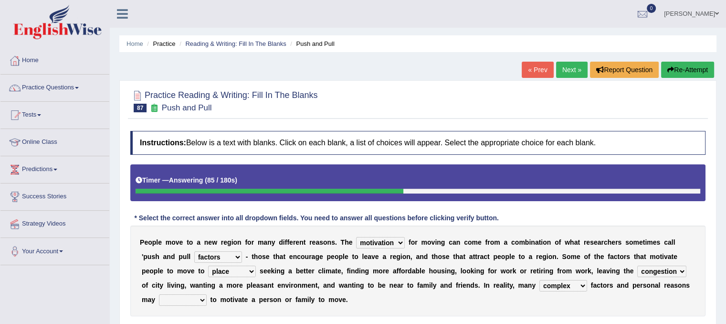
click at [539, 280] on select "complete stayed complex super" at bounding box center [563, 285] width 48 height 11
click at [581, 281] on select "complete stayed complex super" at bounding box center [563, 285] width 48 height 11
select select "complete"
click at [539, 280] on select "complete stayed complex super" at bounding box center [563, 285] width 48 height 11
click at [199, 296] on select "extract interact talk crack" at bounding box center [183, 299] width 48 height 11
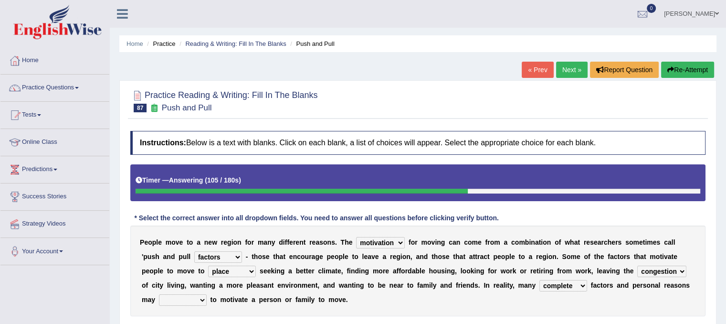
select select "interact"
click at [159, 294] on select "extract interact talk crack" at bounding box center [183, 299] width 48 height 11
click at [578, 284] on select "complete stayed complex super" at bounding box center [563, 285] width 48 height 11
select select "complex"
click at [539, 280] on select "complete stayed complex super" at bounding box center [563, 285] width 48 height 11
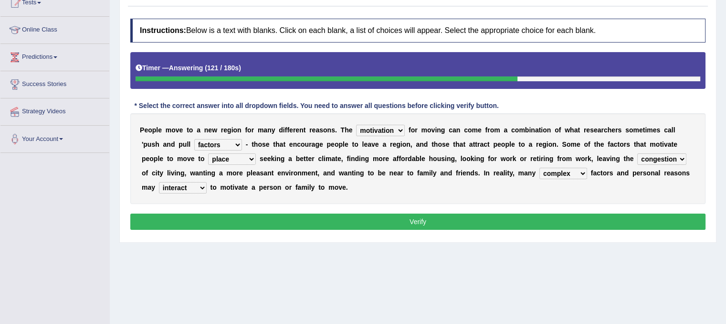
scroll to position [178, 0]
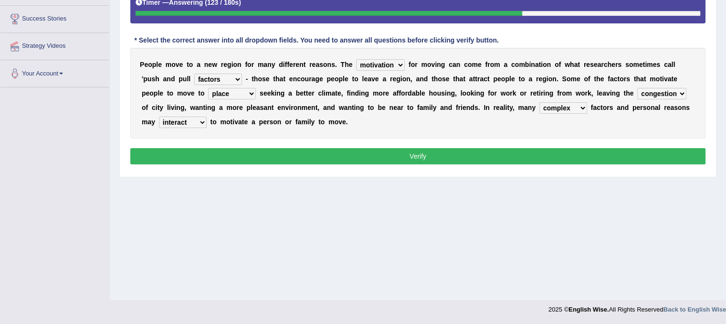
click at [623, 159] on button "Verify" at bounding box center [417, 156] width 575 height 16
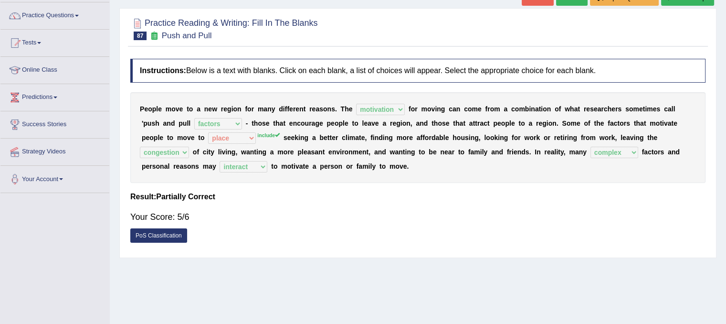
scroll to position [0, 0]
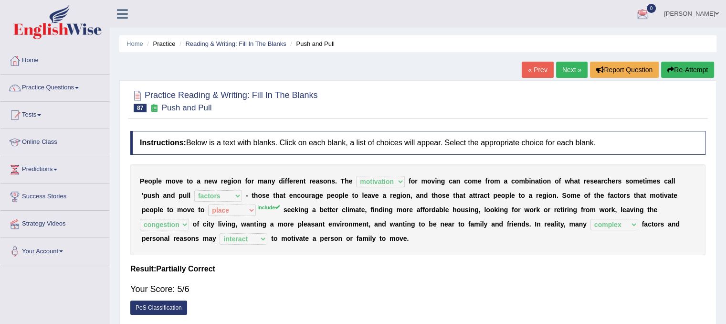
click at [561, 67] on link "Next »" at bounding box center [572, 70] width 32 height 16
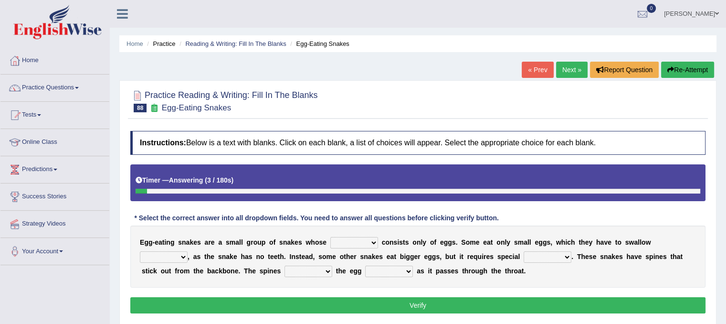
click at [366, 237] on select "food diet meals serves" at bounding box center [354, 242] width 48 height 11
select select "meals"
click at [330, 237] on select "food diet meals serves" at bounding box center [354, 242] width 48 height 11
click at [570, 238] on b "c" at bounding box center [569, 242] width 4 height 8
click at [188, 253] on b "," at bounding box center [189, 256] width 2 height 8
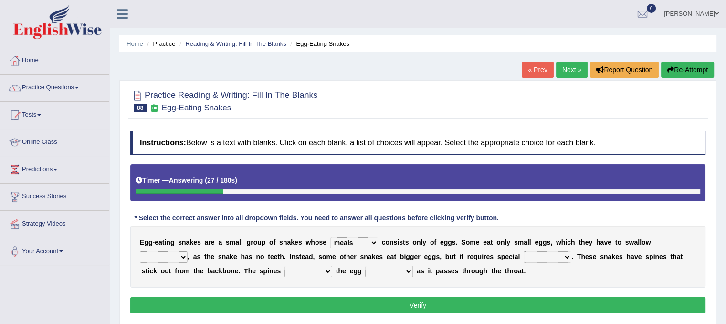
click at [183, 255] on select "whole hole full complete" at bounding box center [164, 256] width 48 height 11
select select "whole"
click at [140, 251] on select "whole hole full complete" at bounding box center [164, 256] width 48 height 11
click at [571, 255] on b "." at bounding box center [572, 256] width 2 height 8
click at [567, 255] on select "effects prospects refines treatment" at bounding box center [548, 256] width 48 height 11
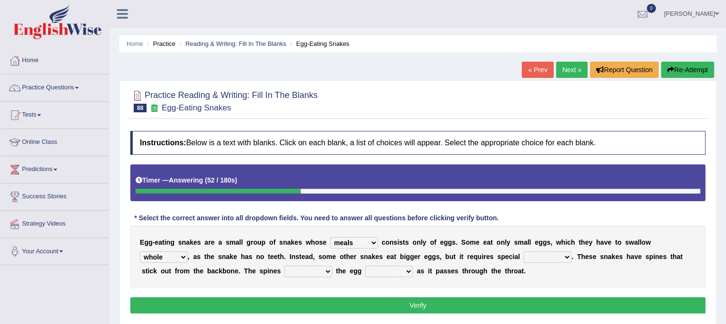
select select "prospects"
click at [524, 251] on select "effects prospects refines treatment" at bounding box center [548, 256] width 48 height 11
drag, startPoint x: 426, startPoint y: 275, endPoint x: 269, endPoint y: 272, distance: 156.6
click at [269, 272] on div "E g g - e a t i n g s n a k e s a r e a s m a l l g r o u p o f s n a k e s w h…" at bounding box center [417, 256] width 575 height 62
click at [330, 271] on select "breaks supports rages crack" at bounding box center [308, 270] width 48 height 11
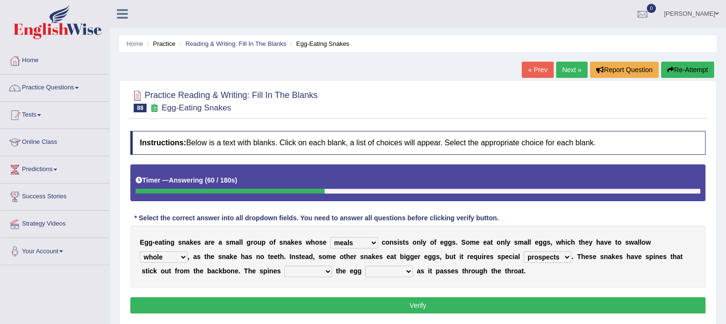
select select "breaks"
click at [284, 265] on select "breaks supports rages crack" at bounding box center [308, 270] width 48 height 11
click at [405, 270] on select "takes open brings close" at bounding box center [389, 270] width 48 height 11
select select "takes"
click at [365, 265] on select "takes open brings close" at bounding box center [389, 270] width 48 height 11
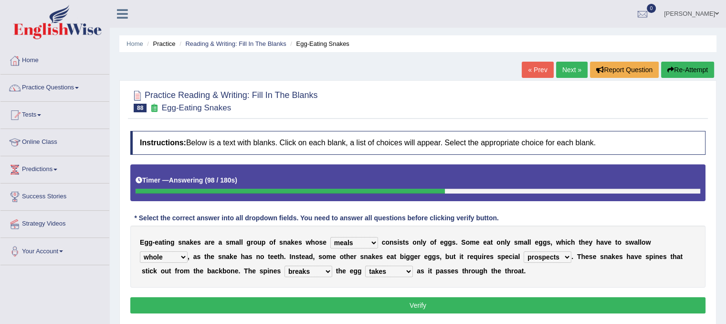
click at [567, 256] on select "effects prospects refines treatment" at bounding box center [548, 256] width 48 height 11
click at [603, 273] on div "E g g - e a t i n g s n a k e s a r e a s m a l l g r o u p o f s n a k e s w h…" at bounding box center [417, 256] width 575 height 62
click at [530, 305] on button "Verify" at bounding box center [417, 305] width 575 height 16
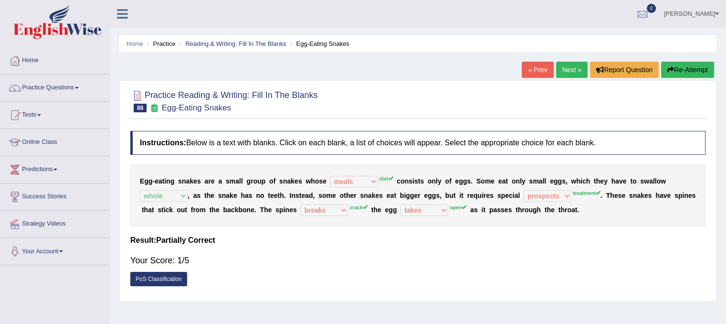
click at [565, 64] on link "Next »" at bounding box center [572, 70] width 32 height 16
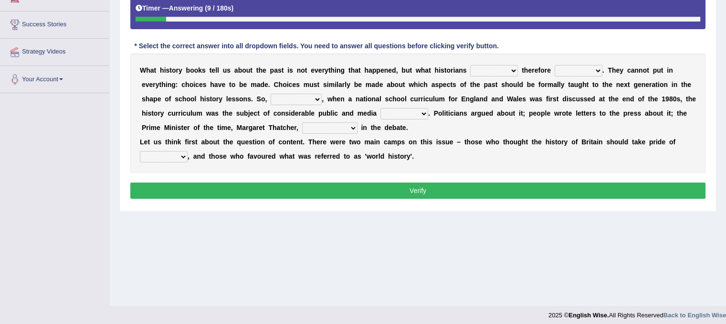
click at [508, 70] on select "had had been have been have" at bounding box center [494, 70] width 48 height 11
select select "had"
click at [470, 65] on select "had had been have been have" at bounding box center [494, 70] width 48 height 11
click at [581, 67] on select "passed selected pointed measured" at bounding box center [579, 70] width 48 height 11
select select "passed"
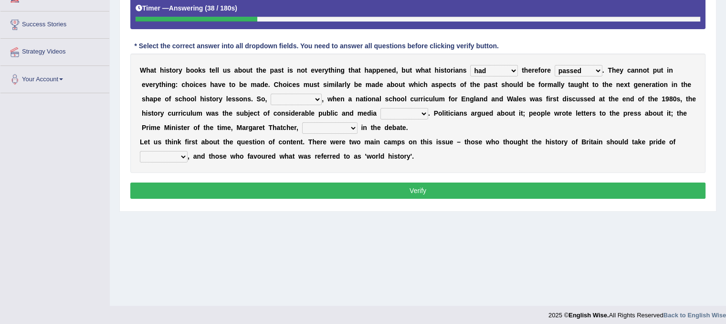
click at [555, 65] on select "passed selected pointed measured" at bounding box center [579, 70] width 48 height 11
click at [593, 91] on div "W h a t h i s t o r y b o o k s t e l l u s a b o u t t h e p a s t i s n o t e…" at bounding box center [417, 112] width 575 height 119
click at [315, 101] on select "likewise neverthless for example kindly" at bounding box center [296, 99] width 51 height 11
select select "likewise"
click at [271, 94] on select "likewise neverthless for example kindly" at bounding box center [296, 99] width 51 height 11
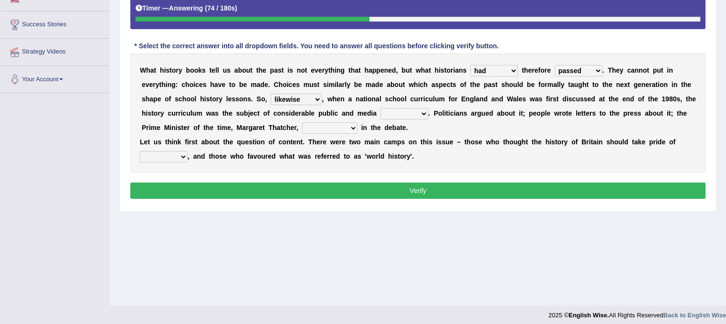
click at [413, 111] on select "launch interest stress regain" at bounding box center [404, 113] width 48 height 11
select select "interest"
click at [380, 108] on select "launch interest stress regain" at bounding box center [404, 113] width 48 height 11
click at [344, 128] on select "interrupted innaugerated intacted intervened" at bounding box center [329, 127] width 55 height 11
select select "intacted"
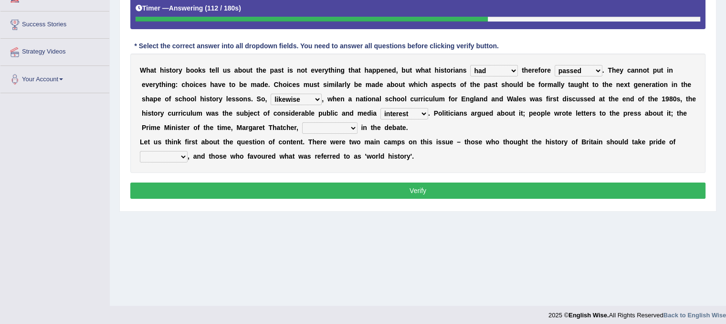
click at [302, 122] on select "interrupted innaugerated intacted intervened" at bounding box center [329, 127] width 55 height 11
click at [181, 157] on select "pace race space place" at bounding box center [164, 156] width 48 height 11
select select "place"
click at [140, 151] on select "pace race space place" at bounding box center [164, 156] width 48 height 11
click at [258, 187] on button "Verify" at bounding box center [417, 190] width 575 height 16
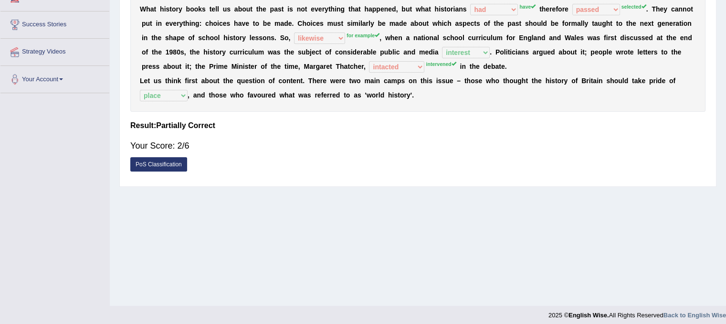
click at [586, 21] on b "y" at bounding box center [586, 24] width 4 height 8
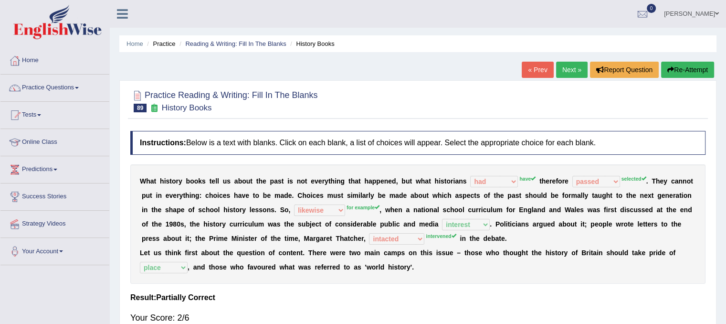
click at [571, 74] on link "Next »" at bounding box center [572, 70] width 32 height 16
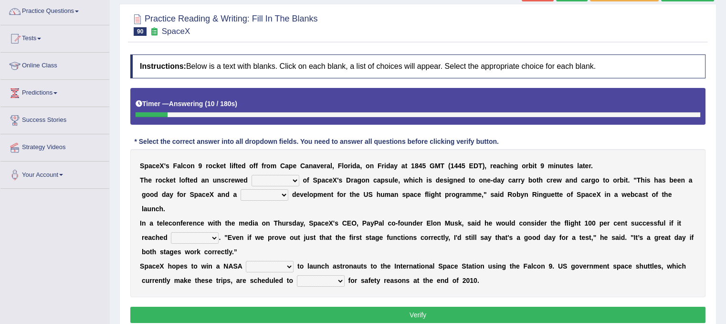
scroll to position [95, 0]
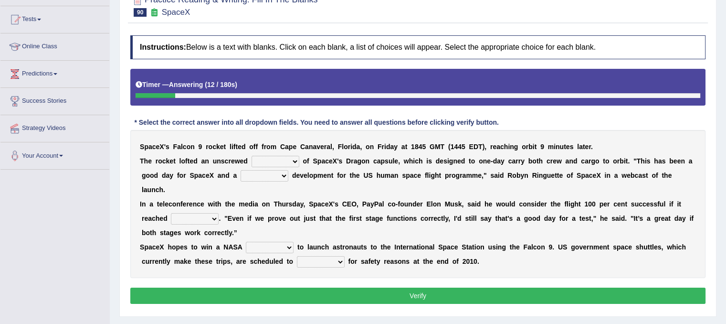
click at [295, 160] on select "wakeup hookup mockup takeup" at bounding box center [276, 161] width 48 height 11
select select "hookup"
click at [252, 156] on select "wakeup hookup mockup takeup" at bounding box center [276, 161] width 48 height 11
click at [271, 177] on select "superb perfect aspiring promising" at bounding box center [265, 175] width 48 height 11
click at [241, 170] on select "superb perfect aspiring promising" at bounding box center [265, 175] width 48 height 11
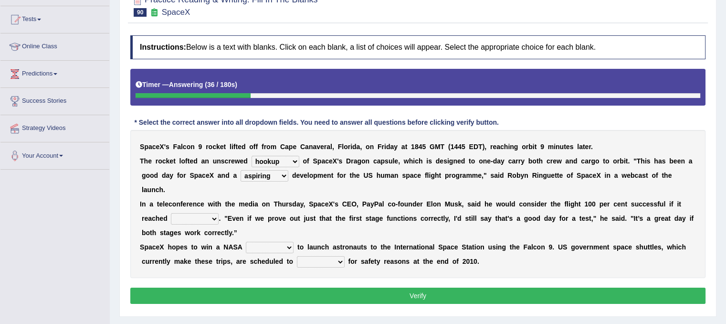
click at [278, 173] on select "superb perfect aspiring promising" at bounding box center [265, 175] width 48 height 11
select select "promising"
click at [241, 170] on select "superb perfect aspiring promising" at bounding box center [265, 175] width 48 height 11
click at [325, 210] on div "S p a c e X ' s F a l c o n 9 r o c k e t l i f t e d o f f f r o m C a p e C a…" at bounding box center [417, 204] width 575 height 148
click at [207, 219] on select "space orbit trait flight" at bounding box center [195, 218] width 48 height 11
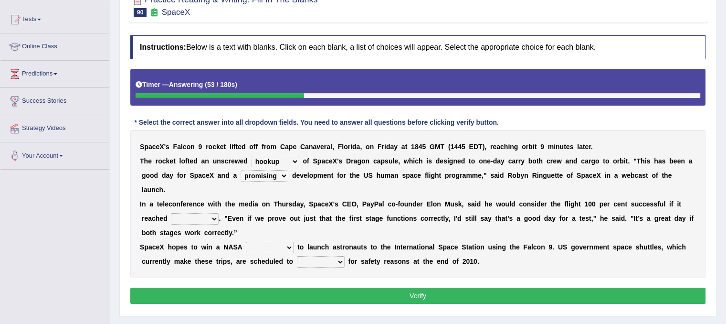
select select "space"
click at [171, 213] on select "space orbit trait flight" at bounding box center [195, 218] width 48 height 11
click at [294, 243] on b at bounding box center [296, 247] width 4 height 8
click at [290, 242] on select "report space launch contract" at bounding box center [270, 247] width 48 height 11
select select "contract"
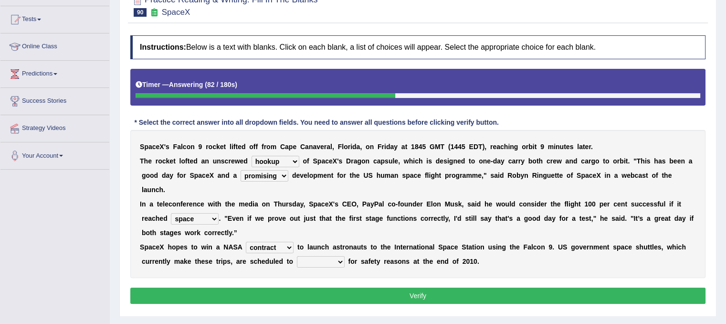
click at [246, 242] on select "report space launch contract" at bounding box center [270, 247] width 48 height 11
click at [294, 244] on b at bounding box center [296, 247] width 4 height 8
click at [286, 246] on select "report space launch contract" at bounding box center [270, 247] width 48 height 11
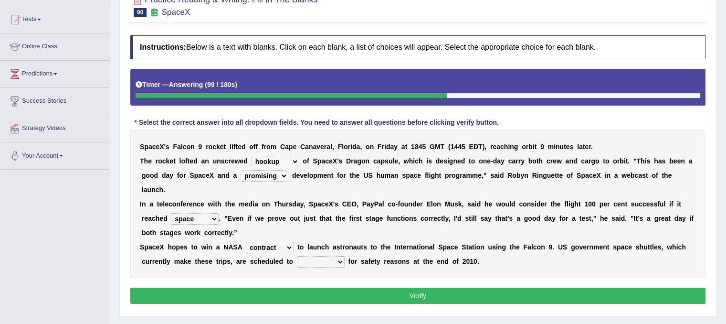
click at [338, 256] on select "throw neglect retire shut" at bounding box center [321, 261] width 48 height 11
click at [375, 216] on b "g" at bounding box center [377, 218] width 4 height 8
click at [448, 243] on b "a" at bounding box center [449, 247] width 4 height 8
click at [339, 264] on select "throw neglect retire shut" at bounding box center [321, 261] width 48 height 11
select select "shut"
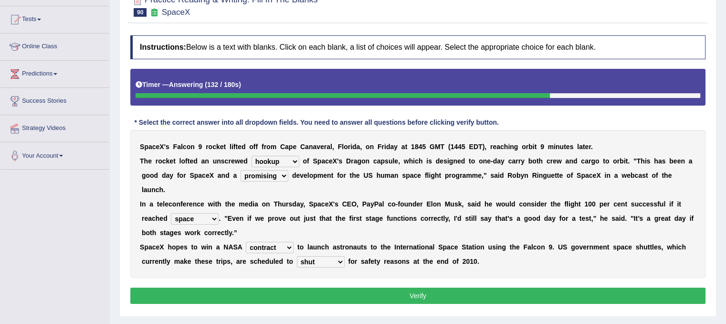
click at [297, 256] on select "throw neglect retire shut" at bounding box center [321, 261] width 48 height 11
click at [360, 298] on button "Verify" at bounding box center [417, 295] width 575 height 16
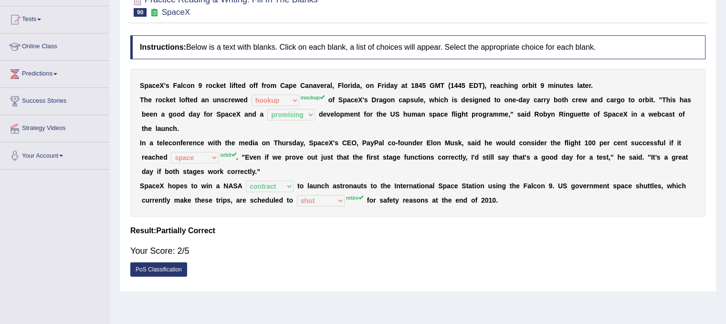
drag, startPoint x: 360, startPoint y: 282, endPoint x: 366, endPoint y: 260, distance: 22.6
click at [366, 260] on div "Instructions: Below is a text with blanks. Click on each blank, a list of choic…" at bounding box center [418, 159] width 580 height 256
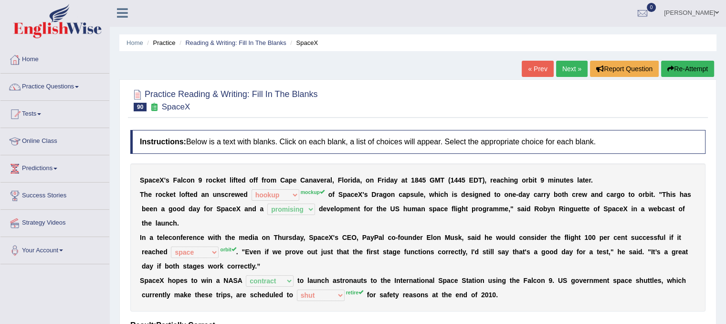
scroll to position [0, 0]
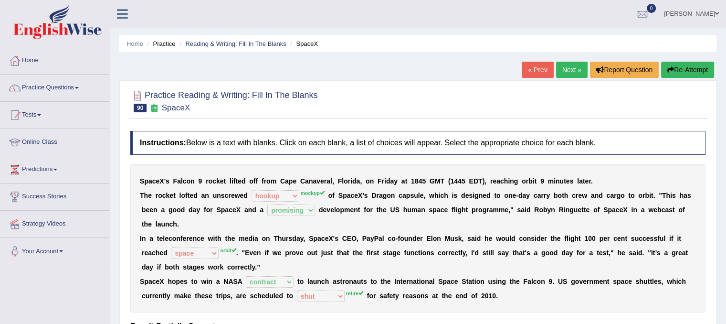
click at [560, 64] on link "Next »" at bounding box center [572, 70] width 32 height 16
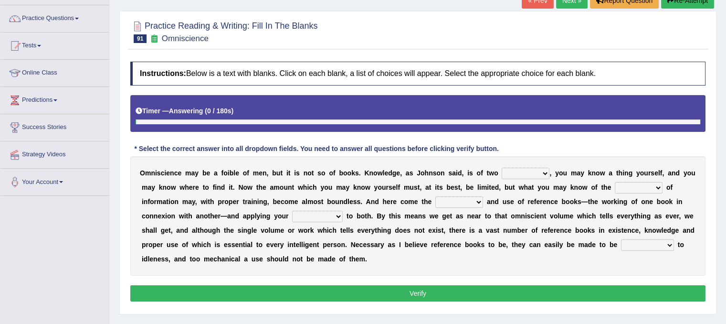
scroll to position [126, 0]
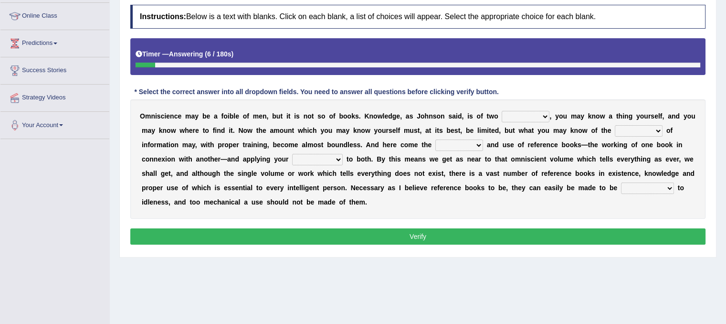
click at [529, 111] on select "ways kinds masses volumes" at bounding box center [526, 116] width 48 height 11
select select "volumes"
click at [502, 111] on select "ways kinds masses volumes" at bounding box center [526, 116] width 48 height 11
click at [646, 132] on select "sources races works things" at bounding box center [639, 130] width 48 height 11
select select "things"
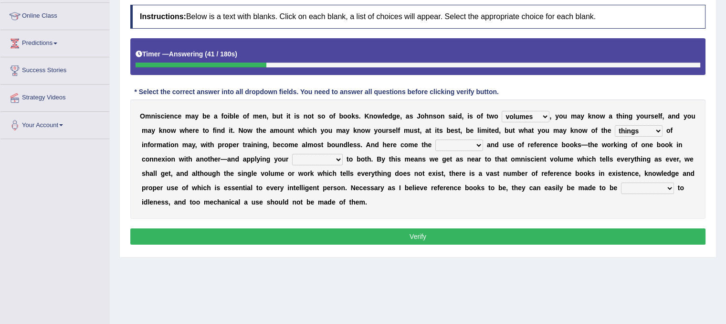
click at [615, 125] on select "sources races works things" at bounding box center [639, 130] width 48 height 11
click at [461, 149] on select "reference exist value easy" at bounding box center [459, 144] width 48 height 11
click at [435, 139] on select "reference exist value easy" at bounding box center [459, 144] width 48 height 11
click at [468, 144] on select "reference exist value easy" at bounding box center [459, 144] width 48 height 11
select select "value"
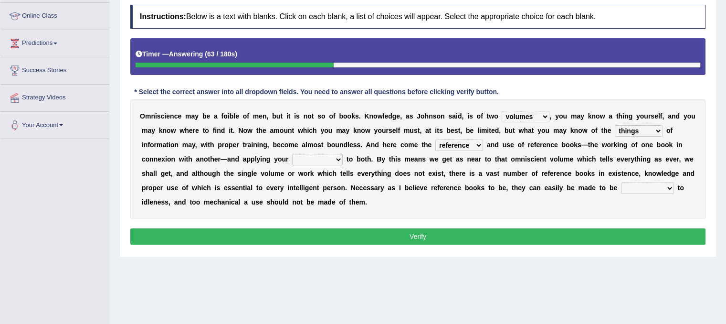
click at [435, 139] on select "reference exist value easy" at bounding box center [459, 144] width 48 height 11
click at [326, 159] on select "acceptance perception intelligence impact" at bounding box center [317, 159] width 51 height 11
select select "perception"
click at [292, 154] on select "acceptance perception intelligence impact" at bounding box center [317, 159] width 51 height 11
click at [652, 187] on select "contributory contribution constant conference" at bounding box center [647, 187] width 53 height 11
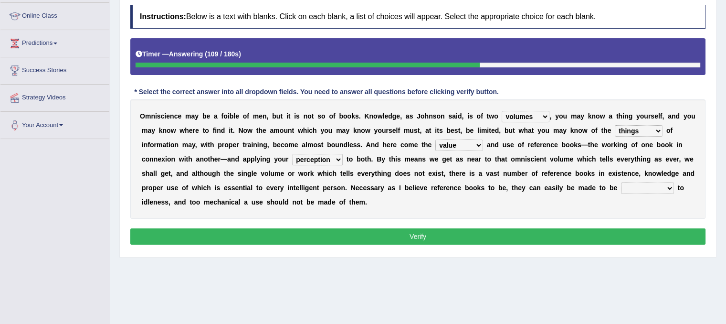
select select "contributory"
click at [621, 182] on select "contributory contribution constant conference" at bounding box center [647, 187] width 53 height 11
click at [559, 239] on button "Verify" at bounding box center [417, 236] width 575 height 16
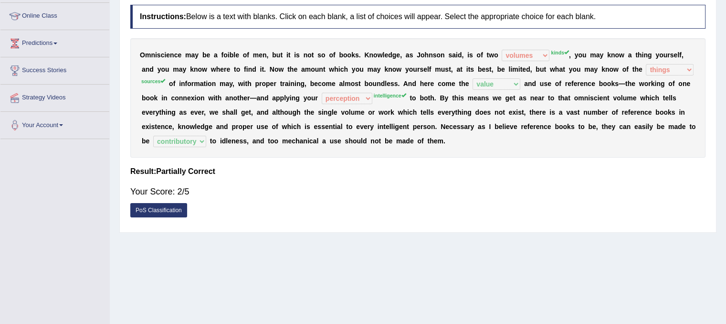
click at [375, 99] on div "O m n i s c i e n c e m a y b e a f o i b l e o f m e n , b u t i t i s n o t s…" at bounding box center [417, 97] width 575 height 119
click at [306, 124] on b "s" at bounding box center [308, 127] width 4 height 8
